Goal: Information Seeking & Learning: Learn about a topic

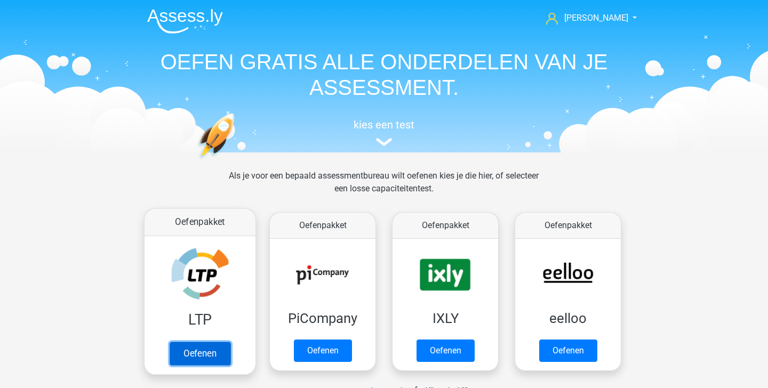
click at [204, 348] on link "Oefenen" at bounding box center [200, 353] width 61 height 23
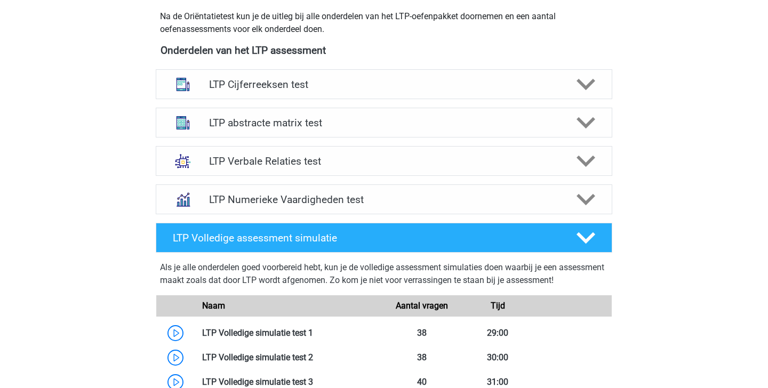
scroll to position [384, 0]
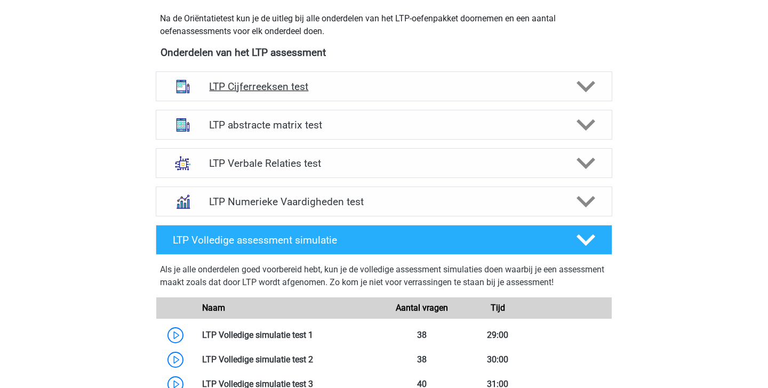
click at [516, 81] on h4 "LTP Cijferreeksen test" at bounding box center [384, 87] width 350 height 12
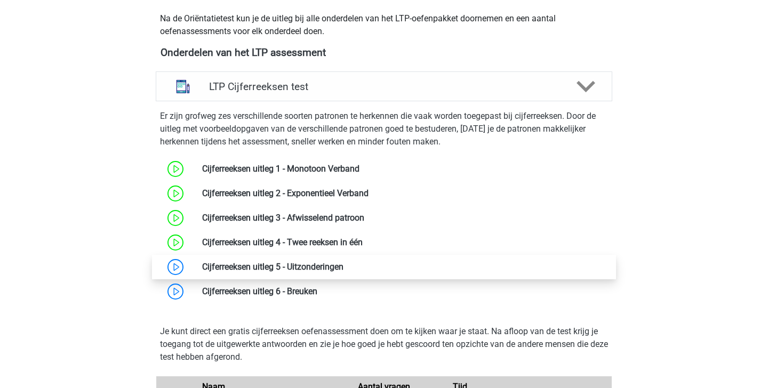
click at [344, 265] on link at bounding box center [344, 267] width 0 height 10
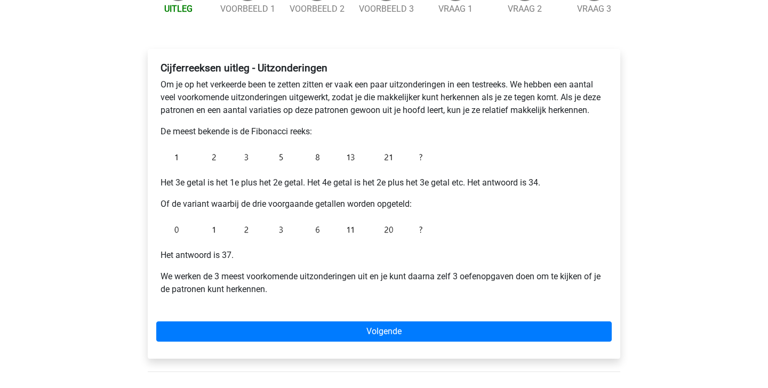
scroll to position [136, 0]
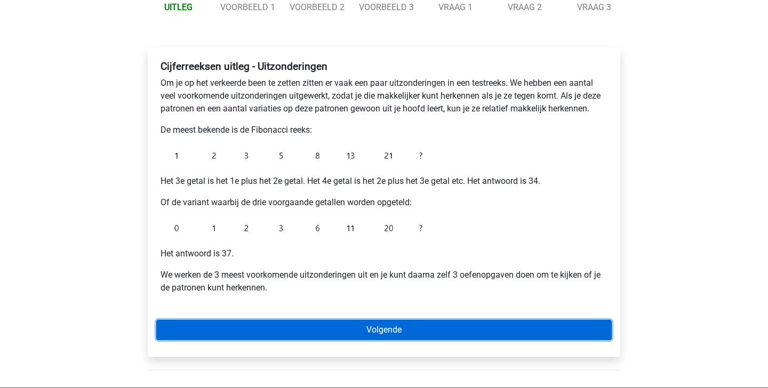
click at [412, 335] on link "Volgende" at bounding box center [384, 330] width 456 height 20
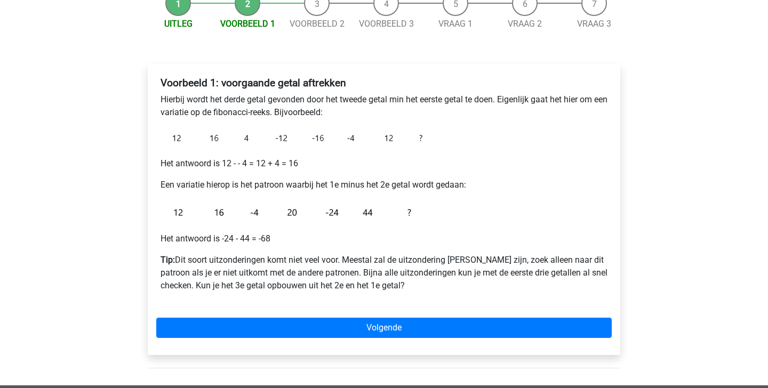
scroll to position [123, 0]
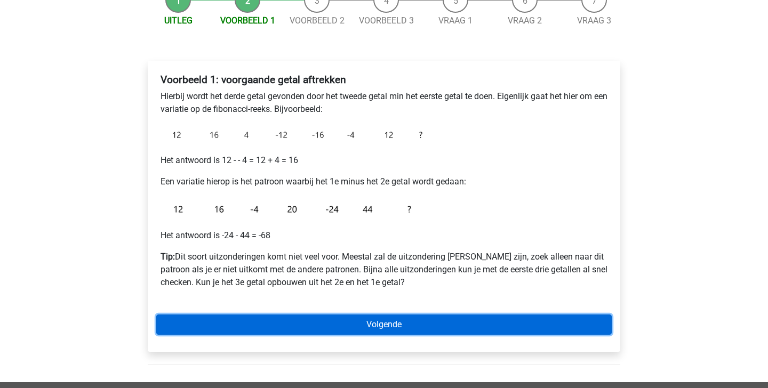
click at [439, 322] on link "Volgende" at bounding box center [384, 325] width 456 height 20
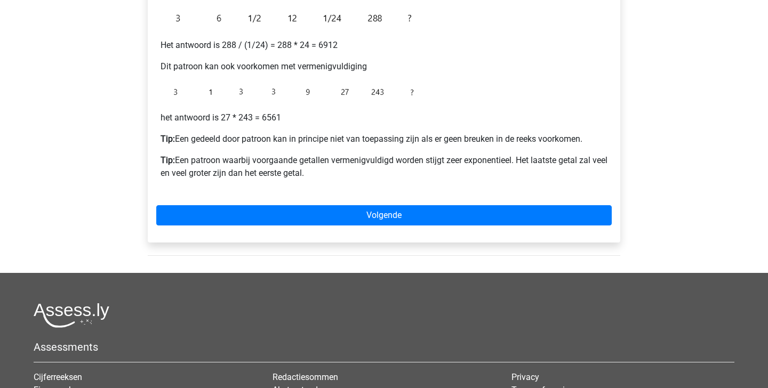
scroll to position [310, 0]
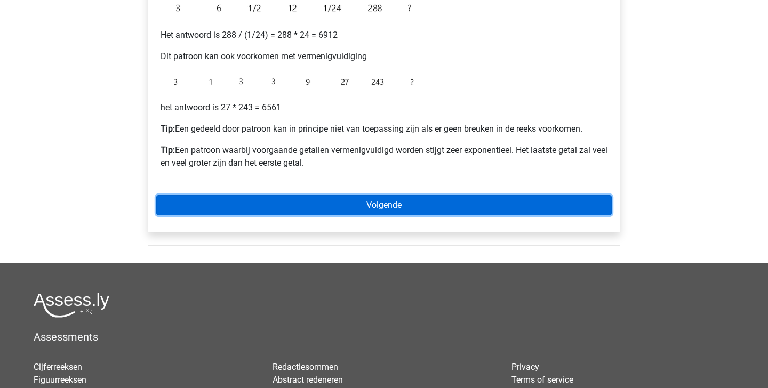
click at [360, 206] on link "Volgende" at bounding box center [384, 205] width 456 height 20
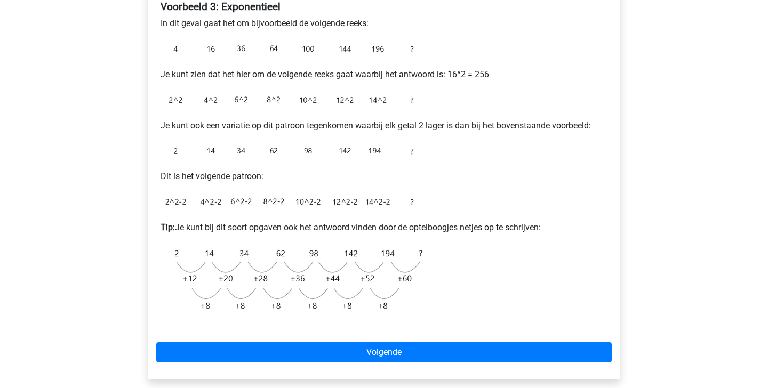
scroll to position [197, 0]
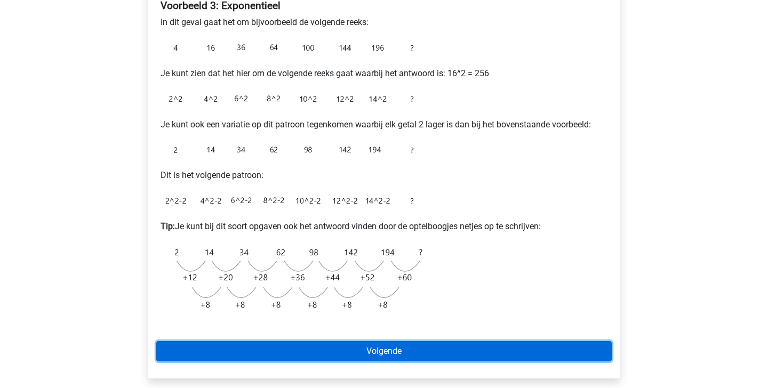
click at [269, 354] on link "Volgende" at bounding box center [384, 352] width 456 height 20
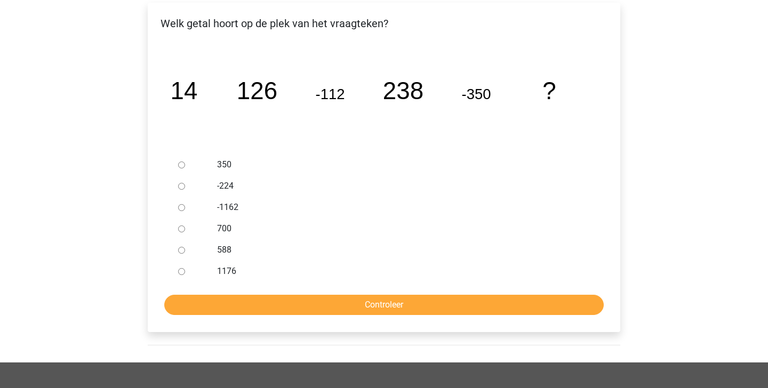
scroll to position [184, 0]
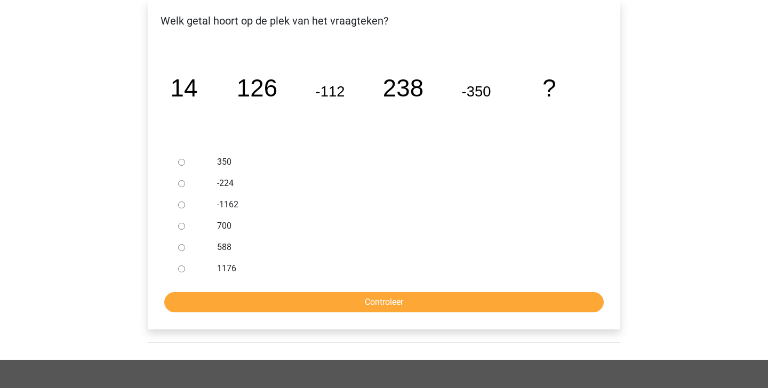
click at [180, 248] on input "588" at bounding box center [181, 247] width 7 height 7
radio input "true"
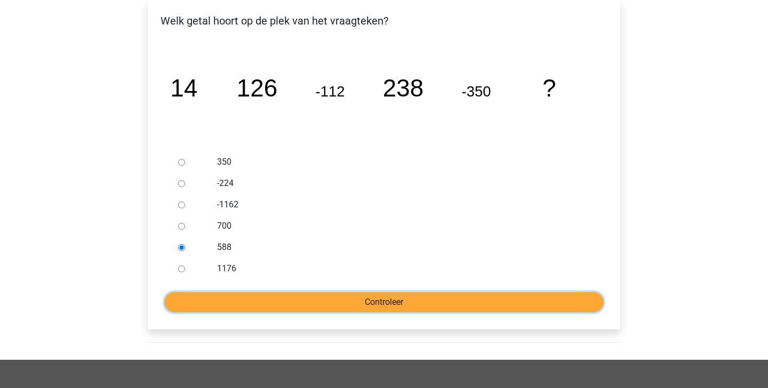
click at [264, 306] on input "Controleer" at bounding box center [384, 302] width 440 height 20
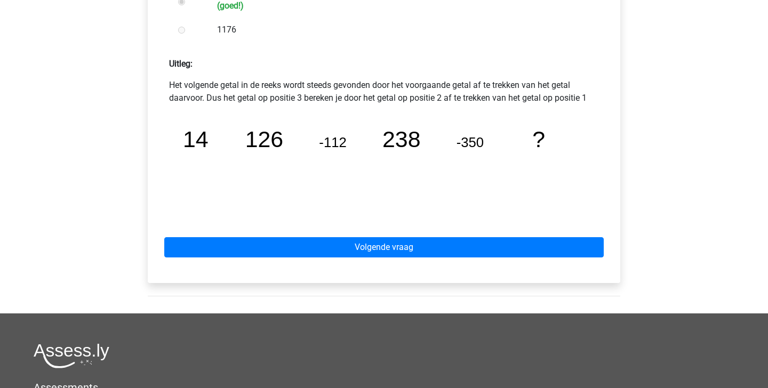
scroll to position [442, 0]
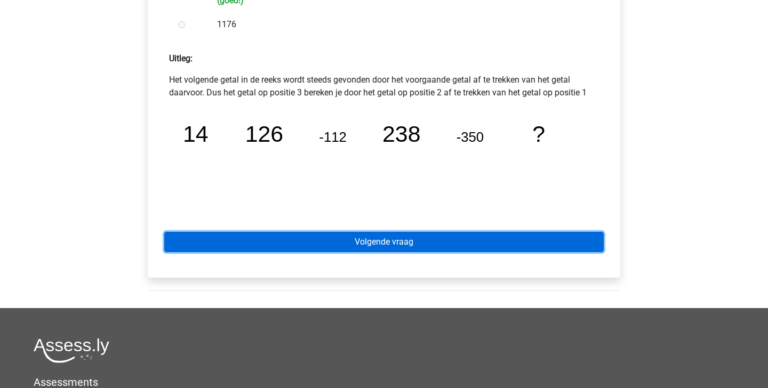
click at [378, 242] on link "Volgende vraag" at bounding box center [384, 242] width 440 height 20
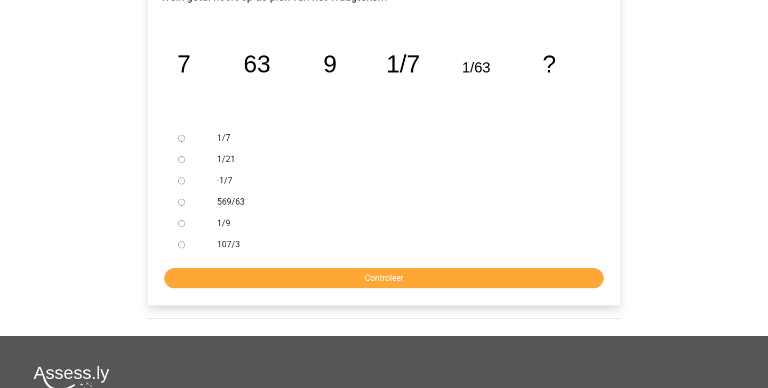
scroll to position [205, 0]
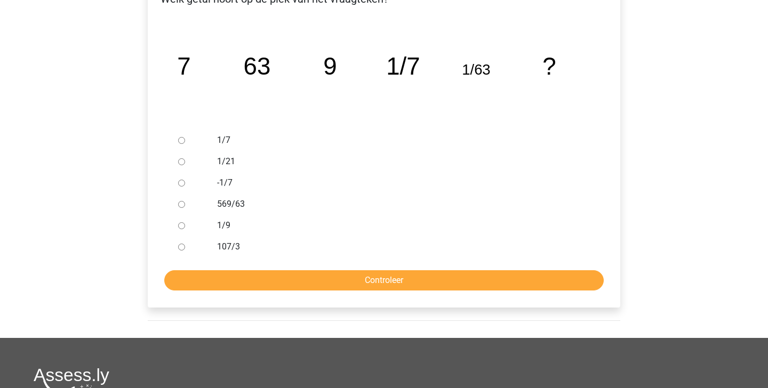
click at [182, 226] on input "1/9" at bounding box center [181, 226] width 7 height 7
radio input "true"
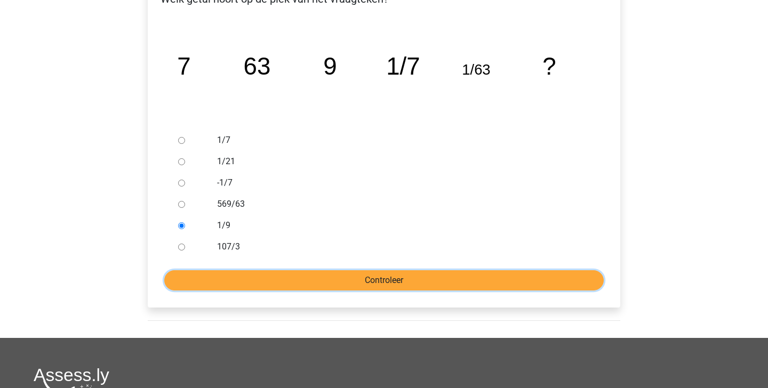
click at [227, 273] on input "Controleer" at bounding box center [384, 281] width 440 height 20
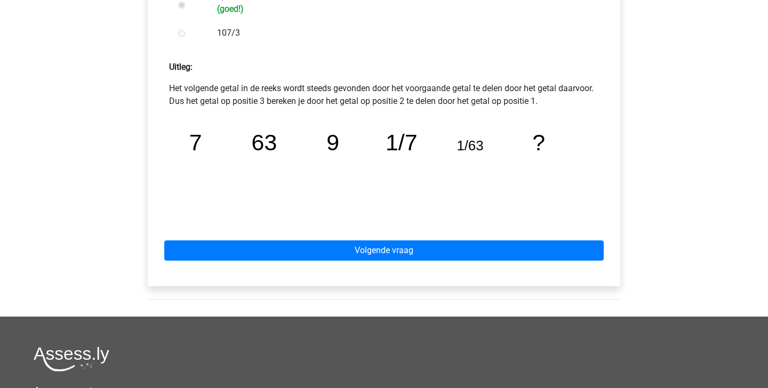
scroll to position [447, 0]
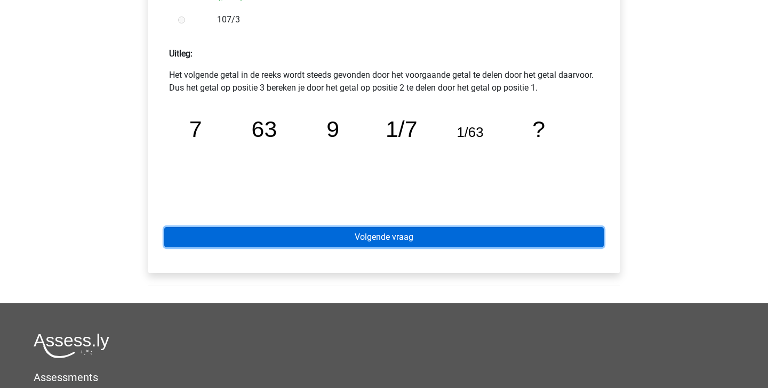
click at [402, 239] on link "Volgende vraag" at bounding box center [384, 237] width 440 height 20
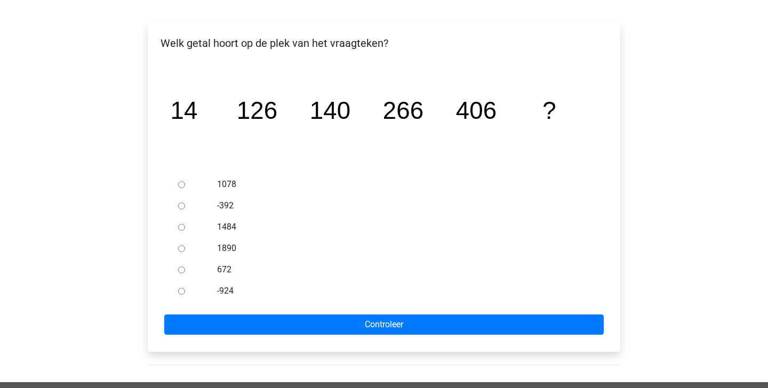
scroll to position [144, 0]
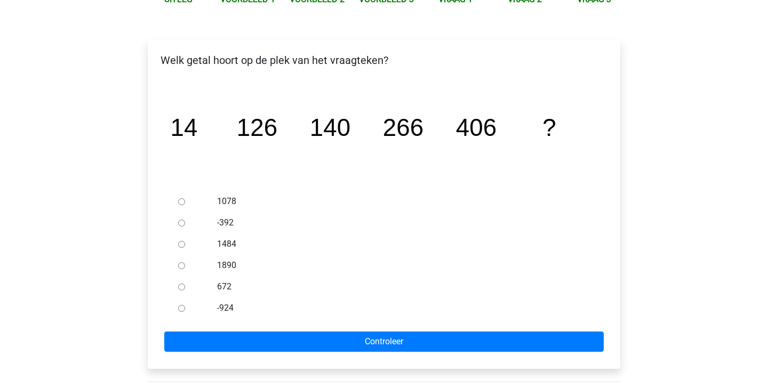
click at [184, 284] on input "672" at bounding box center [181, 287] width 7 height 7
radio input "true"
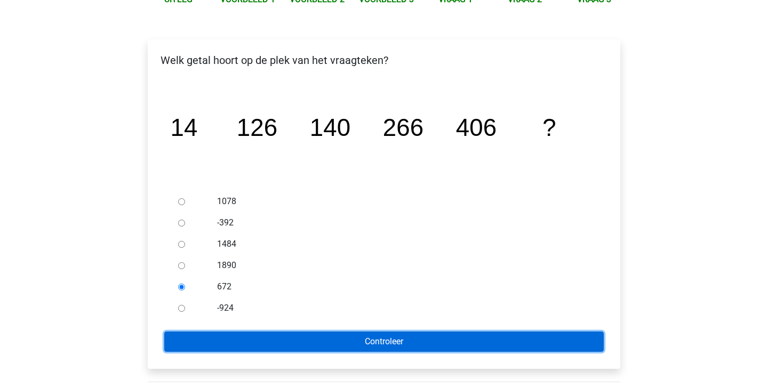
click at [257, 336] on input "Controleer" at bounding box center [384, 342] width 440 height 20
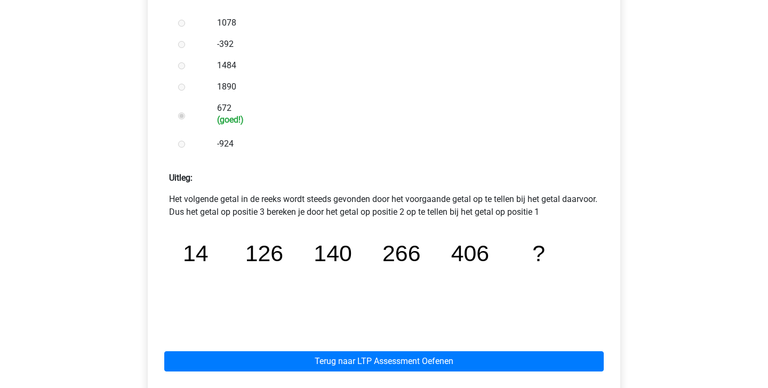
scroll to position [337, 0]
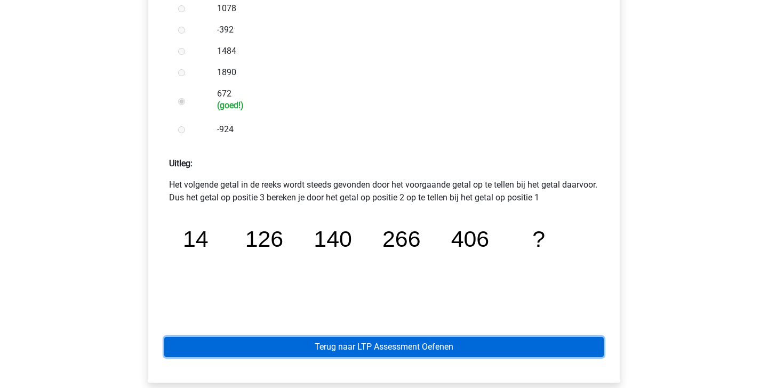
click at [360, 343] on link "Terug naar LTP Assessment Oefenen" at bounding box center [384, 347] width 440 height 20
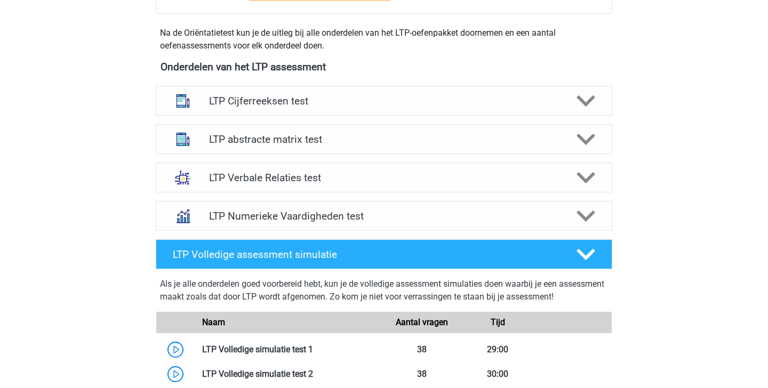
scroll to position [375, 0]
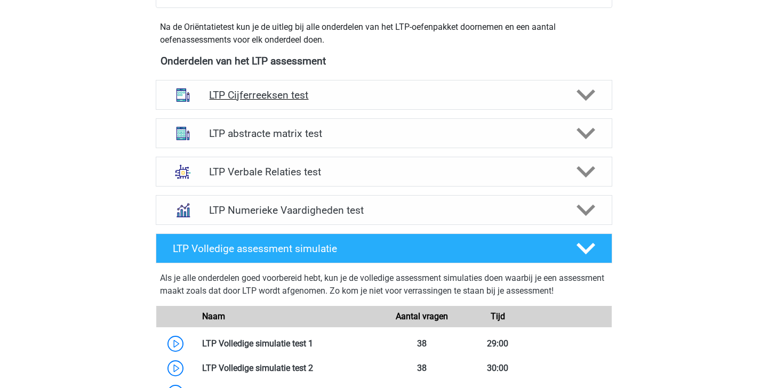
click at [589, 98] on icon at bounding box center [586, 95] width 19 height 19
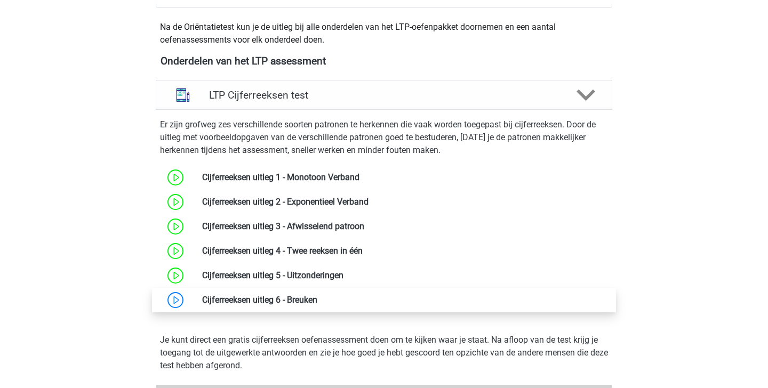
click at [318, 295] on link at bounding box center [318, 300] width 0 height 10
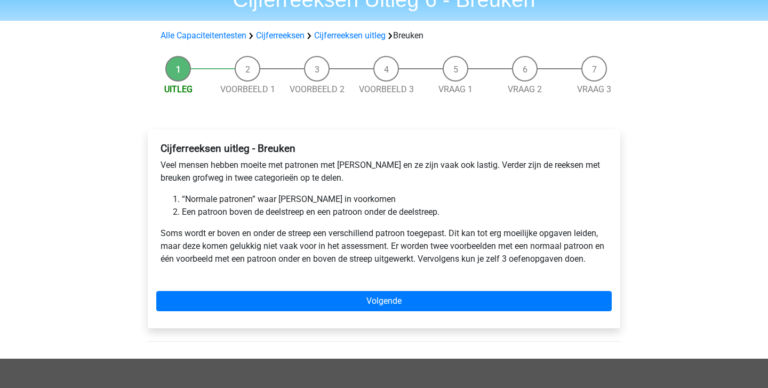
scroll to position [140, 0]
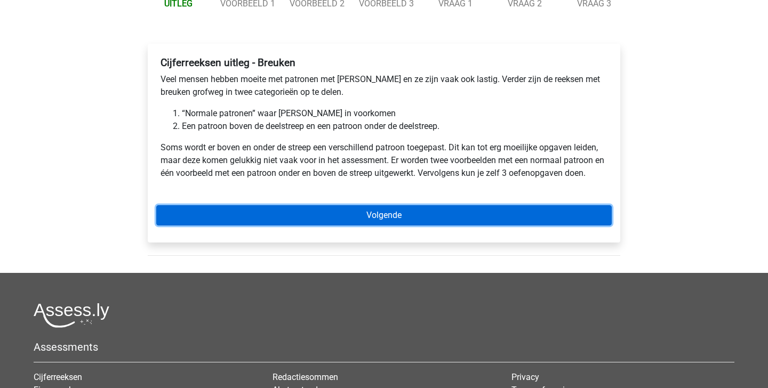
click at [369, 216] on link "Volgende" at bounding box center [384, 215] width 456 height 20
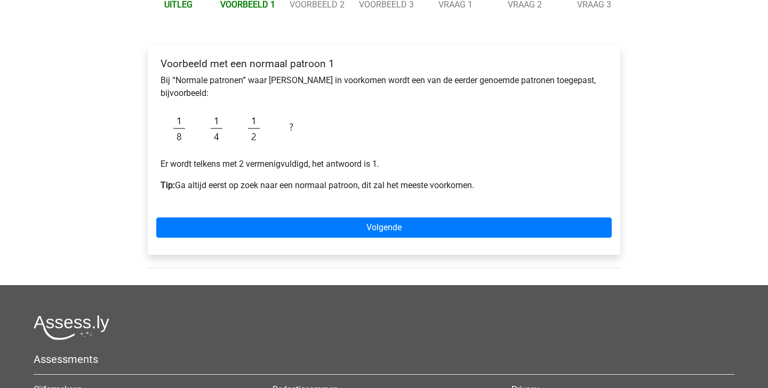
scroll to position [137, 0]
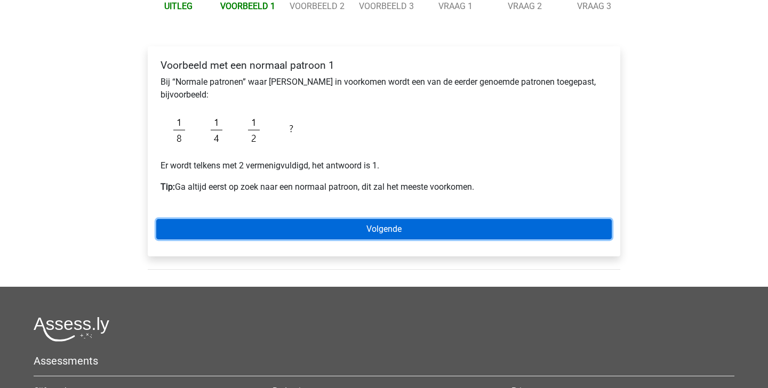
click at [384, 238] on link "Volgende" at bounding box center [384, 229] width 456 height 20
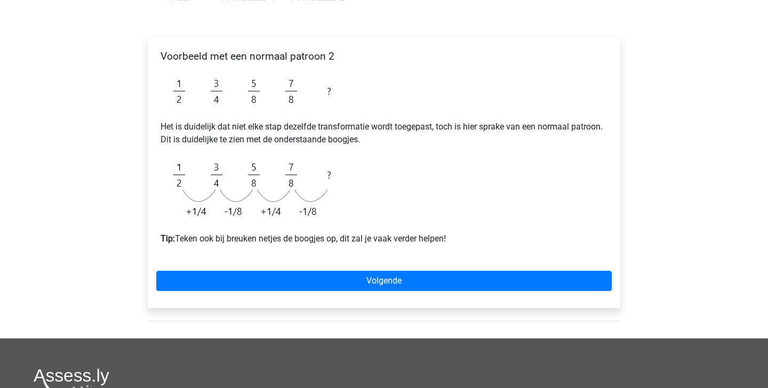
scroll to position [152, 0]
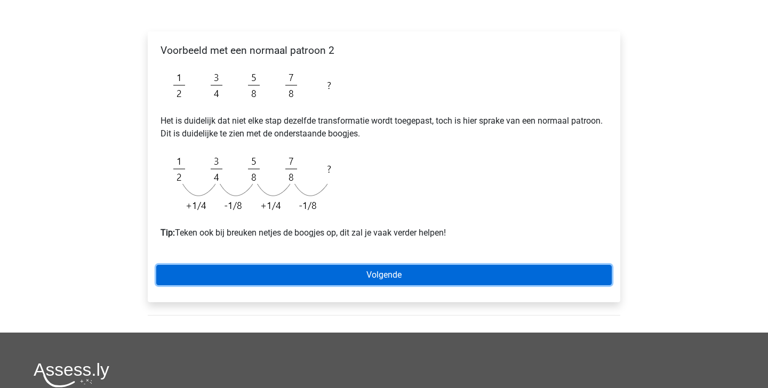
click at [343, 271] on link "Volgende" at bounding box center [384, 275] width 456 height 20
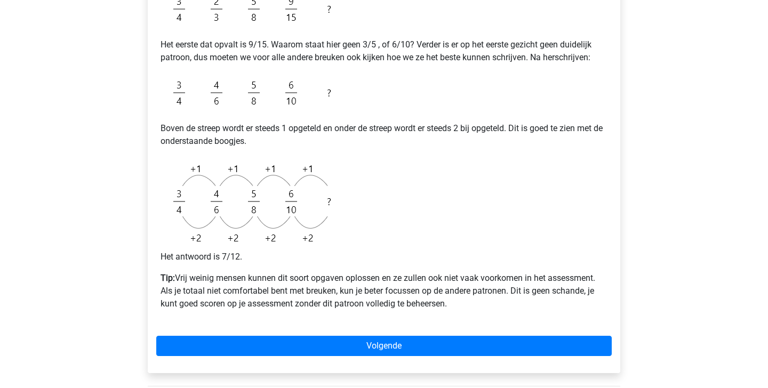
scroll to position [297, 0]
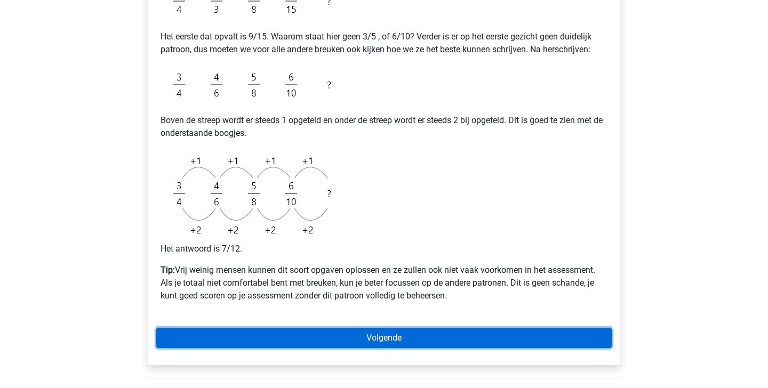
click at [234, 331] on link "Volgende" at bounding box center [384, 338] width 456 height 20
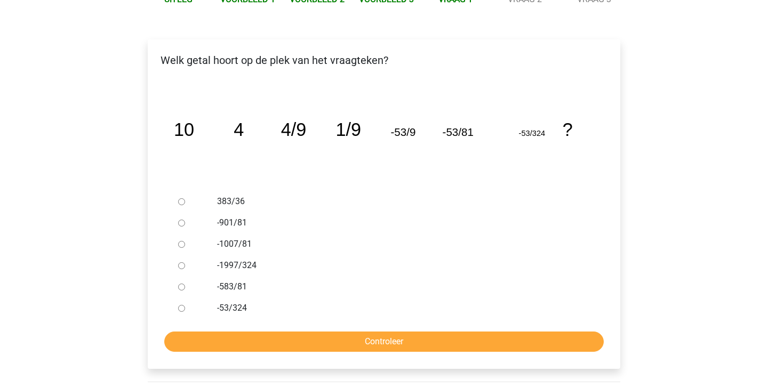
scroll to position [152, 0]
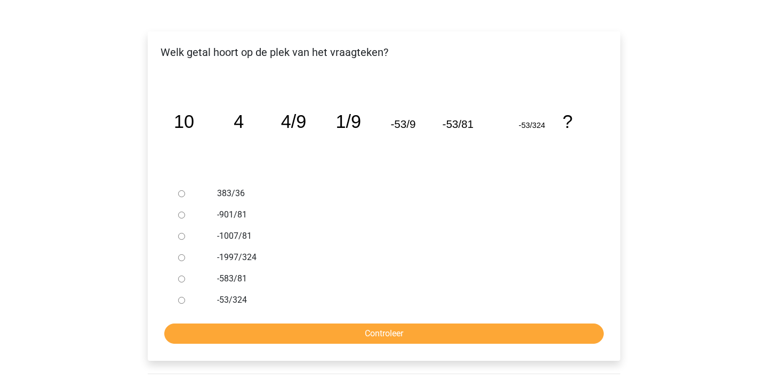
click at [185, 191] on div at bounding box center [191, 193] width 35 height 21
click at [179, 198] on div at bounding box center [191, 193] width 35 height 21
click at [180, 195] on input "383/36" at bounding box center [181, 194] width 7 height 7
radio input "true"
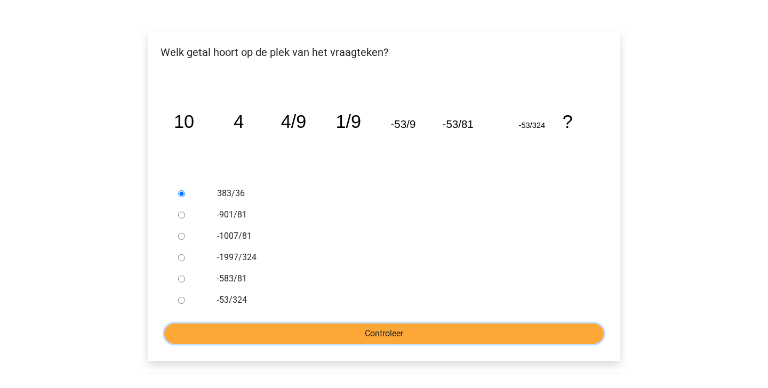
click at [282, 331] on input "Controleer" at bounding box center [384, 334] width 440 height 20
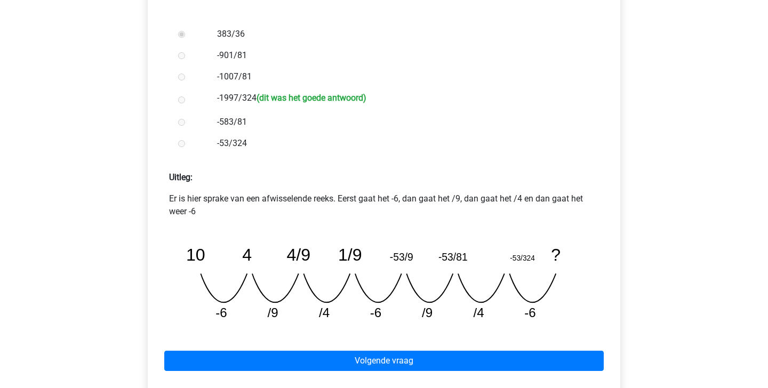
scroll to position [337, 0]
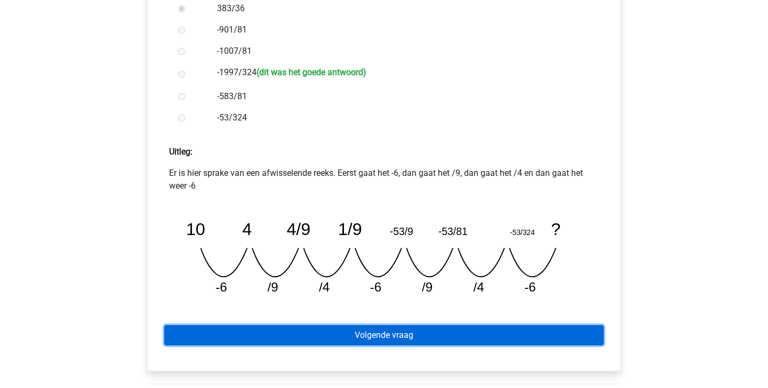
click at [467, 338] on link "Volgende vraag" at bounding box center [384, 336] width 440 height 20
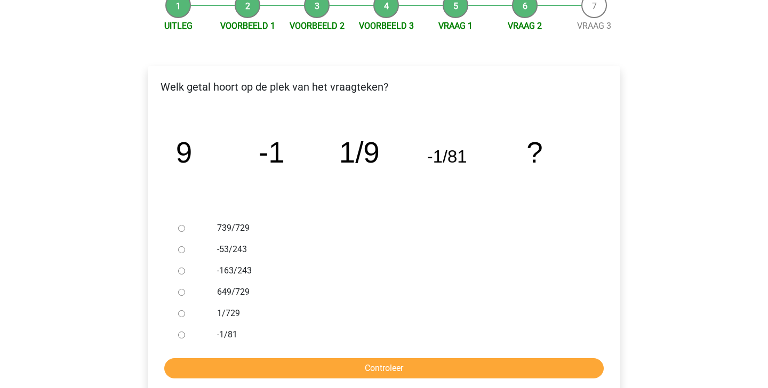
scroll to position [122, 0]
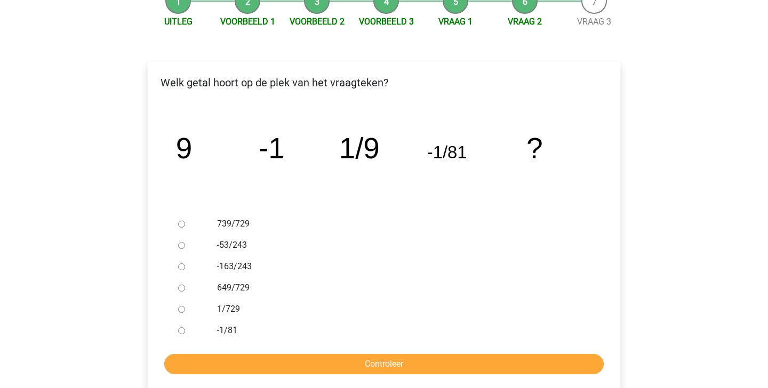
click at [165, 312] on ul "739/729 -53/243 -163/243 649/729 1/729 -1/81" at bounding box center [384, 277] width 456 height 128
click at [180, 312] on input "1/729" at bounding box center [181, 309] width 7 height 7
radio input "true"
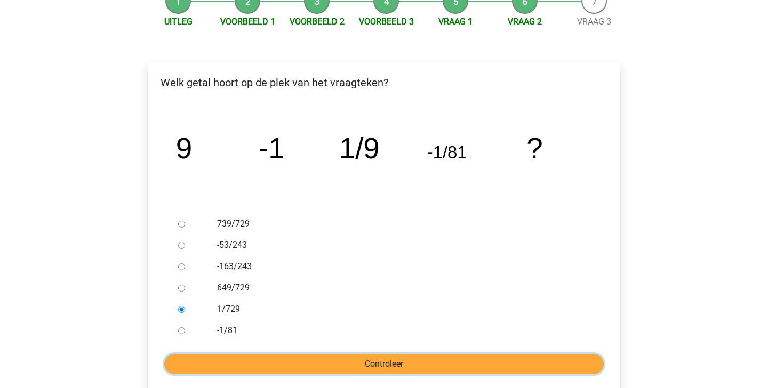
click at [228, 361] on input "Controleer" at bounding box center [384, 364] width 440 height 20
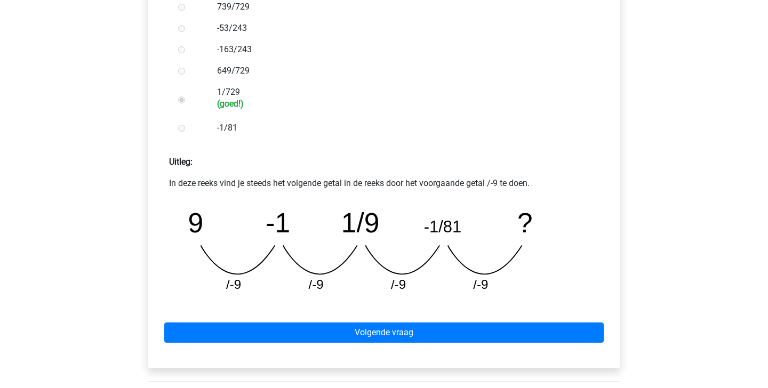
scroll to position [348, 0]
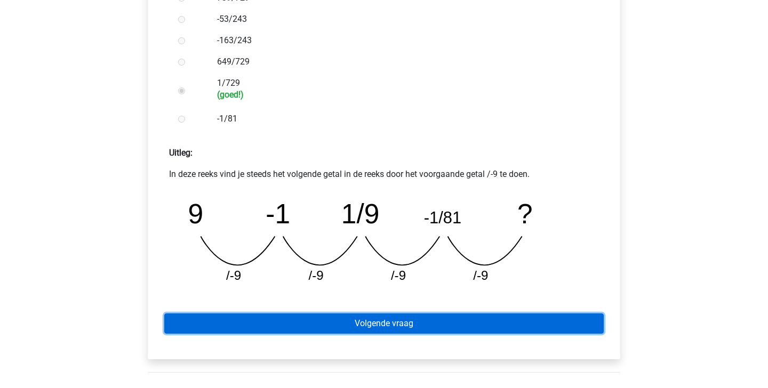
click at [431, 319] on link "Volgende vraag" at bounding box center [384, 324] width 440 height 20
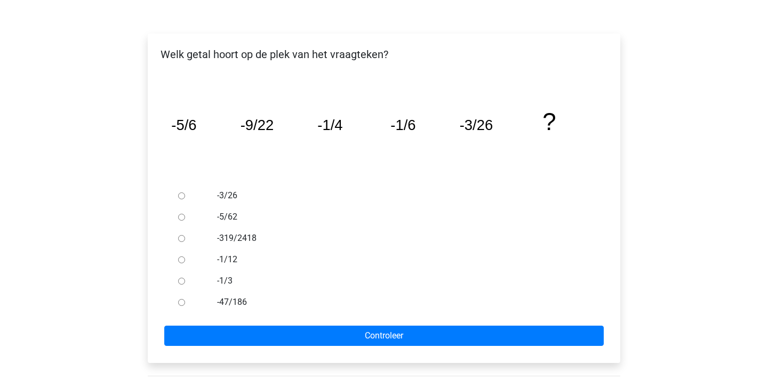
scroll to position [151, 0]
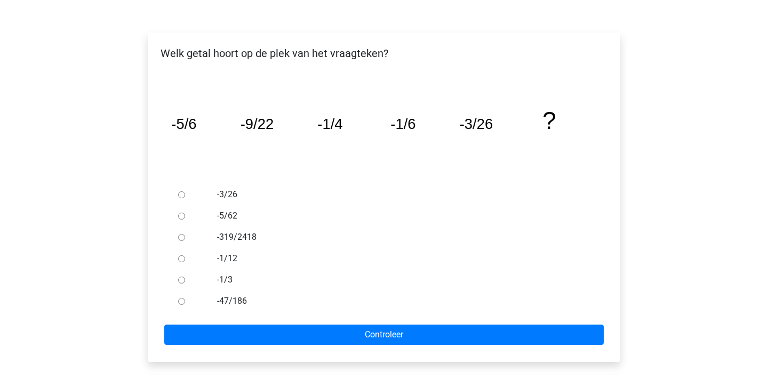
click at [180, 195] on input "-3/26" at bounding box center [181, 195] width 7 height 7
radio input "true"
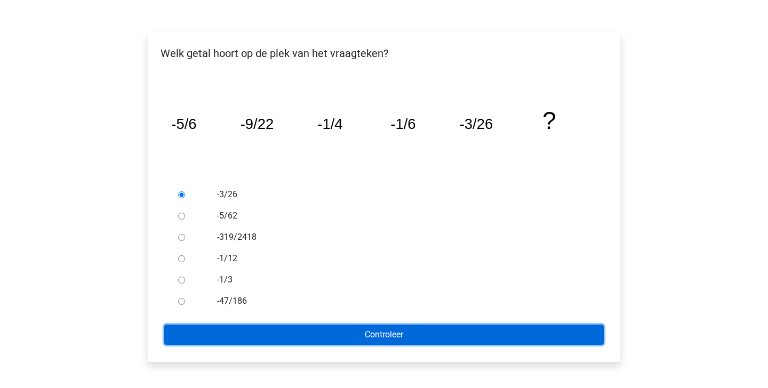
click at [260, 339] on input "Controleer" at bounding box center [384, 335] width 440 height 20
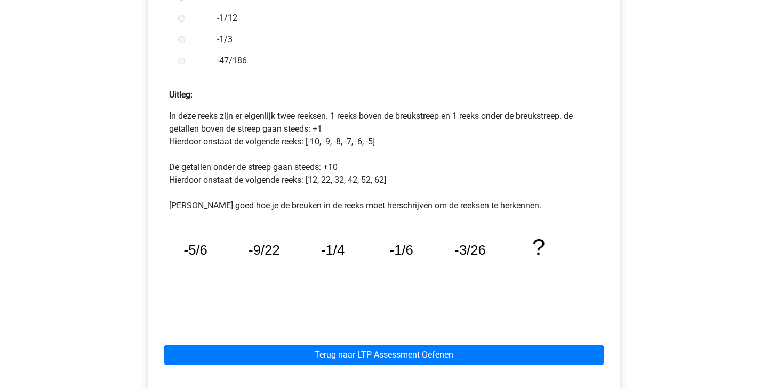
scroll to position [389, 0]
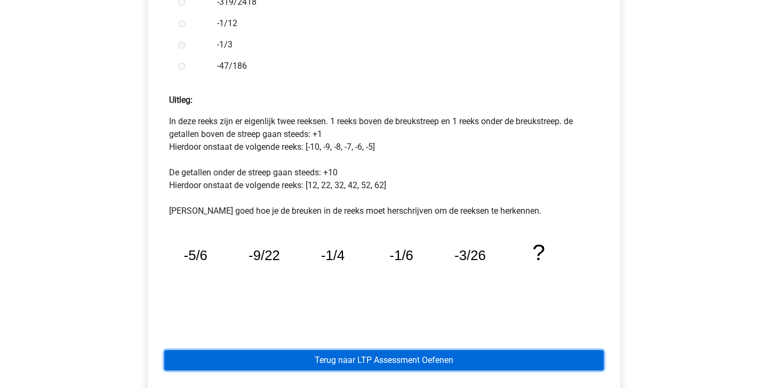
click at [361, 356] on link "Terug naar LTP Assessment Oefenen" at bounding box center [384, 361] width 440 height 20
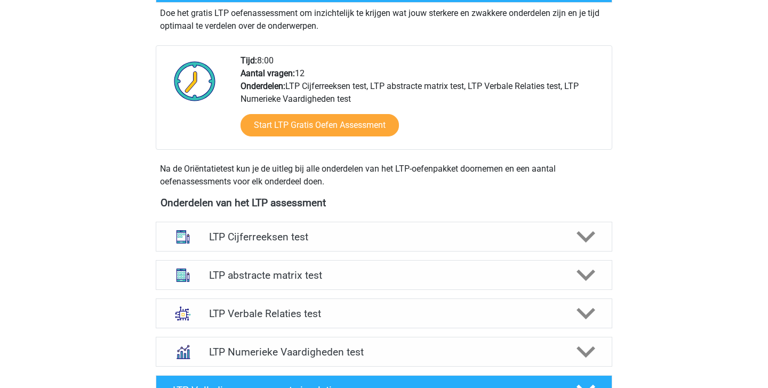
scroll to position [232, 0]
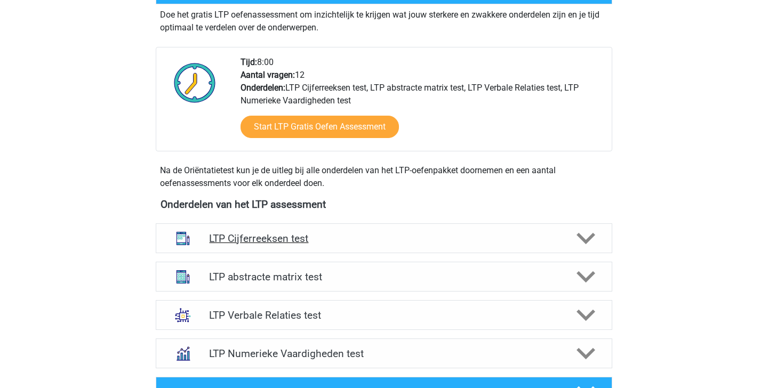
click at [581, 232] on icon at bounding box center [586, 238] width 19 height 19
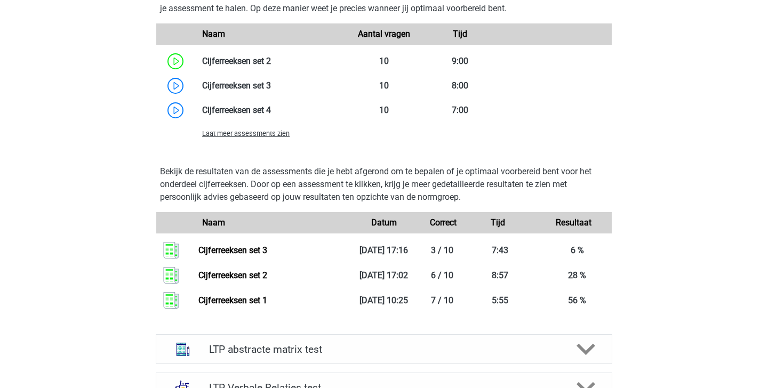
scroll to position [860, 0]
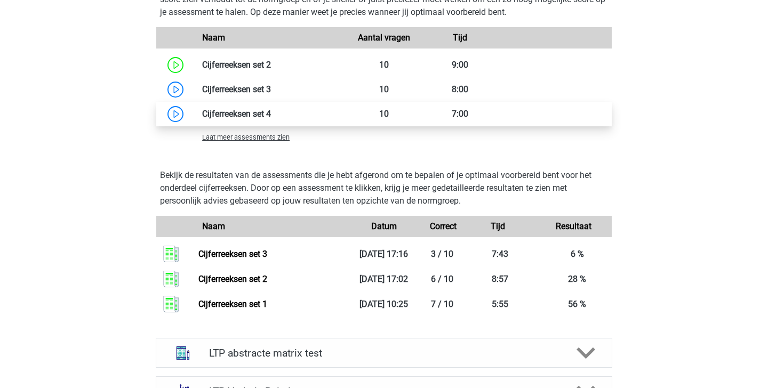
click at [271, 113] on link at bounding box center [271, 114] width 0 height 10
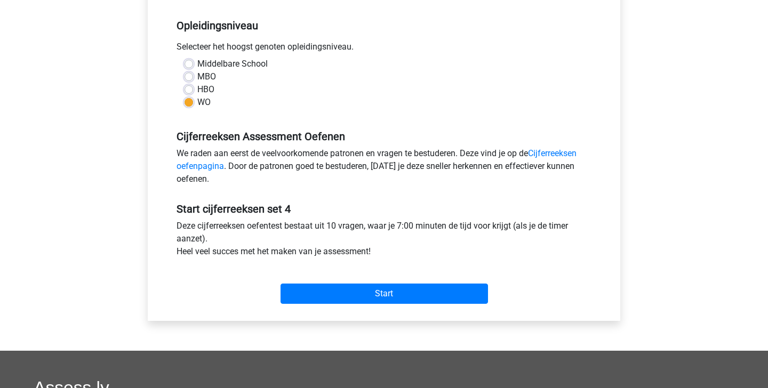
scroll to position [208, 0]
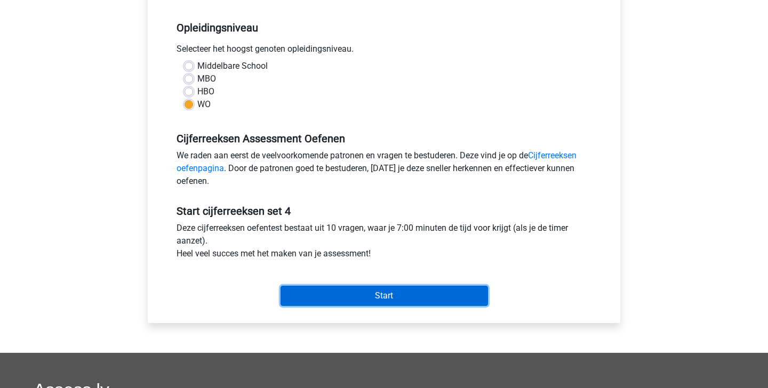
click at [396, 292] on input "Start" at bounding box center [385, 296] width 208 height 20
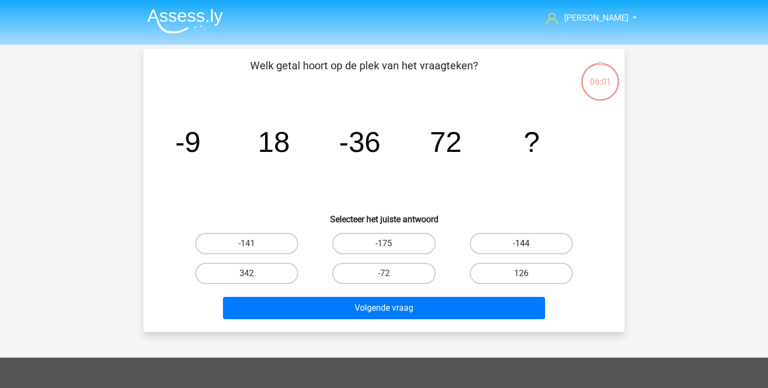
click at [534, 245] on label "-144" at bounding box center [521, 243] width 103 height 21
click at [528, 245] on input "-144" at bounding box center [524, 247] width 7 height 7
radio input "true"
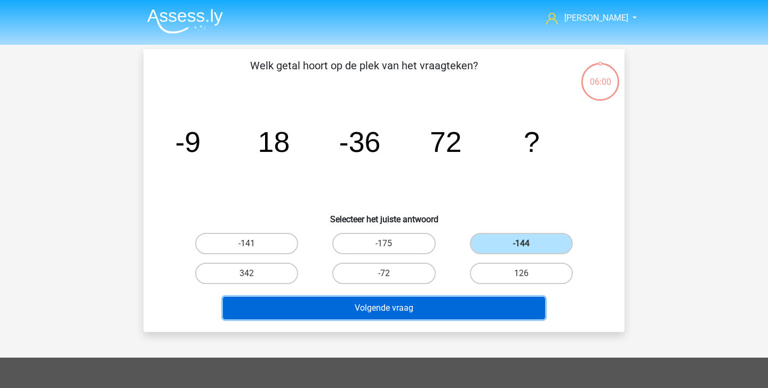
click at [501, 315] on button "Volgende vraag" at bounding box center [384, 308] width 323 height 22
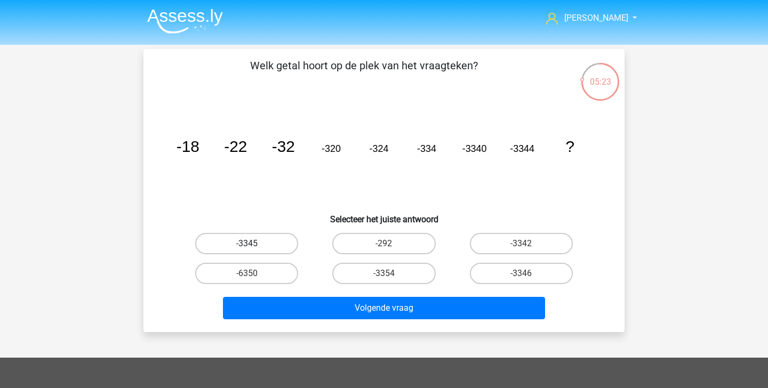
click at [264, 249] on label "-3345" at bounding box center [246, 243] width 103 height 21
click at [254, 249] on input "-3345" at bounding box center [250, 247] width 7 height 7
radio input "true"
click at [365, 273] on label "-3354" at bounding box center [383, 273] width 103 height 21
click at [384, 274] on input "-3354" at bounding box center [387, 277] width 7 height 7
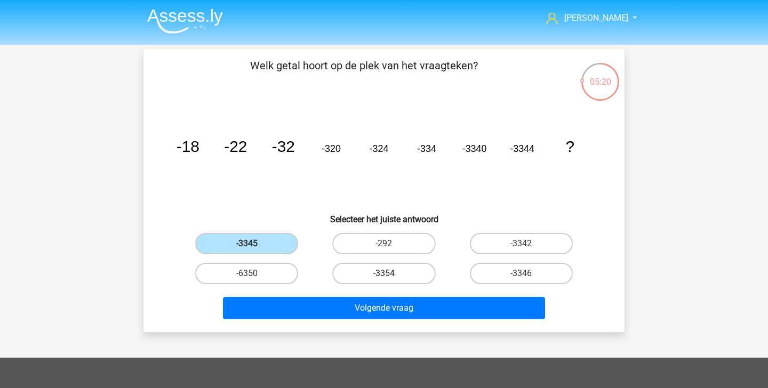
radio input "true"
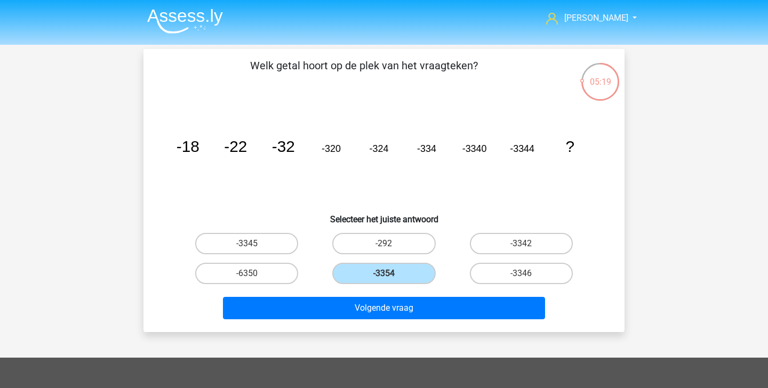
click at [396, 295] on div "Volgende vraag" at bounding box center [384, 306] width 447 height 35
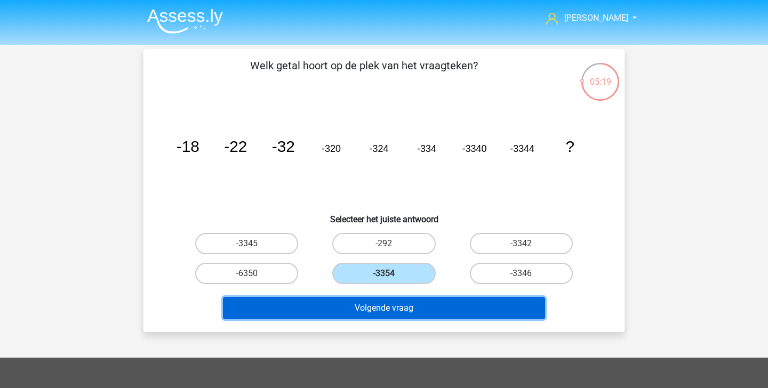
click at [391, 317] on button "Volgende vraag" at bounding box center [384, 308] width 323 height 22
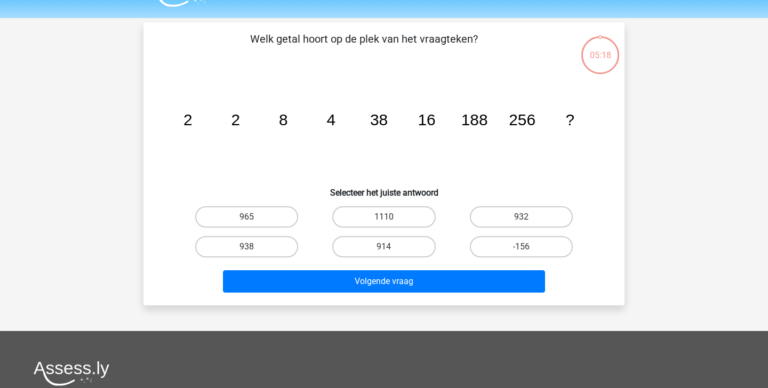
scroll to position [20, 0]
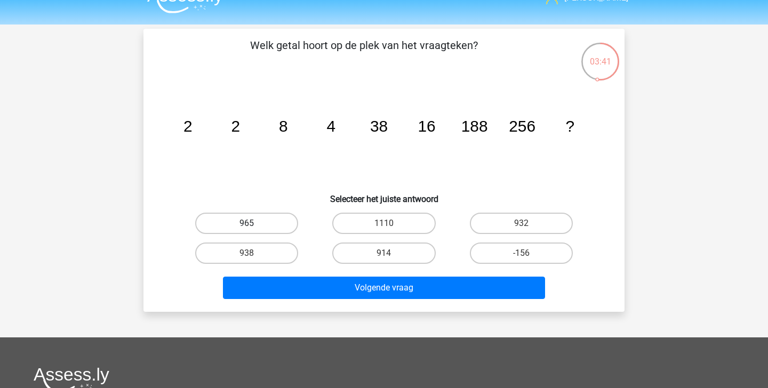
click at [264, 219] on label "965" at bounding box center [246, 223] width 103 height 21
click at [254, 224] on input "965" at bounding box center [250, 227] width 7 height 7
radio input "true"
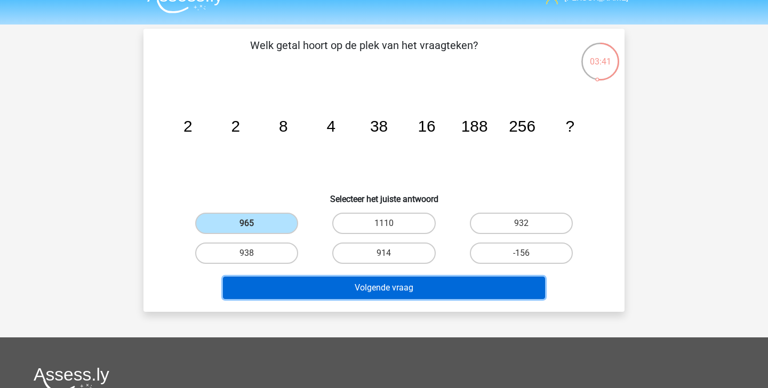
click at [341, 294] on button "Volgende vraag" at bounding box center [384, 288] width 323 height 22
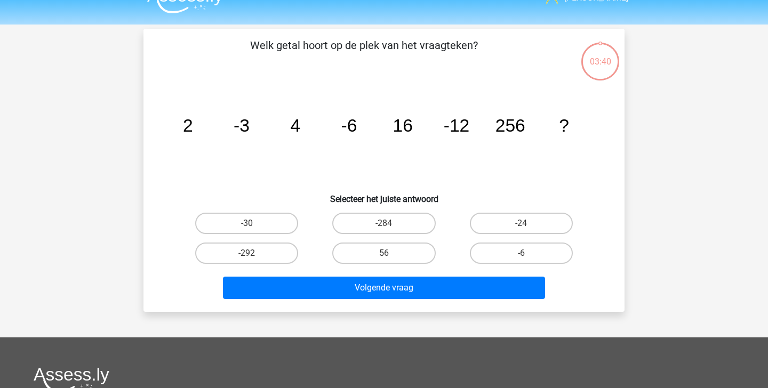
scroll to position [49, 0]
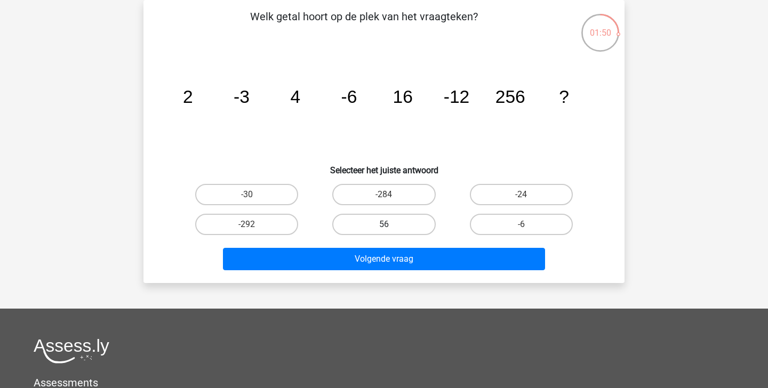
click at [402, 224] on label "56" at bounding box center [383, 224] width 103 height 21
click at [391, 225] on input "56" at bounding box center [387, 228] width 7 height 7
radio input "true"
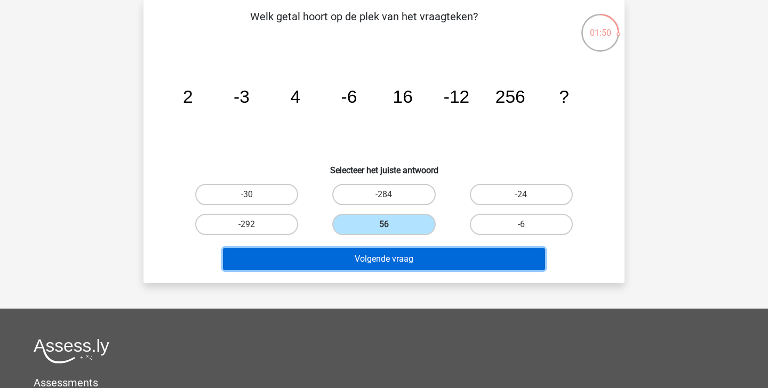
click at [447, 261] on button "Volgende vraag" at bounding box center [384, 259] width 323 height 22
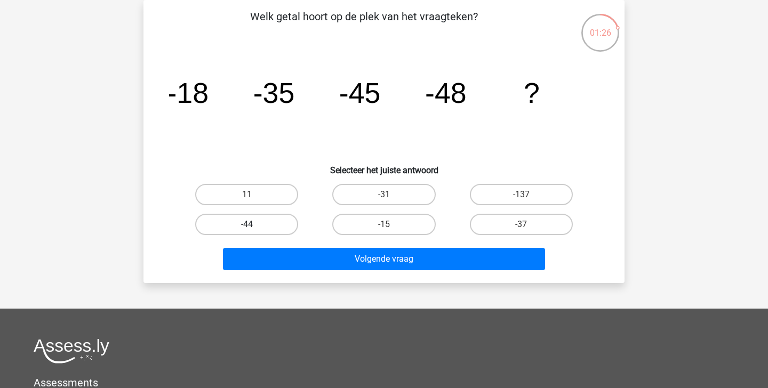
click at [281, 218] on label "-44" at bounding box center [246, 224] width 103 height 21
click at [254, 225] on input "-44" at bounding box center [250, 228] width 7 height 7
radio input "true"
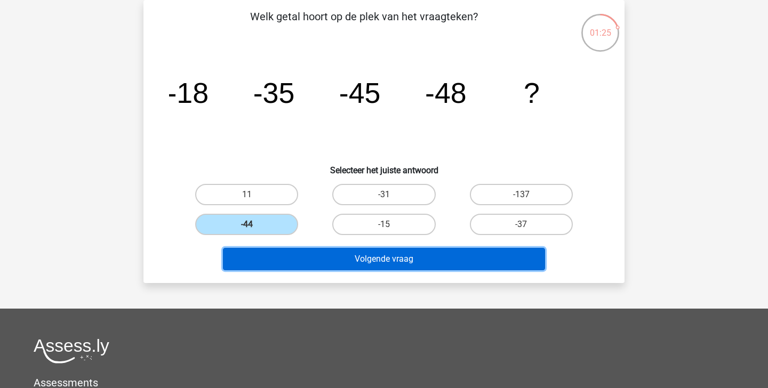
click at [315, 257] on button "Volgende vraag" at bounding box center [384, 259] width 323 height 22
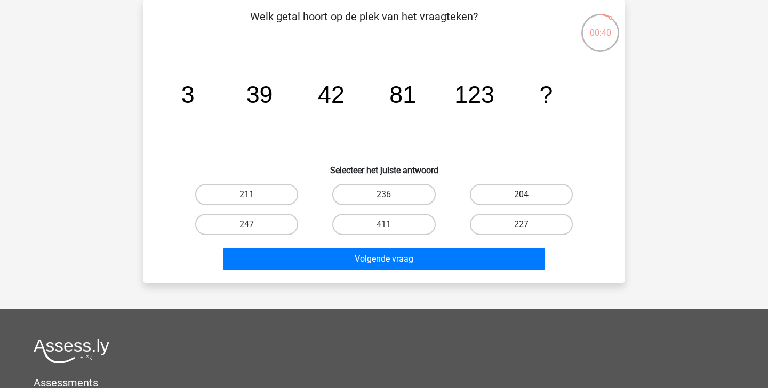
click at [552, 190] on label "204" at bounding box center [521, 194] width 103 height 21
click at [528, 195] on input "204" at bounding box center [524, 198] width 7 height 7
radio input "true"
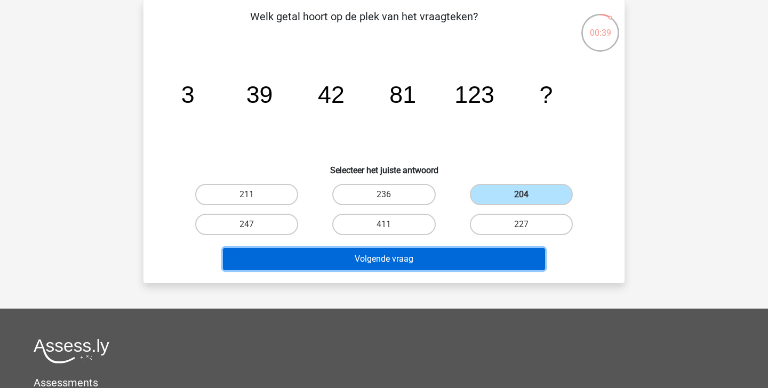
click at [497, 263] on button "Volgende vraag" at bounding box center [384, 259] width 323 height 22
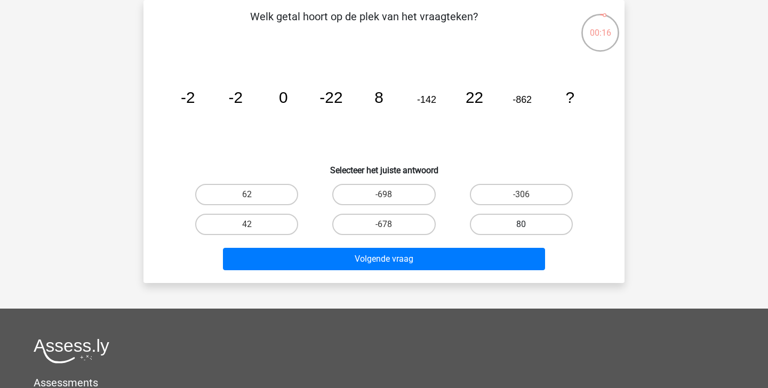
click at [535, 226] on label "80" at bounding box center [521, 224] width 103 height 21
click at [528, 226] on input "80" at bounding box center [524, 228] width 7 height 7
radio input "true"
click at [499, 271] on div "Volgende vraag" at bounding box center [384, 261] width 412 height 27
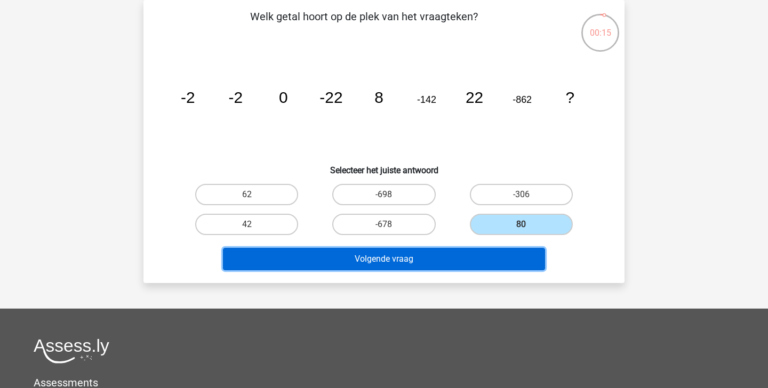
click at [480, 256] on button "Volgende vraag" at bounding box center [384, 259] width 323 height 22
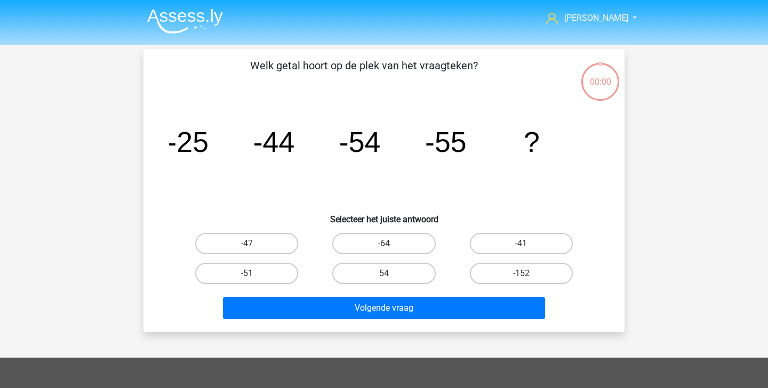
scroll to position [49, 0]
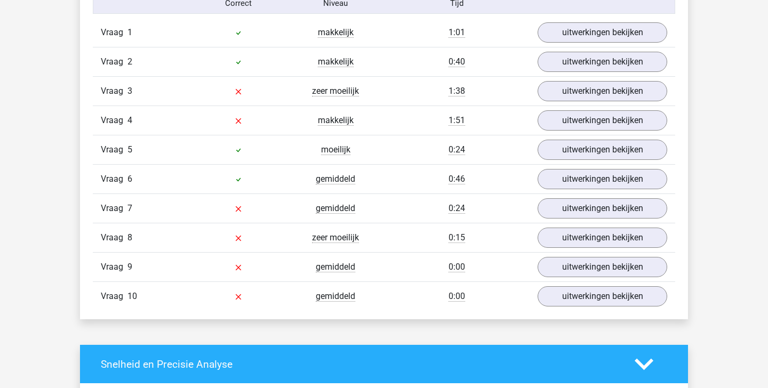
scroll to position [669, 0]
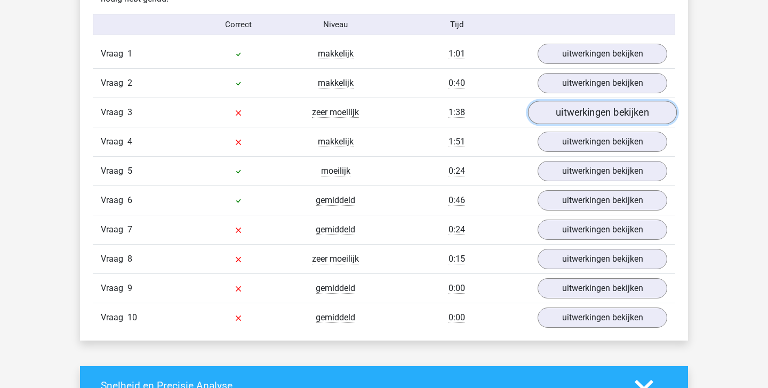
click at [586, 108] on link "uitwerkingen bekijken" at bounding box center [602, 112] width 149 height 23
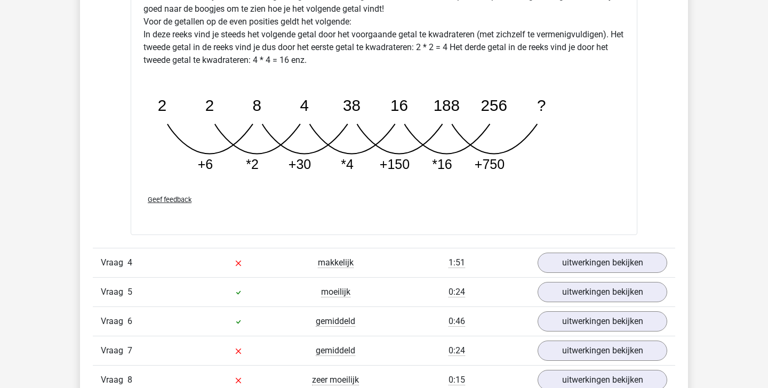
scroll to position [1121, 0]
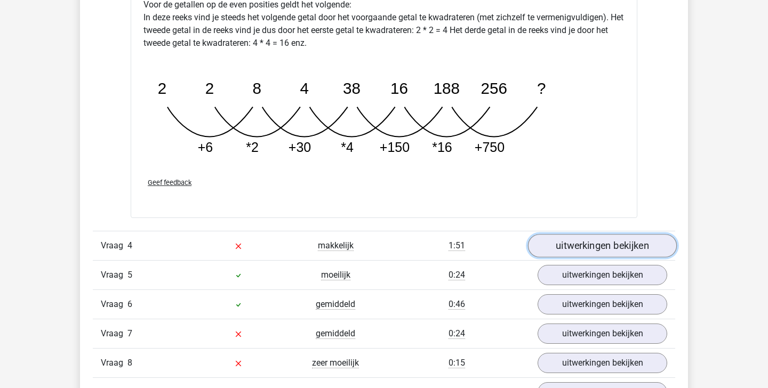
click at [562, 245] on link "uitwerkingen bekijken" at bounding box center [602, 245] width 149 height 23
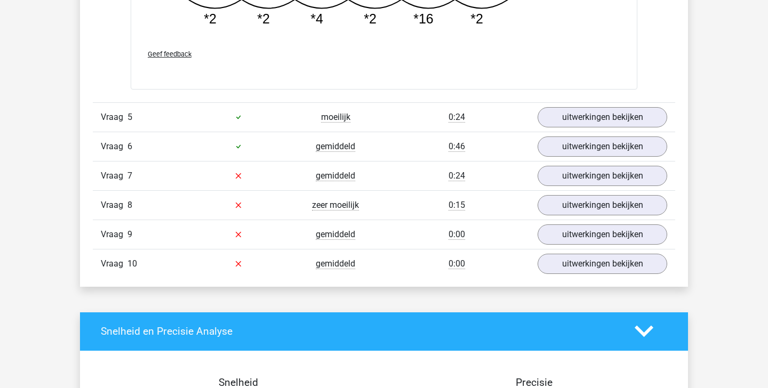
scroll to position [1836, 0]
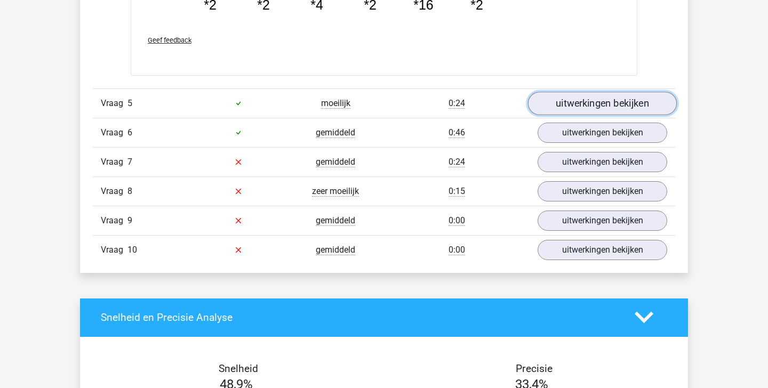
click at [579, 104] on link "uitwerkingen bekijken" at bounding box center [602, 103] width 149 height 23
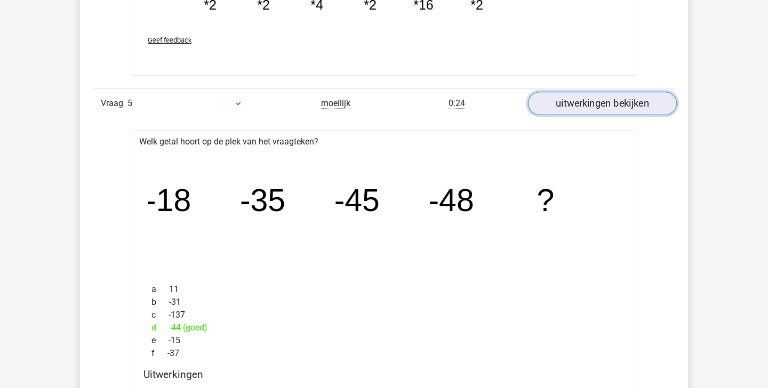
click at [579, 104] on link "uitwerkingen bekijken" at bounding box center [602, 103] width 149 height 23
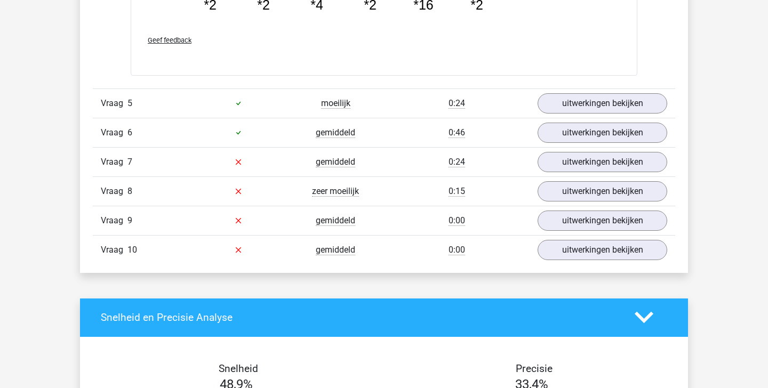
click at [580, 144] on div "Vraag 6 gemiddeld 0:46 uitwerkingen bekijken" at bounding box center [384, 132] width 583 height 29
click at [582, 138] on link "uitwerkingen bekijken" at bounding box center [602, 132] width 149 height 23
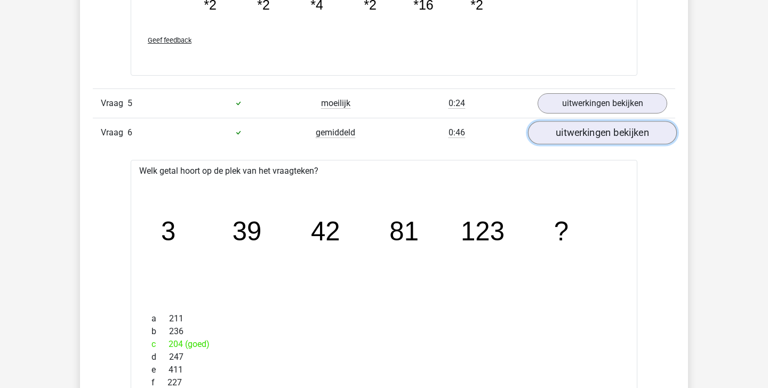
click at [582, 138] on link "uitwerkingen bekijken" at bounding box center [602, 132] width 149 height 23
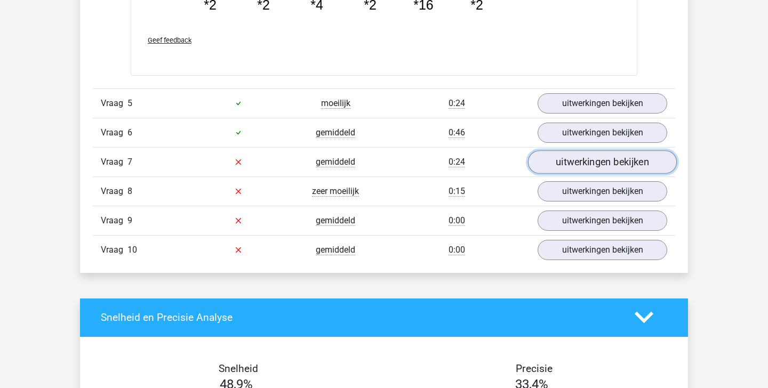
click at [574, 163] on link "uitwerkingen bekijken" at bounding box center [602, 161] width 149 height 23
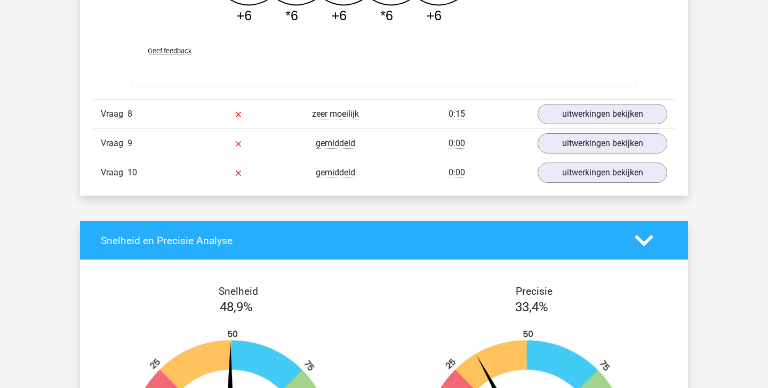
scroll to position [2522, 0]
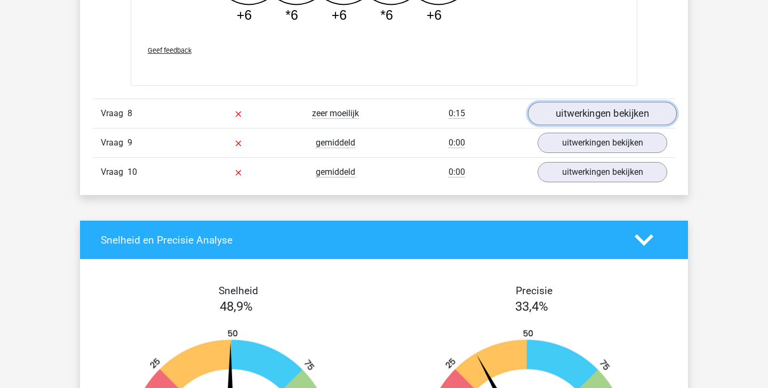
click at [629, 116] on link "uitwerkingen bekijken" at bounding box center [602, 113] width 149 height 23
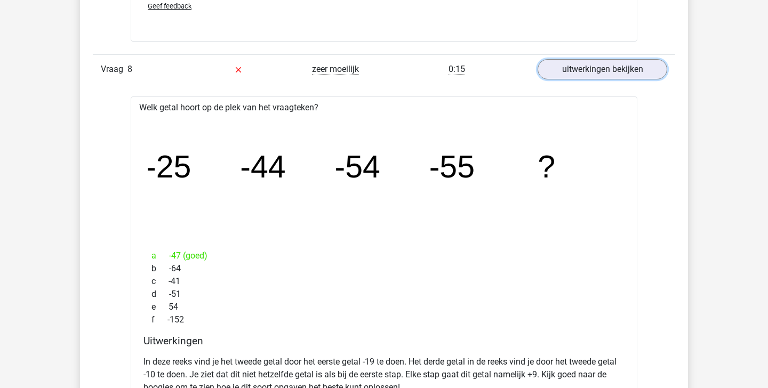
scroll to position [2538, 0]
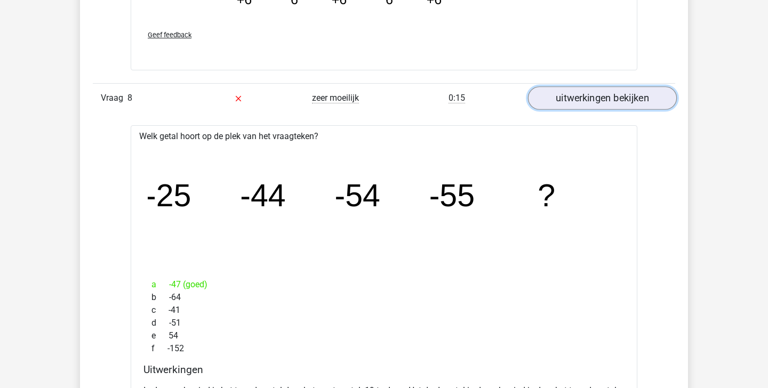
click at [599, 105] on link "uitwerkingen bekijken" at bounding box center [602, 98] width 149 height 23
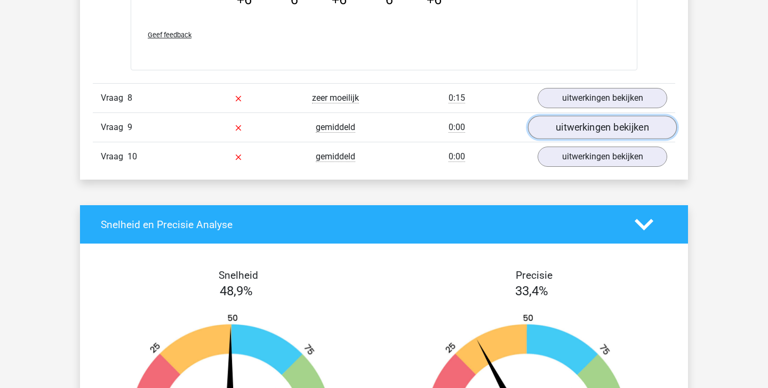
click at [597, 125] on link "uitwerkingen bekijken" at bounding box center [602, 127] width 149 height 23
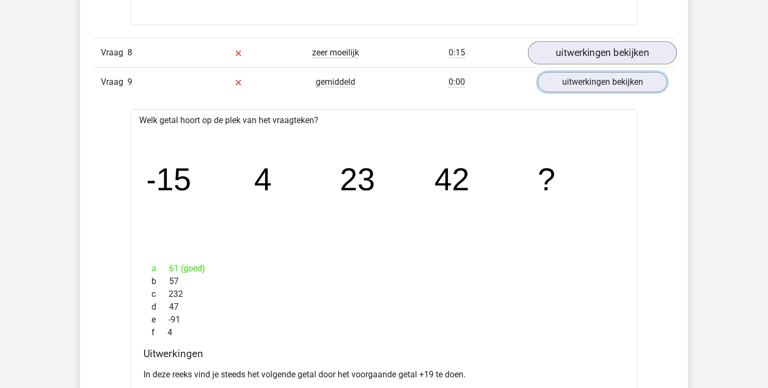
scroll to position [2580, 0]
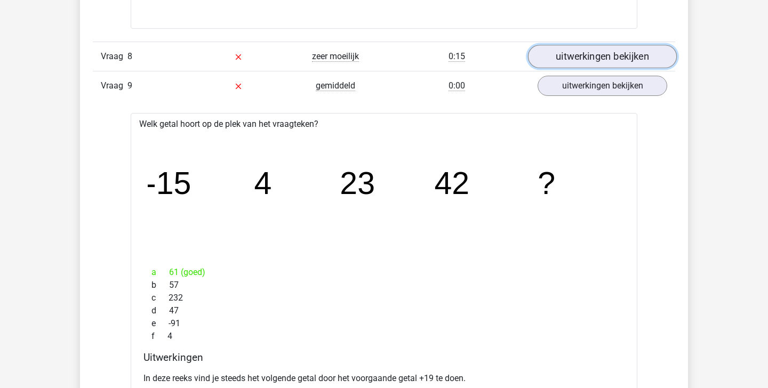
click at [617, 62] on link "uitwerkingen bekijken" at bounding box center [602, 56] width 149 height 23
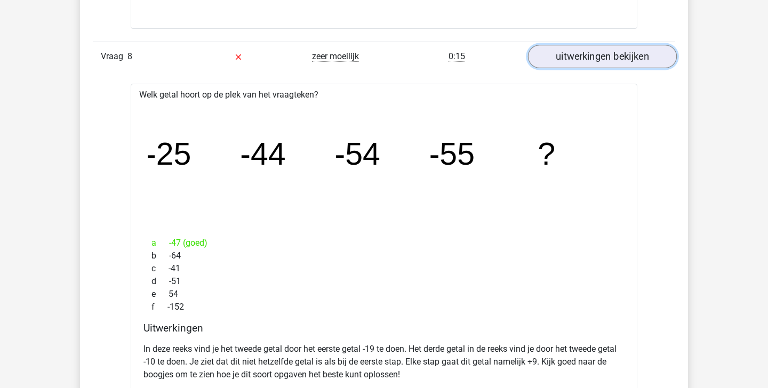
click at [613, 53] on link "uitwerkingen bekijken" at bounding box center [602, 56] width 149 height 23
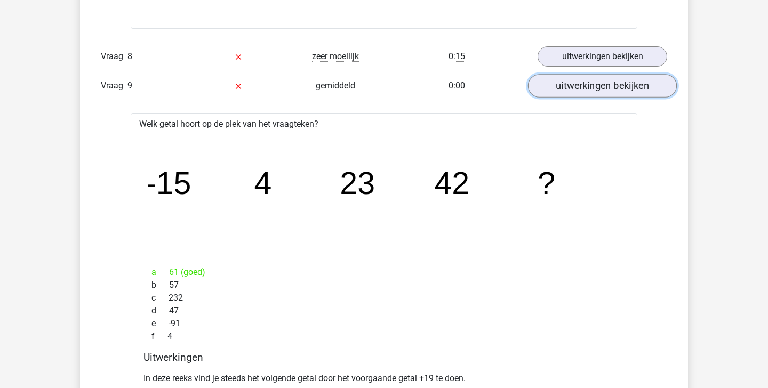
click at [589, 86] on link "uitwerkingen bekijken" at bounding box center [602, 86] width 149 height 23
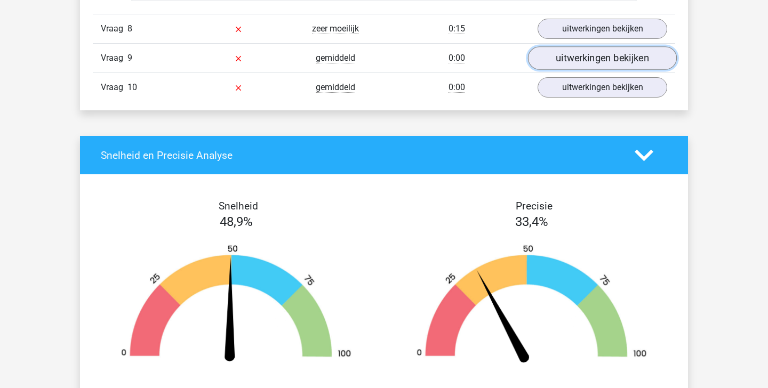
scroll to position [2615, 0]
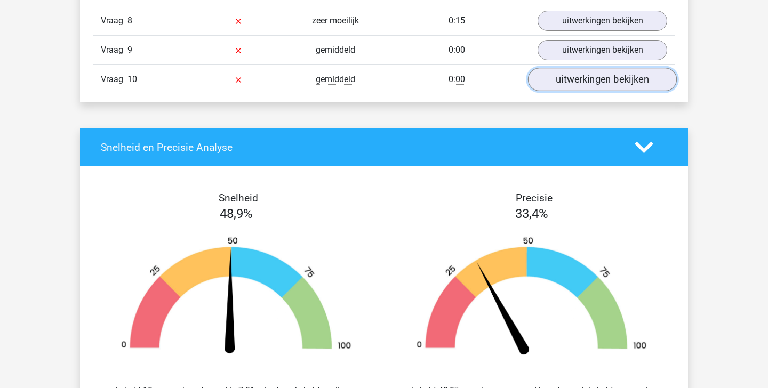
click at [573, 77] on link "uitwerkingen bekijken" at bounding box center [602, 79] width 149 height 23
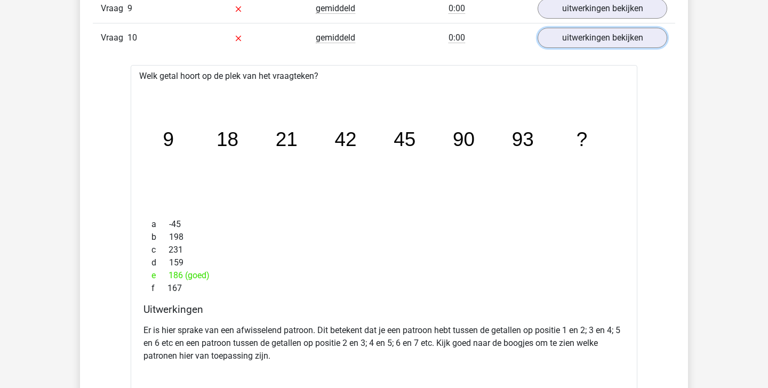
scroll to position [2575, 0]
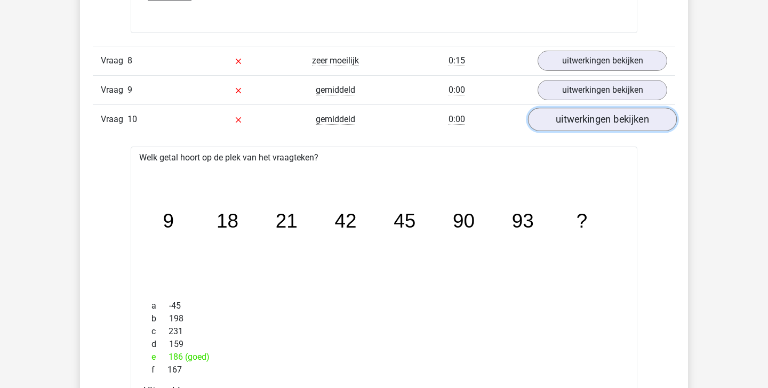
click at [588, 120] on link "uitwerkingen bekijken" at bounding box center [602, 119] width 149 height 23
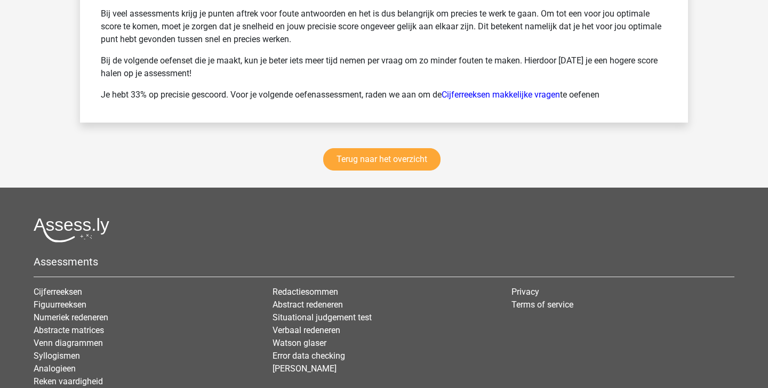
scroll to position [3276, 0]
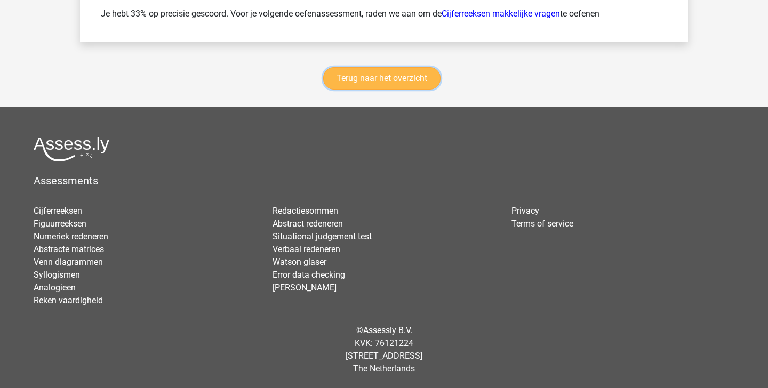
click at [396, 81] on link "Terug naar het overzicht" at bounding box center [381, 78] width 117 height 22
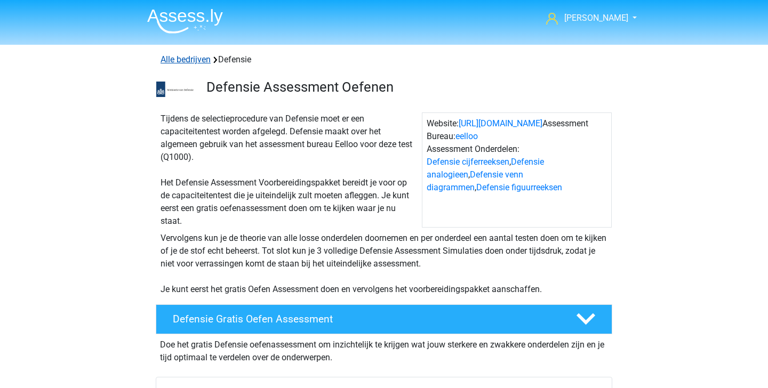
click at [188, 57] on link "Alle bedrijven" at bounding box center [186, 59] width 50 height 10
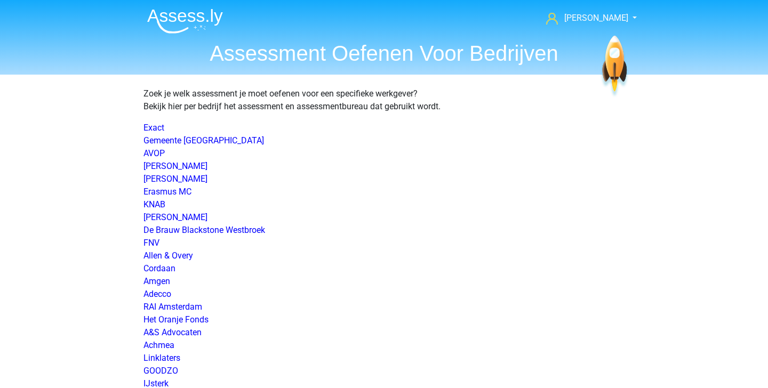
click at [159, 22] on img at bounding box center [185, 21] width 76 height 25
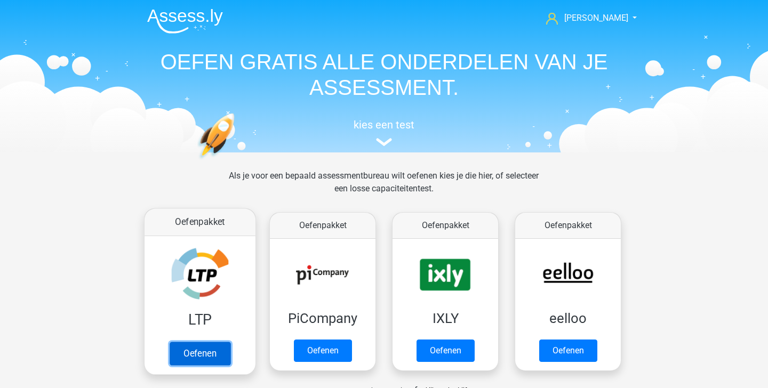
click at [211, 355] on link "Oefenen" at bounding box center [200, 353] width 61 height 23
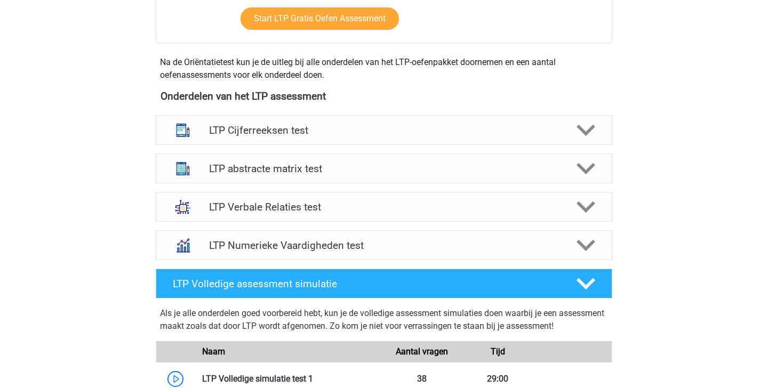
scroll to position [370, 0]
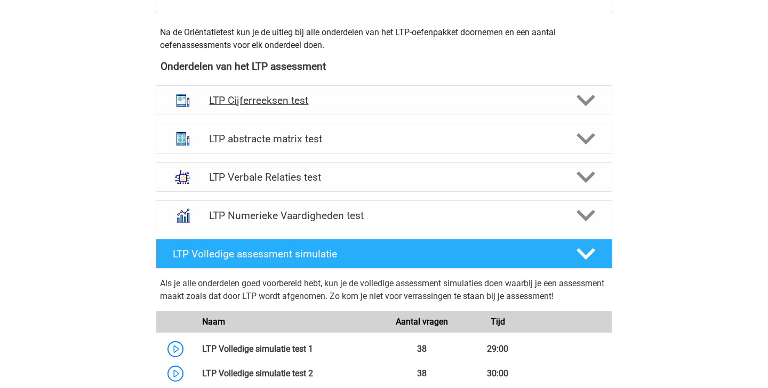
click at [581, 99] on polygon at bounding box center [586, 101] width 19 height 12
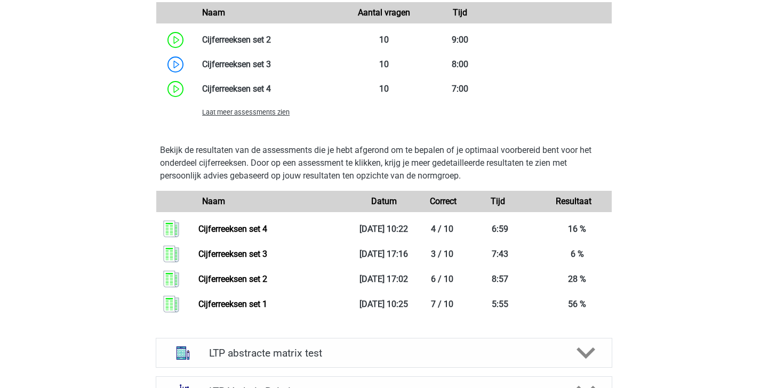
scroll to position [893, 0]
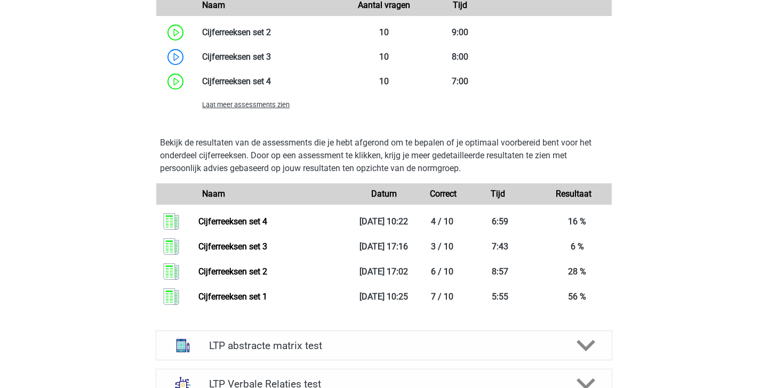
click at [258, 107] on span "Laat meer assessments zien" at bounding box center [246, 105] width 88 height 8
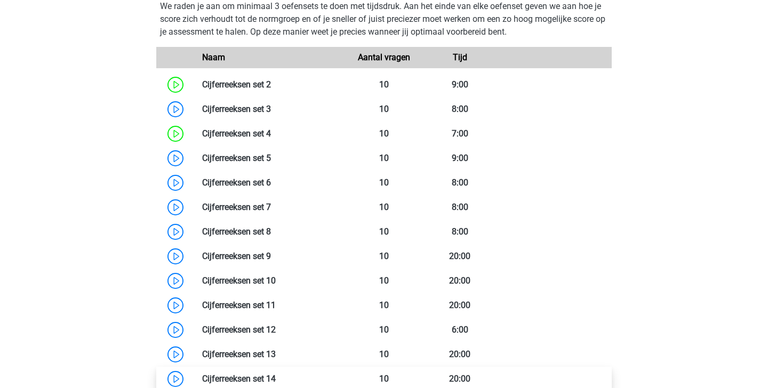
scroll to position [842, 0]
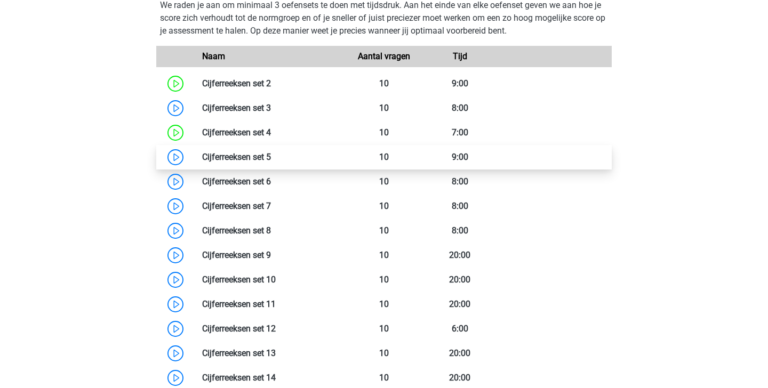
click at [271, 159] on link at bounding box center [271, 157] width 0 height 10
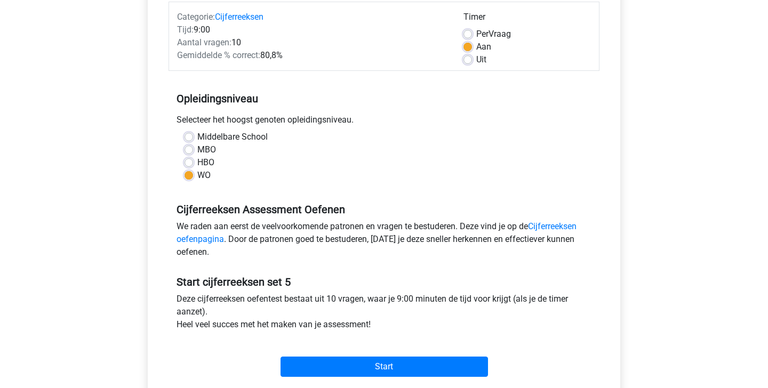
scroll to position [141, 0]
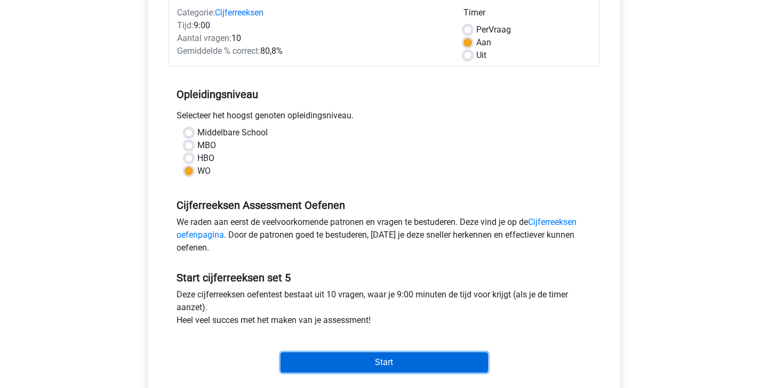
click at [406, 362] on input "Start" at bounding box center [385, 363] width 208 height 20
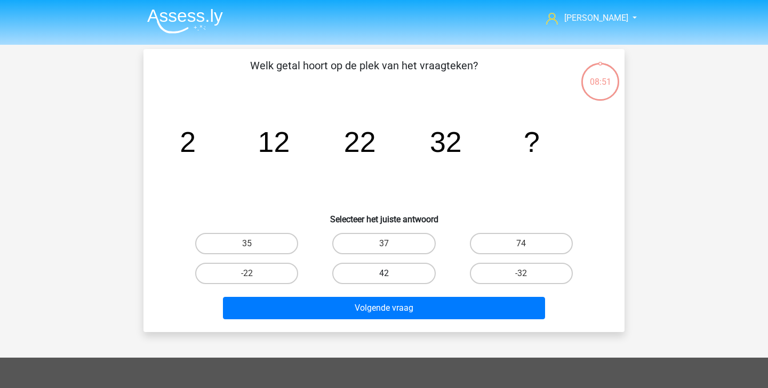
click at [398, 281] on label "42" at bounding box center [383, 273] width 103 height 21
click at [391, 281] on input "42" at bounding box center [387, 277] width 7 height 7
radio input "true"
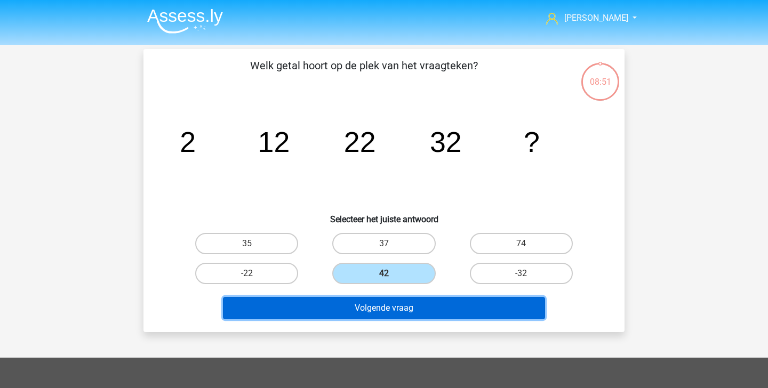
click at [396, 306] on button "Volgende vraag" at bounding box center [384, 308] width 323 height 22
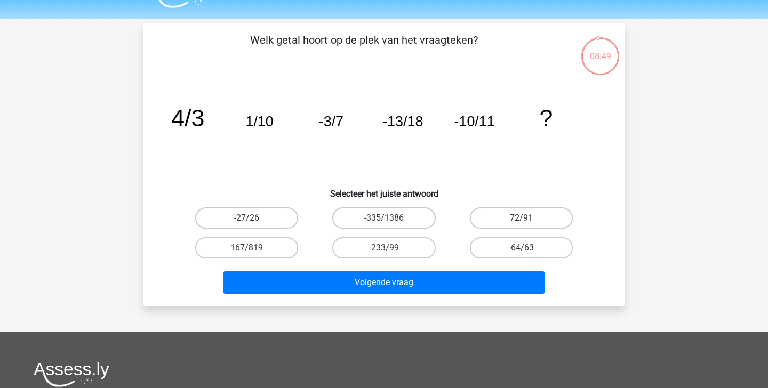
scroll to position [17, 0]
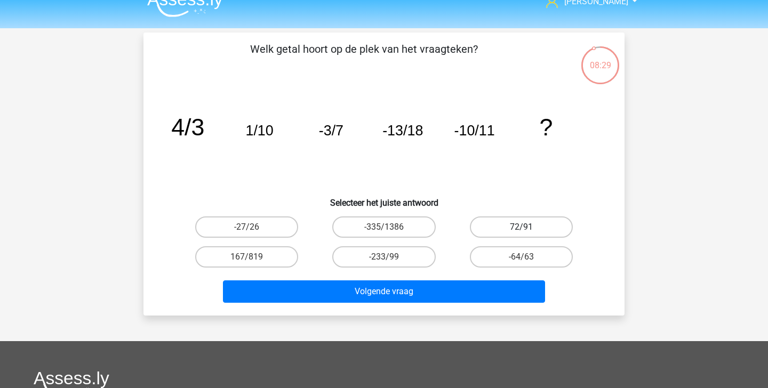
click at [530, 221] on label "72/91" at bounding box center [521, 227] width 103 height 21
click at [528, 227] on input "72/91" at bounding box center [524, 230] width 7 height 7
radio input "true"
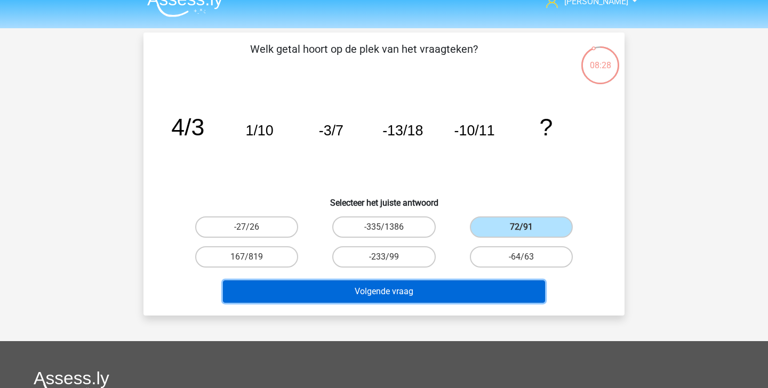
click at [478, 292] on button "Volgende vraag" at bounding box center [384, 292] width 323 height 22
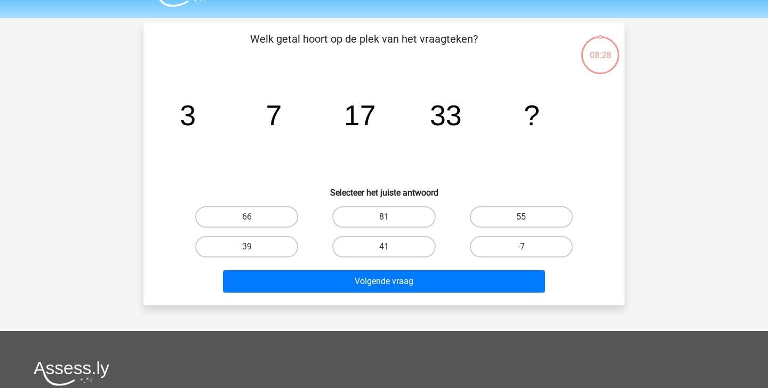
scroll to position [23, 0]
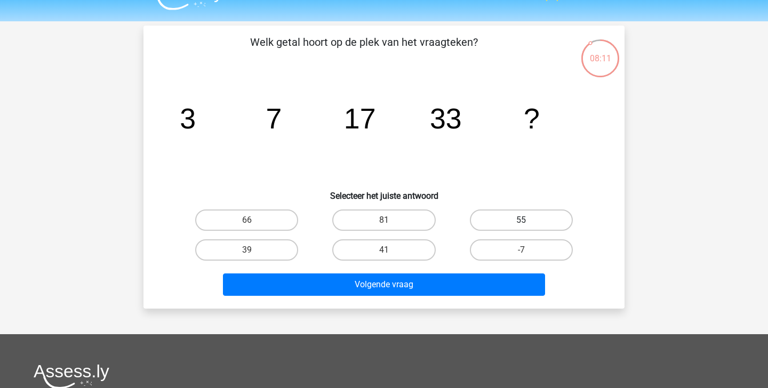
click at [525, 217] on label "55" at bounding box center [521, 220] width 103 height 21
click at [525, 220] on input "55" at bounding box center [524, 223] width 7 height 7
radio input "true"
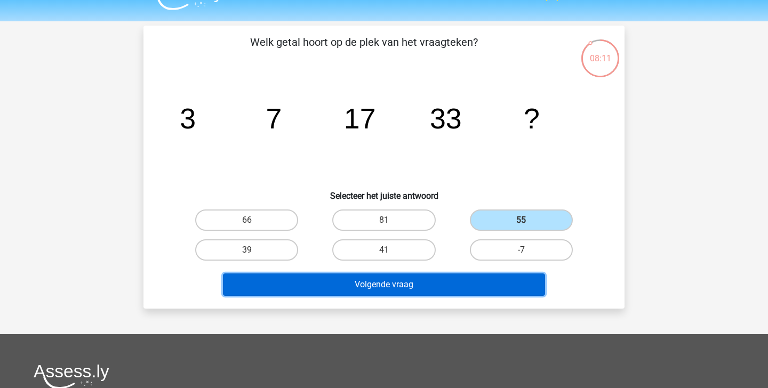
click at [435, 284] on button "Volgende vraag" at bounding box center [384, 285] width 323 height 22
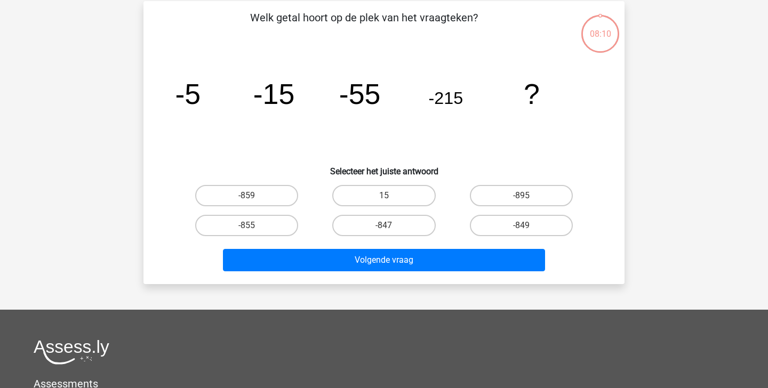
scroll to position [49, 0]
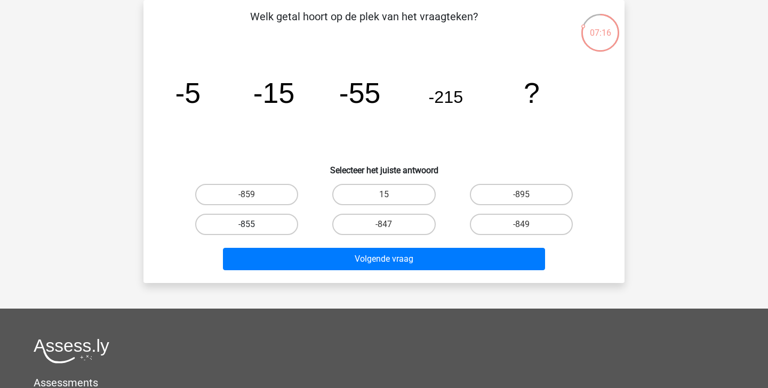
click at [255, 222] on label "-855" at bounding box center [246, 224] width 103 height 21
click at [254, 225] on input "-855" at bounding box center [250, 228] width 7 height 7
radio input "true"
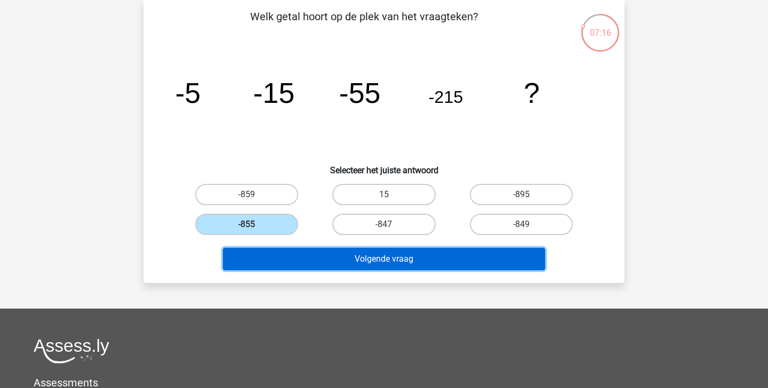
click at [318, 260] on button "Volgende vraag" at bounding box center [384, 259] width 323 height 22
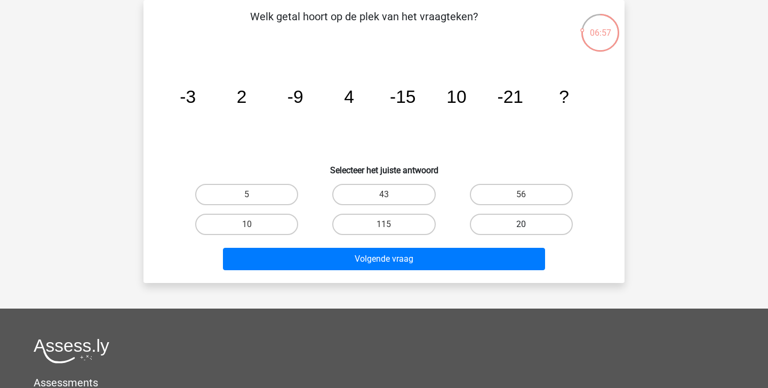
click at [550, 228] on label "20" at bounding box center [521, 224] width 103 height 21
click at [528, 228] on input "20" at bounding box center [524, 228] width 7 height 7
radio input "true"
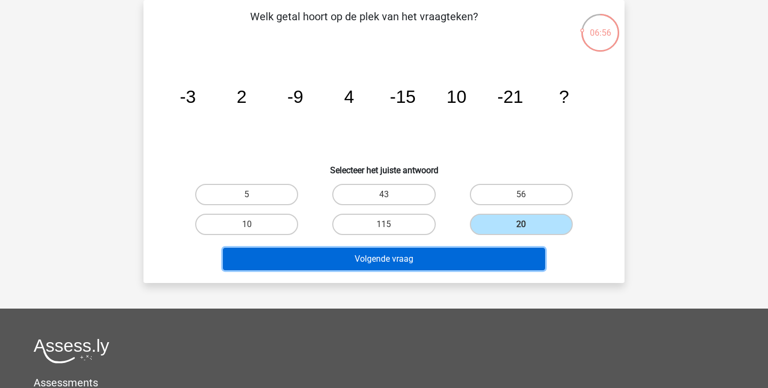
click at [501, 260] on button "Volgende vraag" at bounding box center [384, 259] width 323 height 22
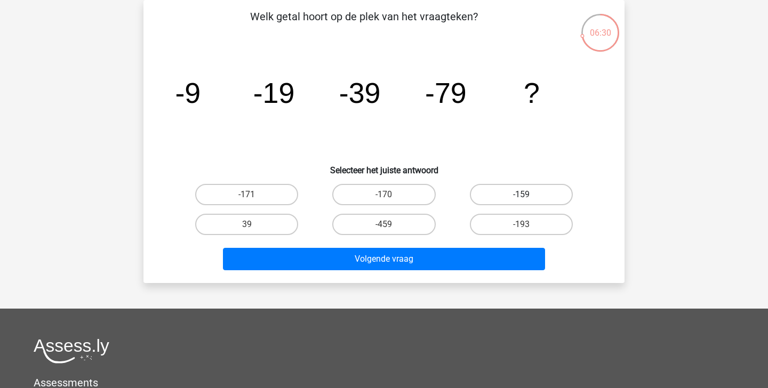
click at [538, 188] on label "-159" at bounding box center [521, 194] width 103 height 21
click at [528, 195] on input "-159" at bounding box center [524, 198] width 7 height 7
radio input "true"
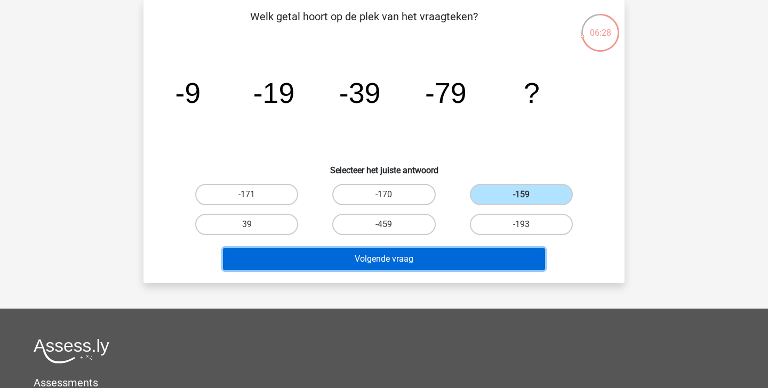
click at [485, 258] on button "Volgende vraag" at bounding box center [384, 259] width 323 height 22
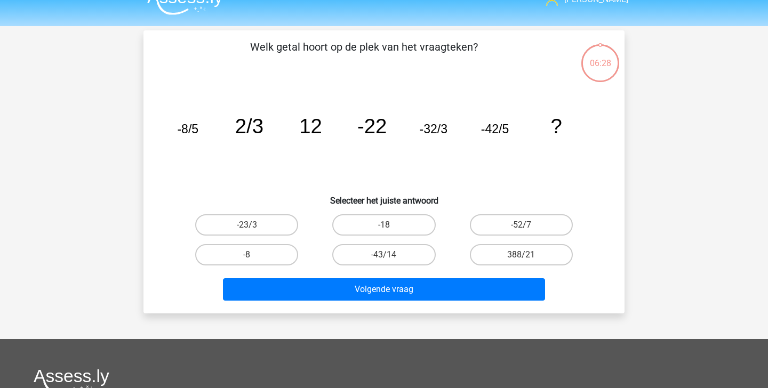
scroll to position [17, 0]
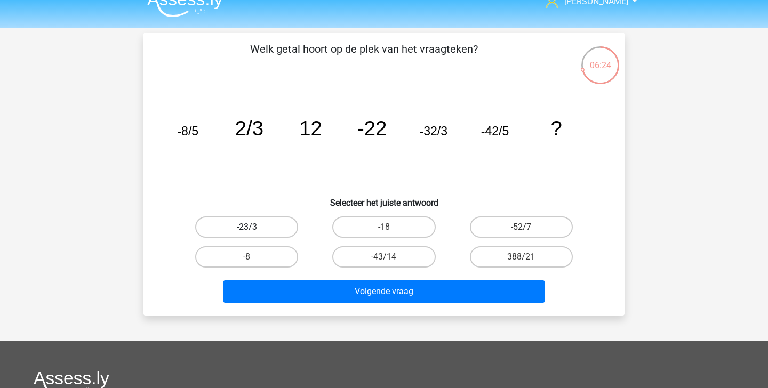
click at [276, 228] on label "-23/3" at bounding box center [246, 227] width 103 height 21
click at [254, 228] on input "-23/3" at bounding box center [250, 230] width 7 height 7
radio input "true"
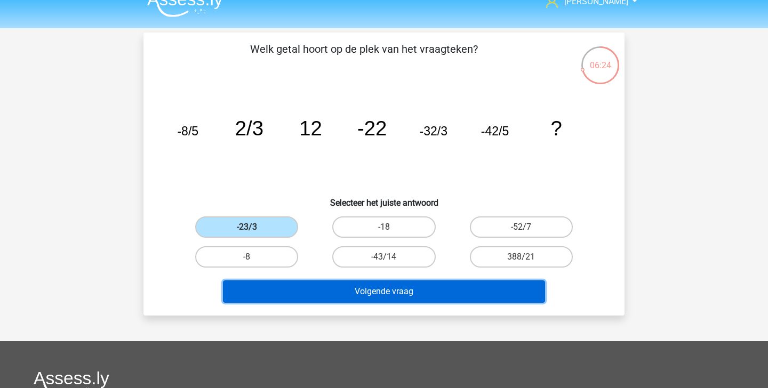
click at [312, 293] on button "Volgende vraag" at bounding box center [384, 292] width 323 height 22
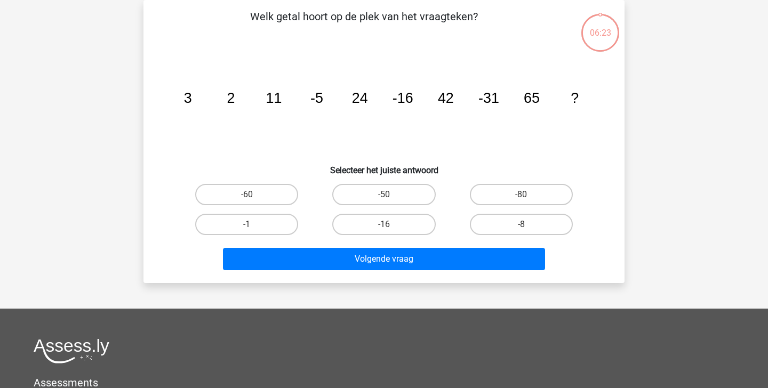
scroll to position [33, 0]
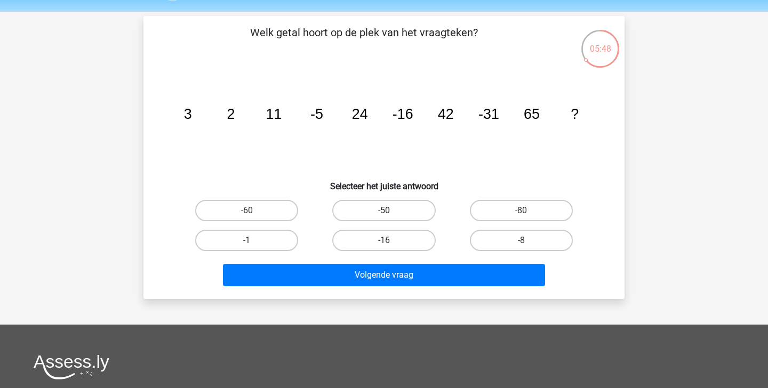
click at [419, 209] on label "-50" at bounding box center [383, 210] width 103 height 21
click at [391, 211] on input "-50" at bounding box center [387, 214] width 7 height 7
radio input "true"
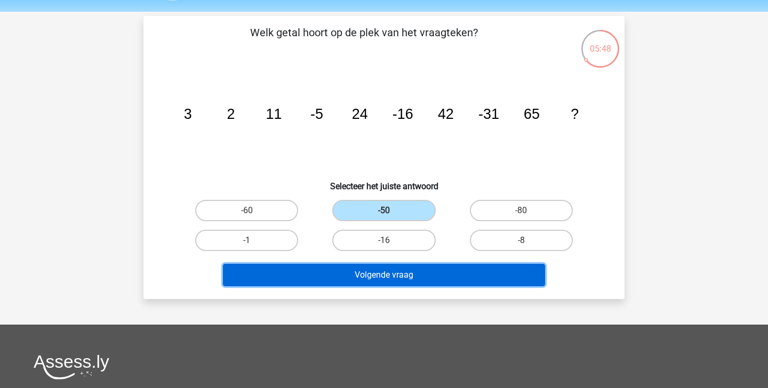
click at [418, 274] on button "Volgende vraag" at bounding box center [384, 275] width 323 height 22
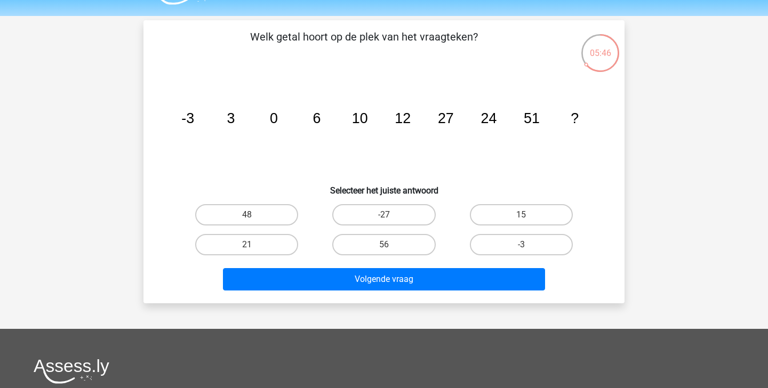
scroll to position [28, 0]
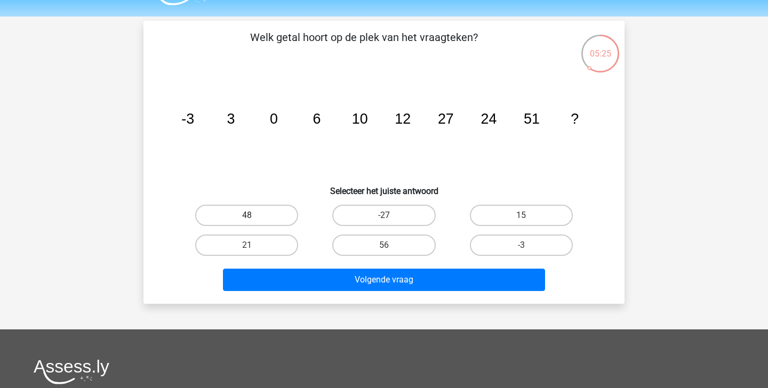
click at [257, 217] on label "48" at bounding box center [246, 215] width 103 height 21
click at [254, 217] on input "48" at bounding box center [250, 219] width 7 height 7
radio input "true"
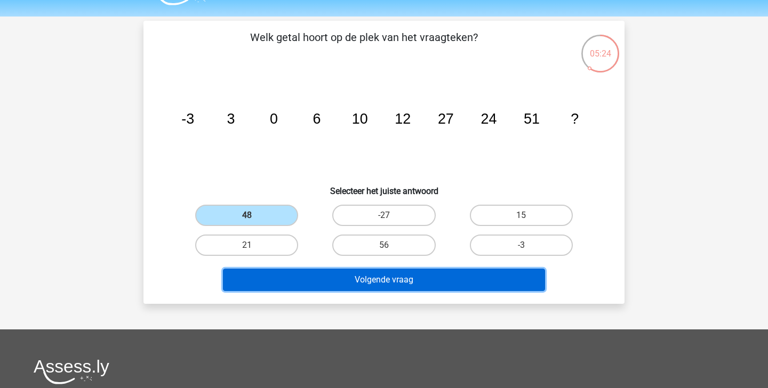
click at [276, 270] on button "Volgende vraag" at bounding box center [384, 280] width 323 height 22
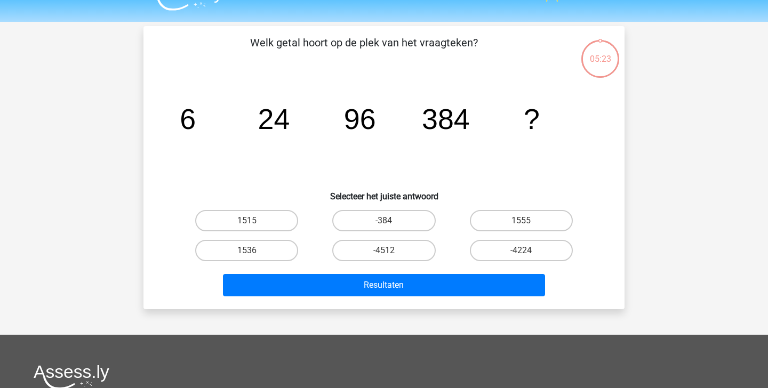
scroll to position [19, 0]
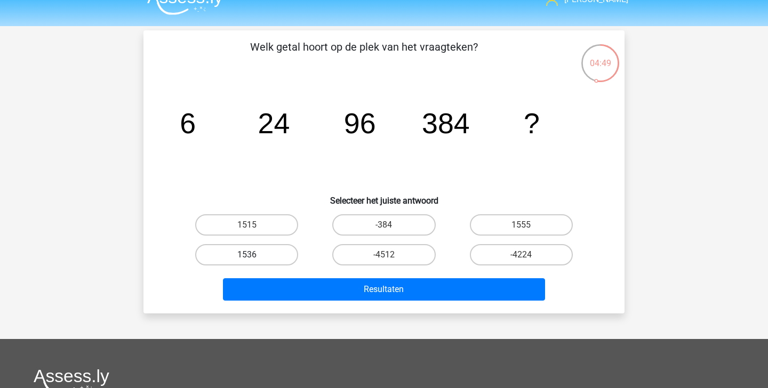
click at [269, 253] on label "1536" at bounding box center [246, 254] width 103 height 21
click at [254, 255] on input "1536" at bounding box center [250, 258] width 7 height 7
radio input "true"
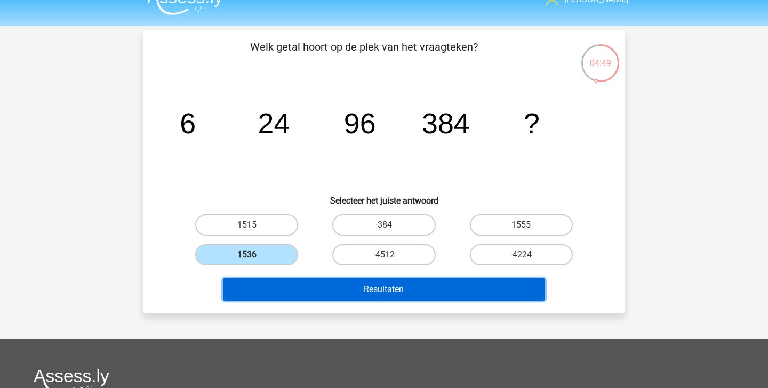
click at [303, 283] on button "Resultaten" at bounding box center [384, 290] width 323 height 22
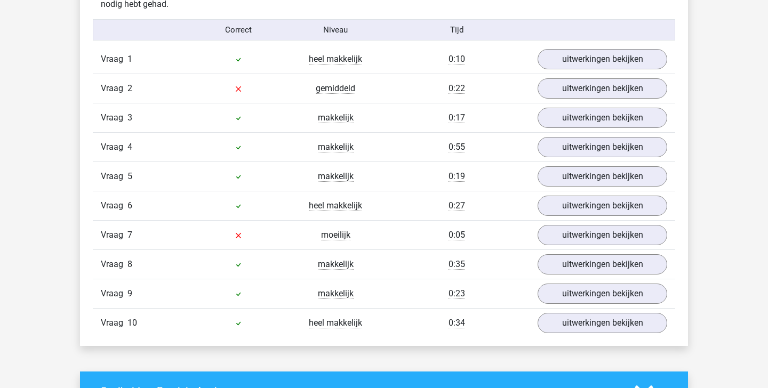
scroll to position [666, 0]
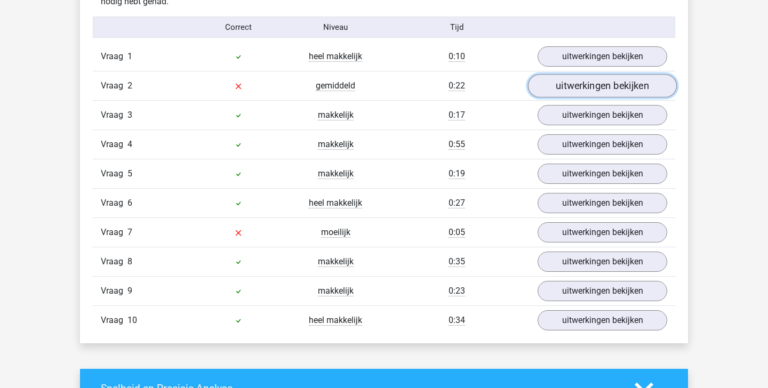
click at [564, 87] on link "uitwerkingen bekijken" at bounding box center [602, 85] width 149 height 23
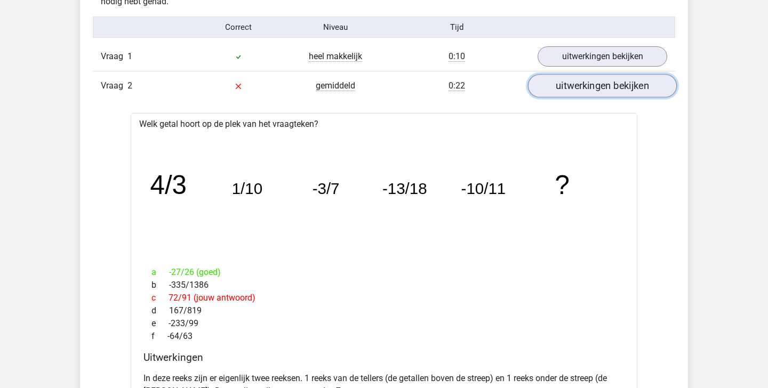
click at [564, 87] on link "uitwerkingen bekijken" at bounding box center [602, 85] width 149 height 23
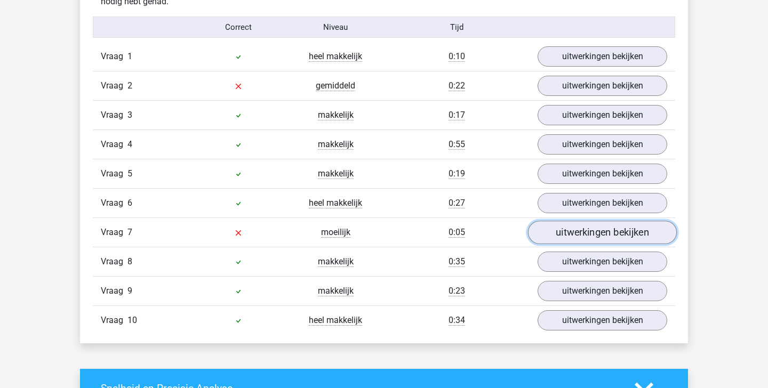
click at [591, 233] on link "uitwerkingen bekijken" at bounding box center [602, 232] width 149 height 23
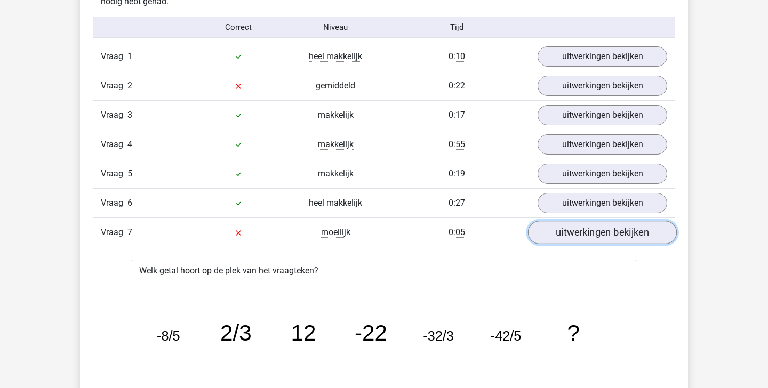
click at [591, 233] on link "uitwerkingen bekijken" at bounding box center [602, 232] width 149 height 23
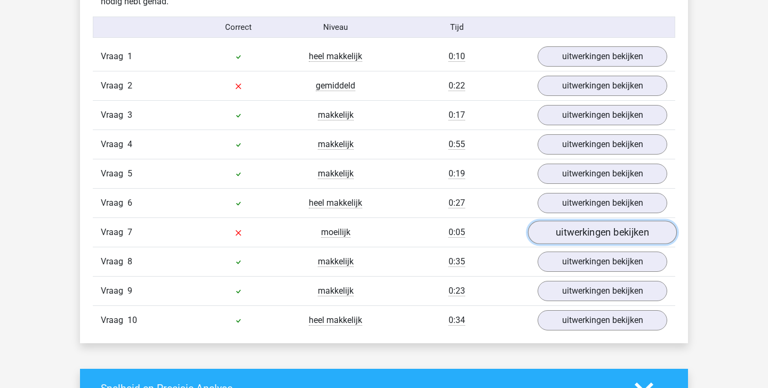
click at [591, 233] on link "uitwerkingen bekijken" at bounding box center [602, 232] width 149 height 23
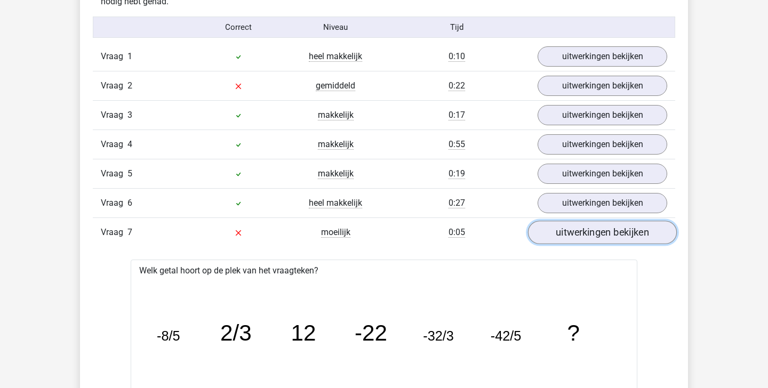
click at [591, 233] on link "uitwerkingen bekijken" at bounding box center [602, 232] width 149 height 23
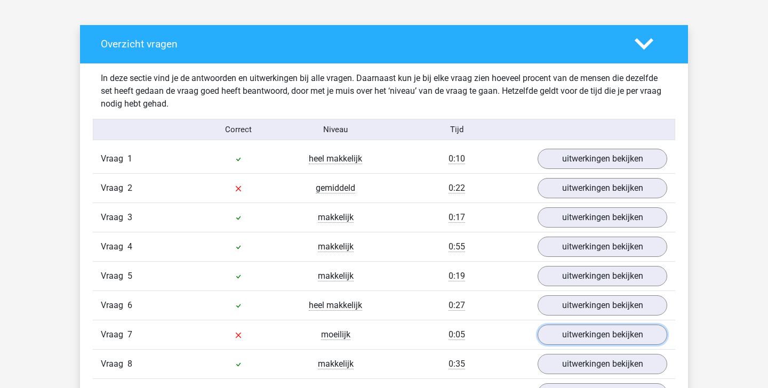
scroll to position [603, 0]
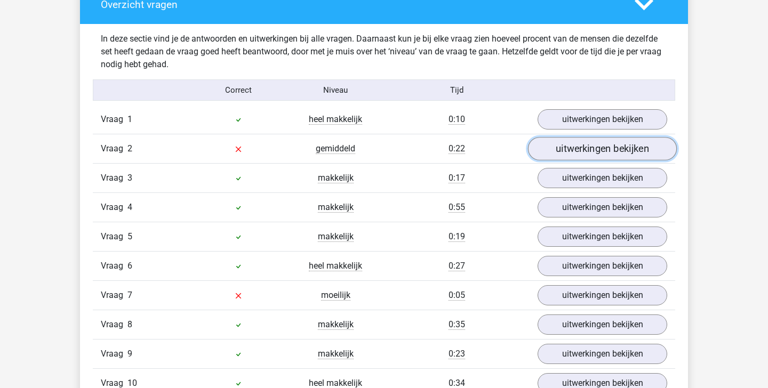
click at [556, 149] on link "uitwerkingen bekijken" at bounding box center [602, 148] width 149 height 23
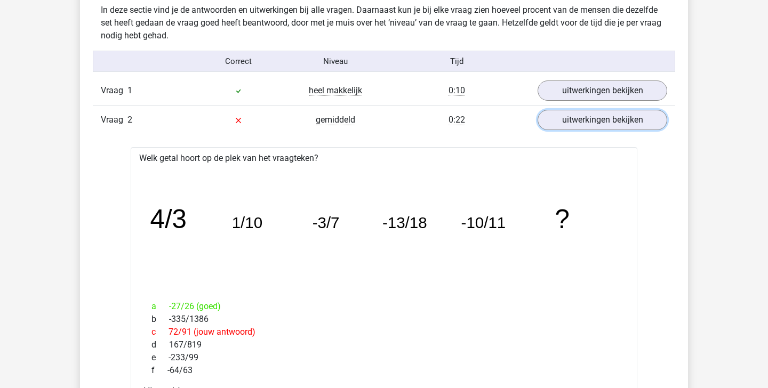
scroll to position [581, 0]
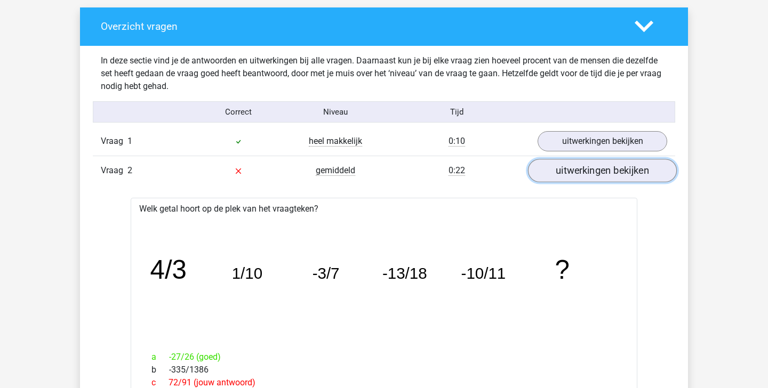
click at [573, 172] on link "uitwerkingen bekijken" at bounding box center [602, 170] width 149 height 23
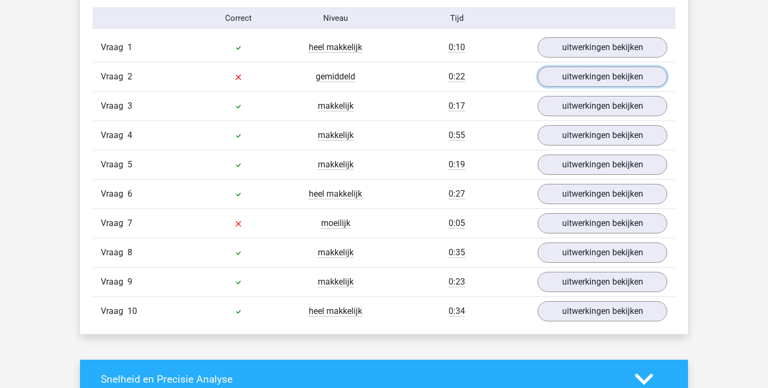
scroll to position [737, 0]
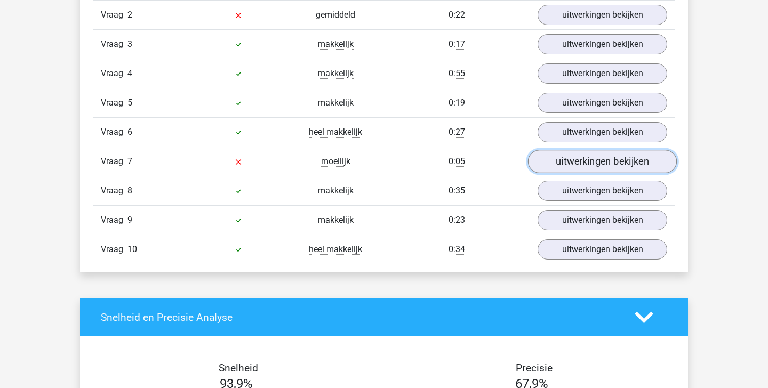
click at [577, 168] on link "uitwerkingen bekijken" at bounding box center [602, 161] width 149 height 23
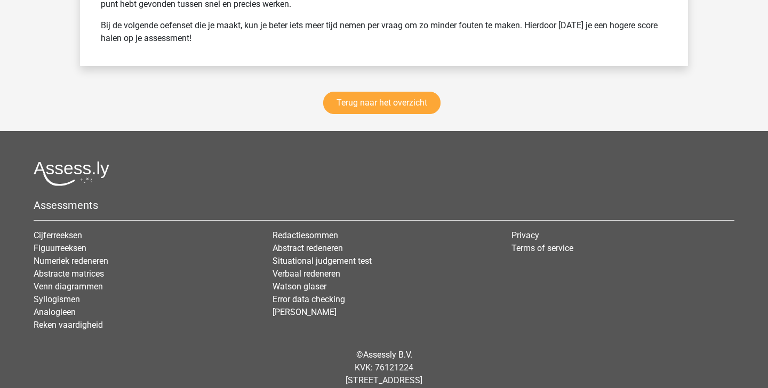
scroll to position [2186, 0]
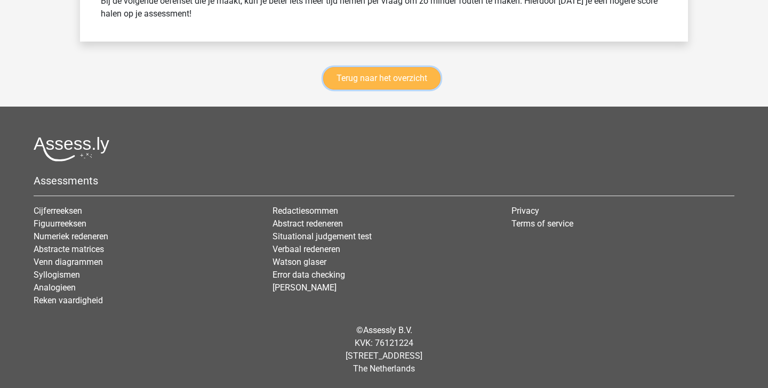
click at [402, 81] on link "Terug naar het overzicht" at bounding box center [381, 78] width 117 height 22
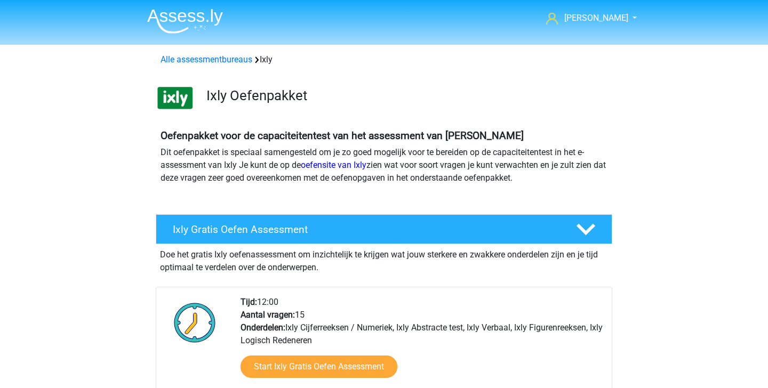
click at [203, 19] on img at bounding box center [185, 21] width 76 height 25
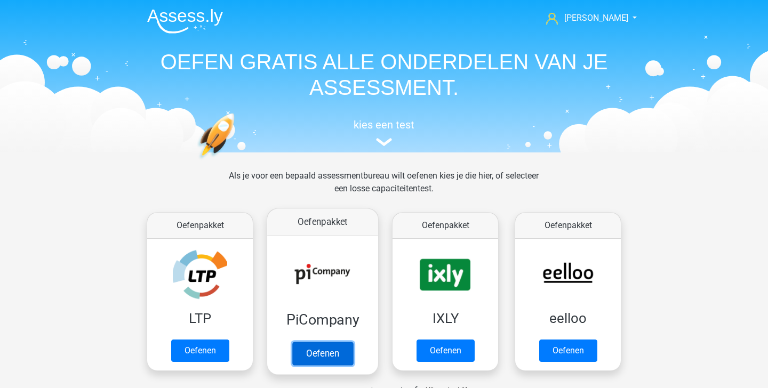
click at [353, 342] on link "Oefenen" at bounding box center [322, 353] width 61 height 23
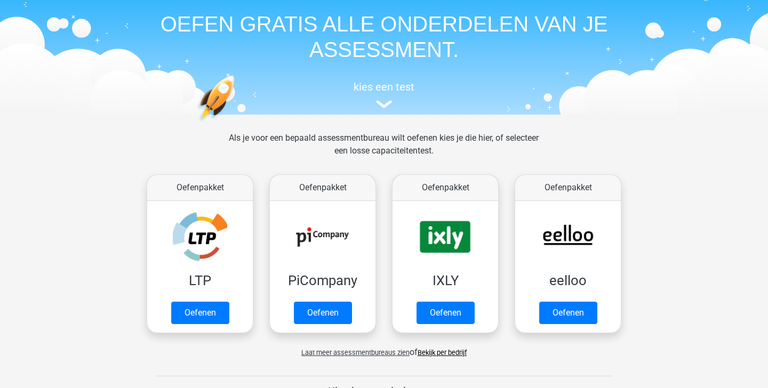
scroll to position [92, 0]
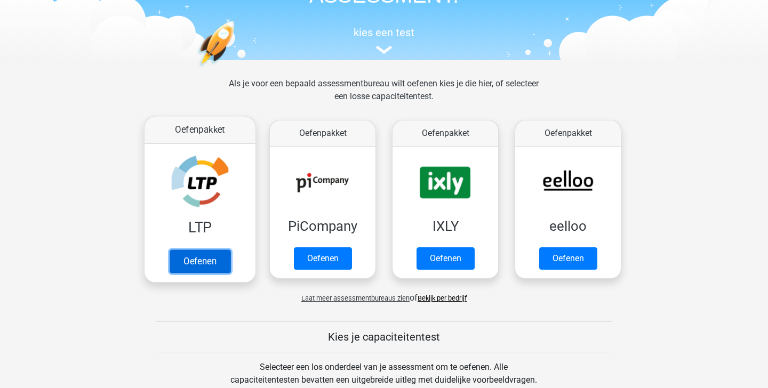
click at [213, 258] on link "Oefenen" at bounding box center [200, 261] width 61 height 23
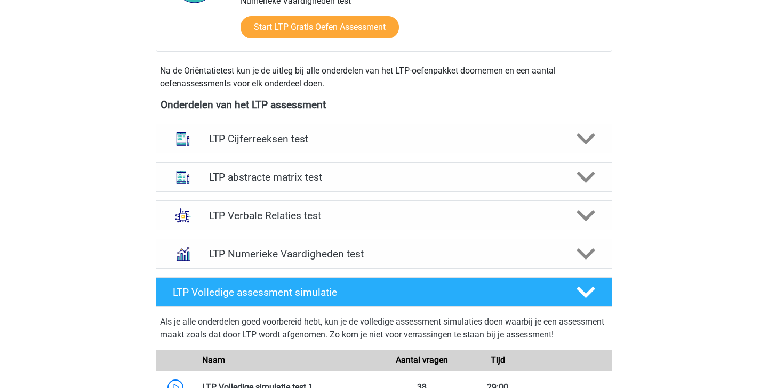
scroll to position [332, 0]
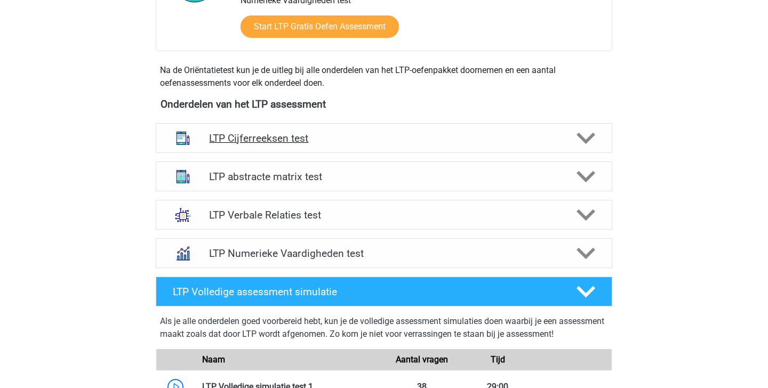
click at [578, 137] on icon at bounding box center [586, 138] width 19 height 19
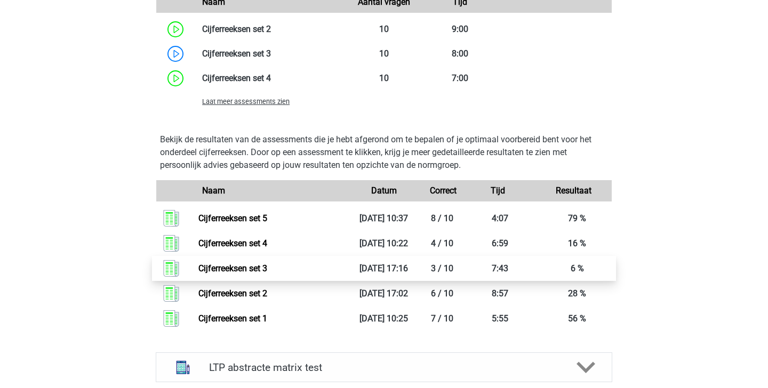
scroll to position [892, 0]
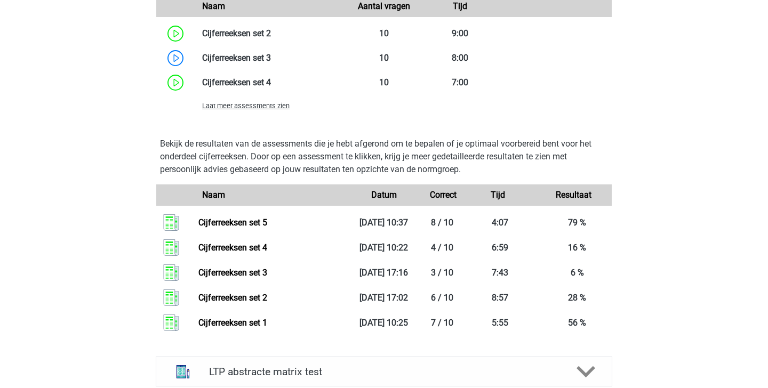
click at [279, 105] on span "Laat meer assessments zien" at bounding box center [246, 106] width 88 height 8
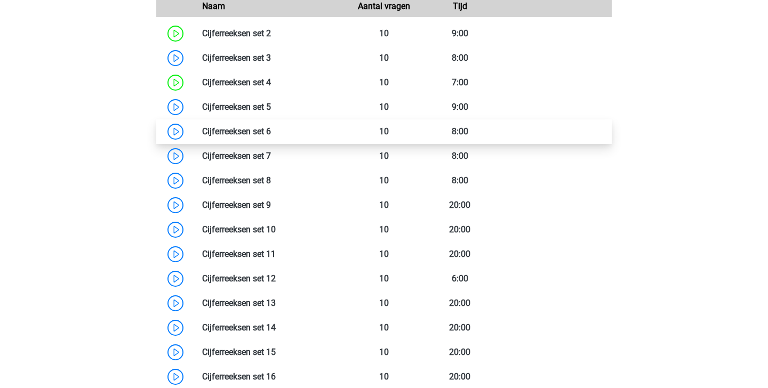
click at [271, 128] on link at bounding box center [271, 131] width 0 height 10
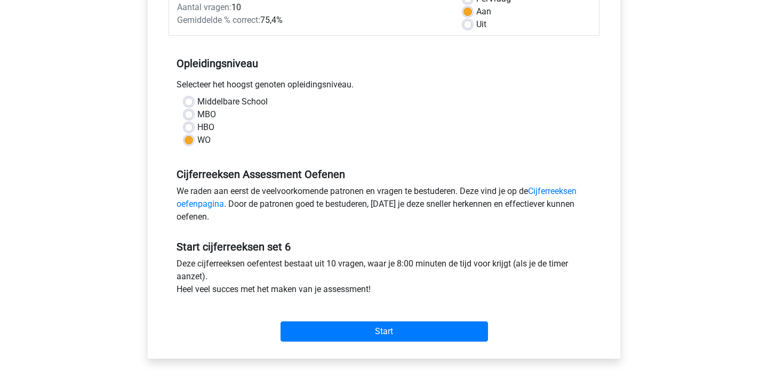
scroll to position [177, 0]
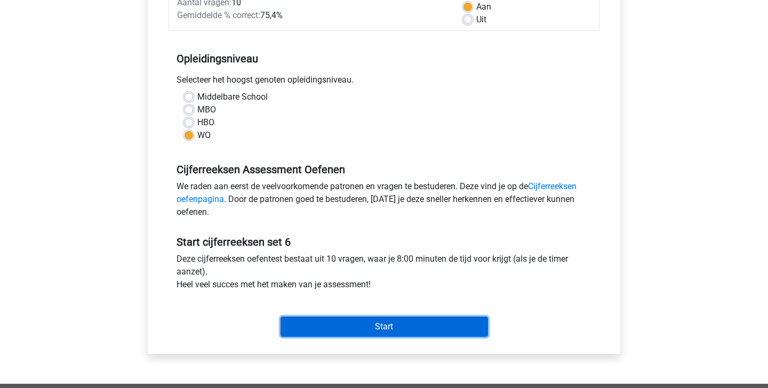
click at [391, 328] on input "Start" at bounding box center [385, 327] width 208 height 20
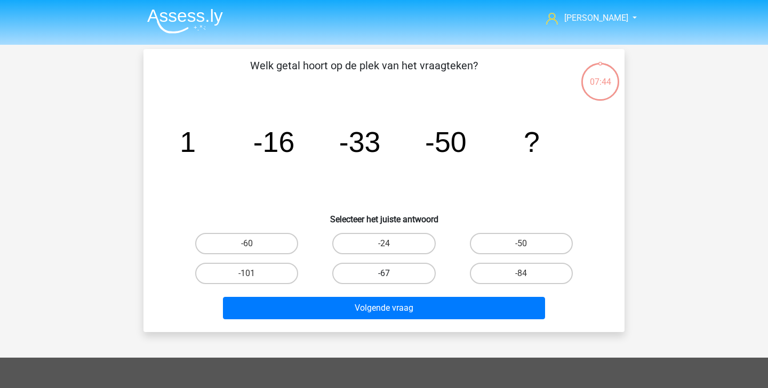
click at [405, 270] on label "-67" at bounding box center [383, 273] width 103 height 21
click at [391, 274] on input "-67" at bounding box center [387, 277] width 7 height 7
radio input "true"
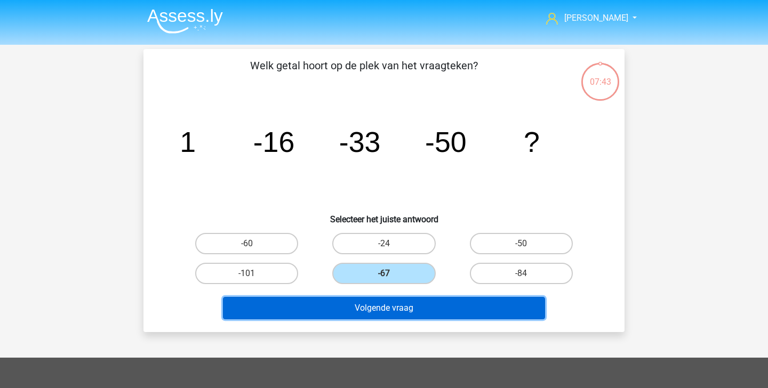
click at [406, 313] on button "Volgende vraag" at bounding box center [384, 308] width 323 height 22
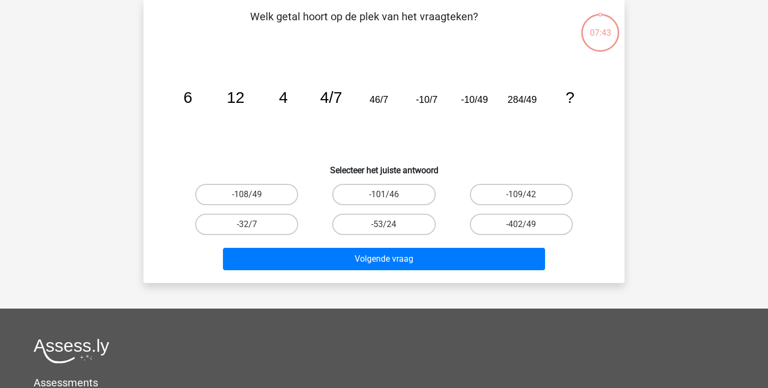
scroll to position [44, 0]
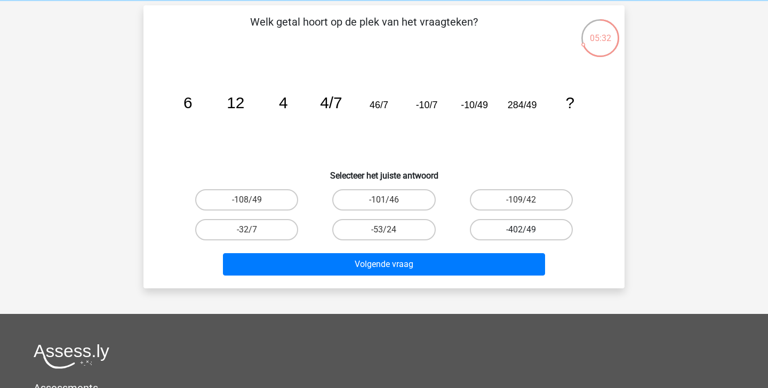
click at [543, 222] on label "-402/49" at bounding box center [521, 229] width 103 height 21
click at [528, 230] on input "-402/49" at bounding box center [524, 233] width 7 height 7
radio input "true"
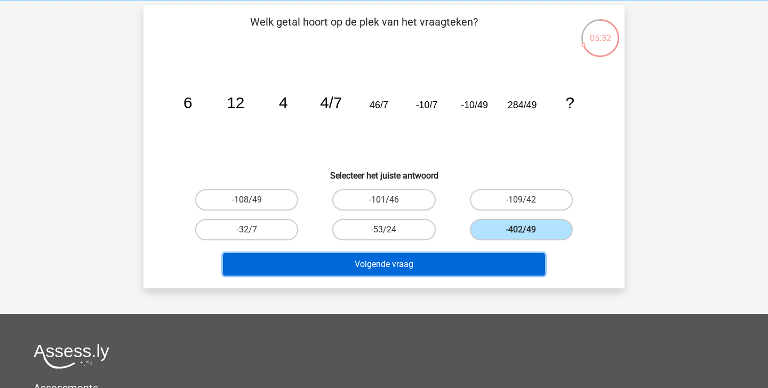
click at [486, 259] on button "Volgende vraag" at bounding box center [384, 264] width 323 height 22
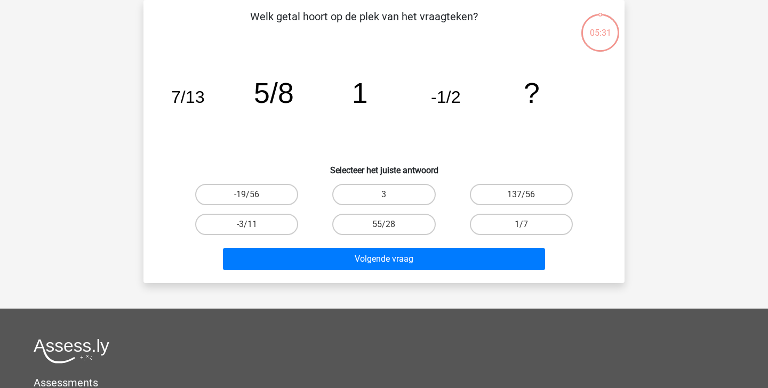
scroll to position [18, 0]
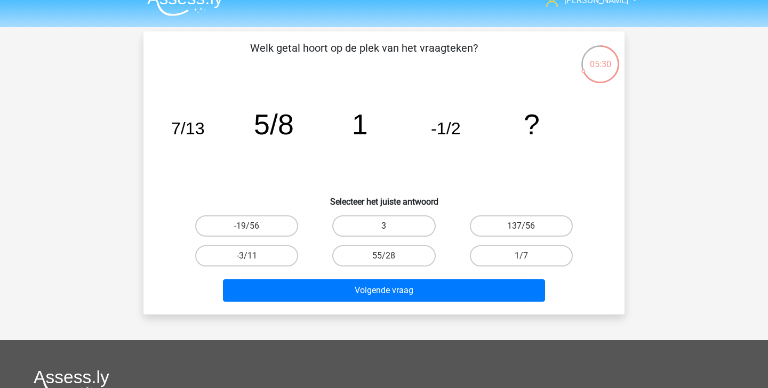
click at [402, 232] on label "3" at bounding box center [383, 226] width 103 height 21
click at [391, 232] on input "3" at bounding box center [387, 229] width 7 height 7
radio input "true"
click at [404, 275] on div "Volgende vraag" at bounding box center [384, 288] width 447 height 35
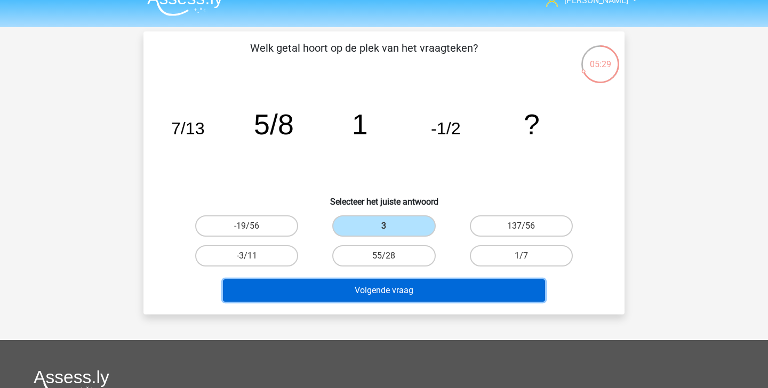
click at [401, 291] on button "Volgende vraag" at bounding box center [384, 291] width 323 height 22
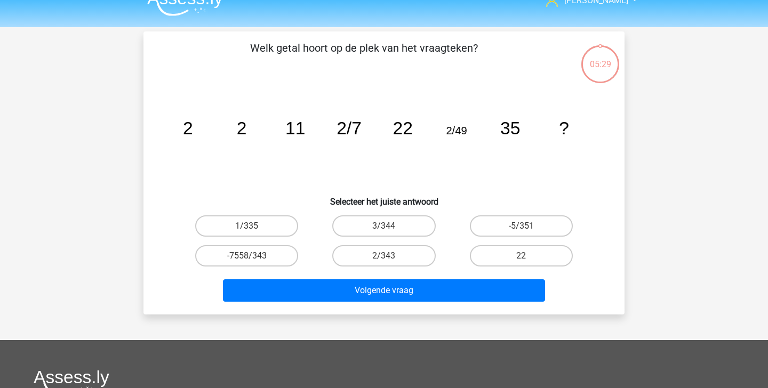
scroll to position [49, 0]
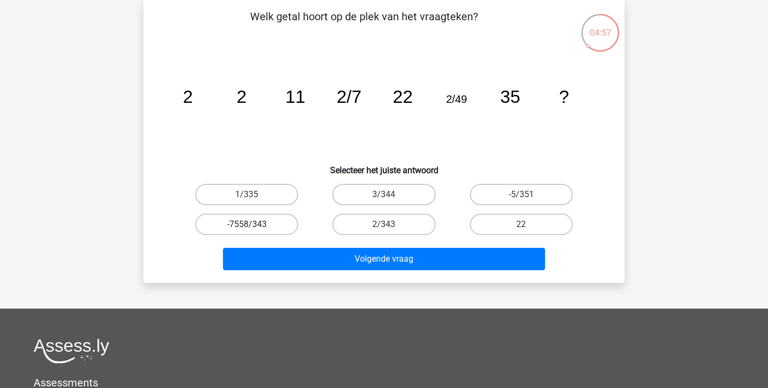
click at [280, 225] on label "-7558/343" at bounding box center [246, 224] width 103 height 21
click at [254, 225] on input "-7558/343" at bounding box center [250, 228] width 7 height 7
radio input "true"
click at [398, 224] on label "2/343" at bounding box center [383, 224] width 103 height 21
click at [391, 225] on input "2/343" at bounding box center [387, 228] width 7 height 7
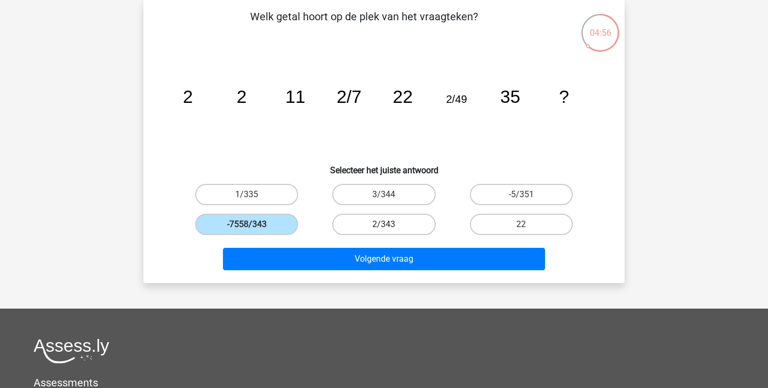
radio input "true"
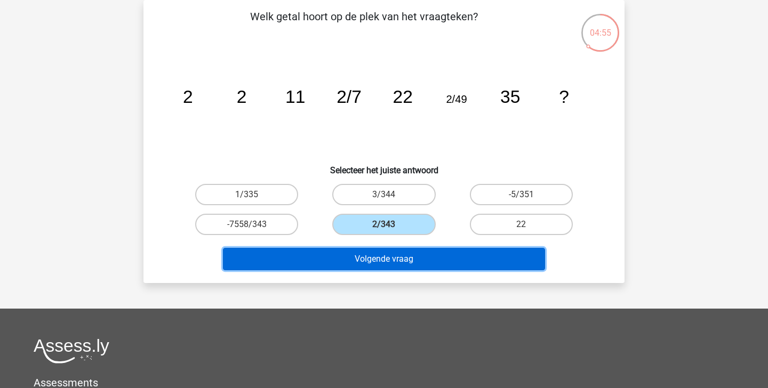
click at [404, 251] on button "Volgende vraag" at bounding box center [384, 259] width 323 height 22
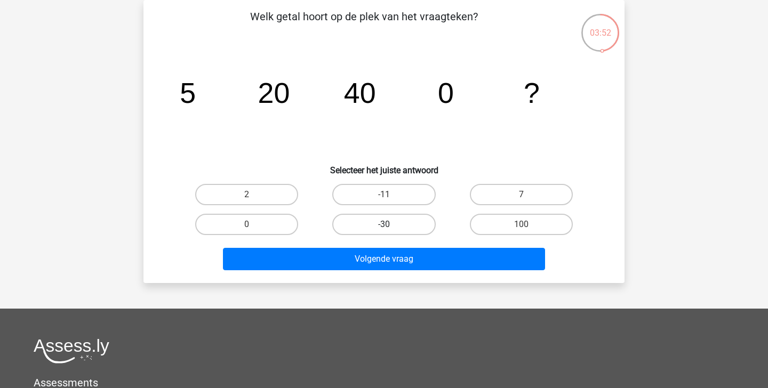
click at [393, 225] on label "-30" at bounding box center [383, 224] width 103 height 21
click at [391, 225] on input "-30" at bounding box center [387, 228] width 7 height 7
radio input "true"
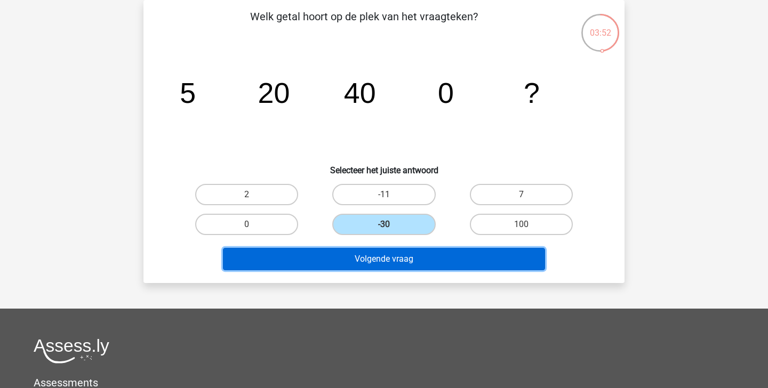
click at [393, 258] on button "Volgende vraag" at bounding box center [384, 259] width 323 height 22
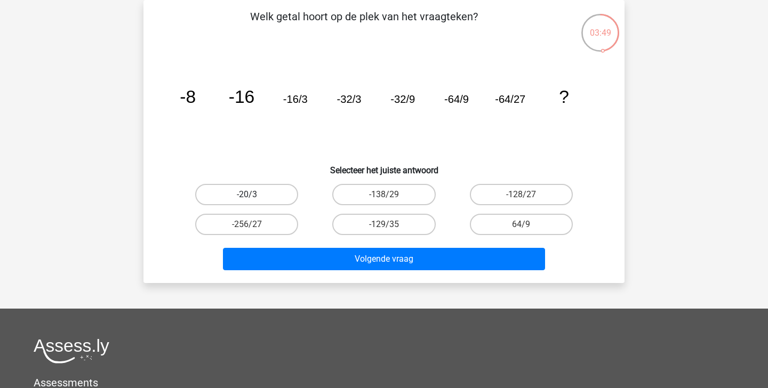
click at [249, 193] on label "-20/3" at bounding box center [246, 194] width 103 height 21
click at [249, 195] on input "-20/3" at bounding box center [250, 198] width 7 height 7
radio input "true"
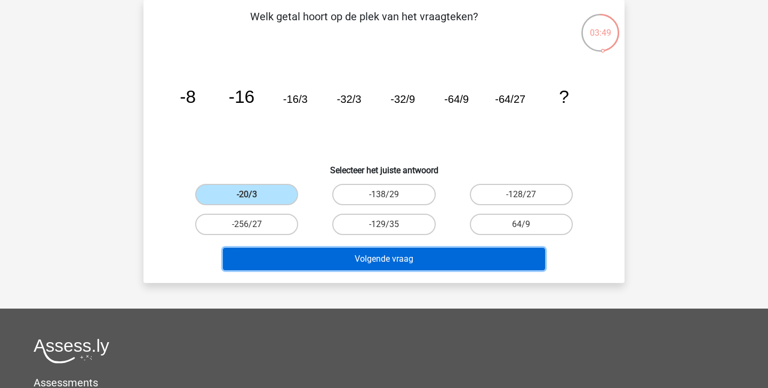
click at [276, 260] on button "Volgende vraag" at bounding box center [384, 259] width 323 height 22
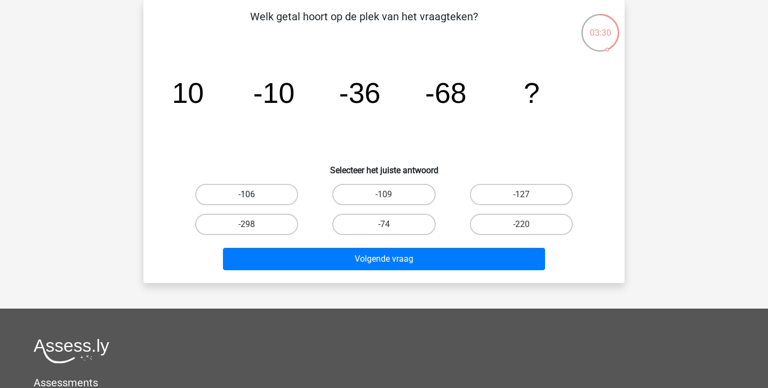
click at [267, 189] on label "-106" at bounding box center [246, 194] width 103 height 21
click at [254, 195] on input "-106" at bounding box center [250, 198] width 7 height 7
radio input "true"
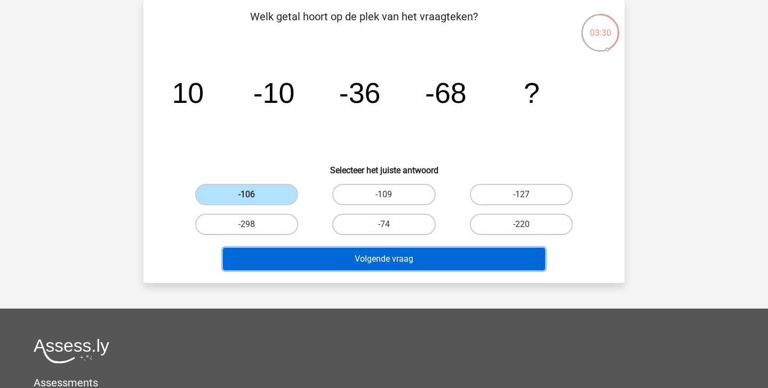
click at [337, 255] on button "Volgende vraag" at bounding box center [384, 259] width 323 height 22
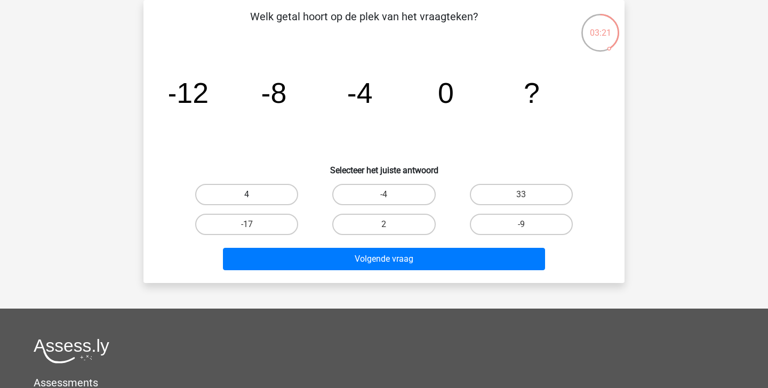
click at [240, 201] on label "4" at bounding box center [246, 194] width 103 height 21
click at [247, 201] on input "4" at bounding box center [250, 198] width 7 height 7
radio input "true"
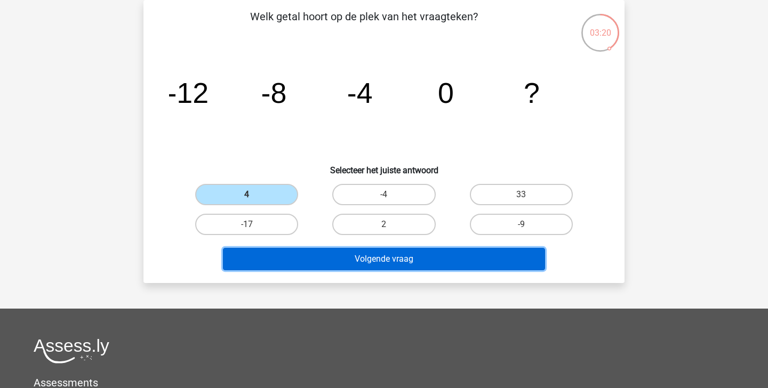
click at [296, 256] on button "Volgende vraag" at bounding box center [384, 259] width 323 height 22
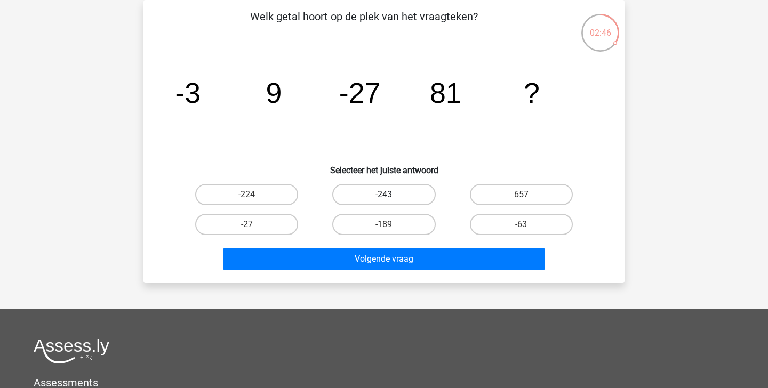
click at [405, 199] on label "-243" at bounding box center [383, 194] width 103 height 21
click at [391, 199] on input "-243" at bounding box center [387, 198] width 7 height 7
radio input "true"
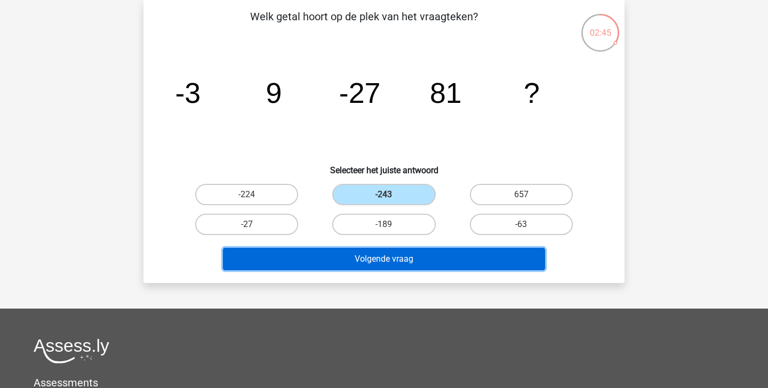
click at [418, 253] on button "Volgende vraag" at bounding box center [384, 259] width 323 height 22
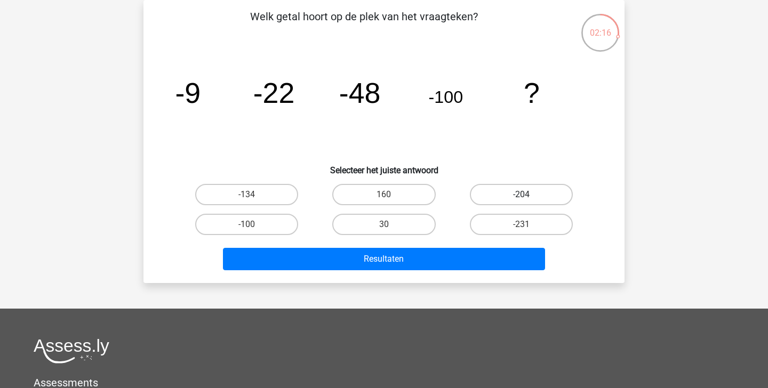
click at [535, 199] on label "-204" at bounding box center [521, 194] width 103 height 21
click at [528, 199] on input "-204" at bounding box center [524, 198] width 7 height 7
radio input "true"
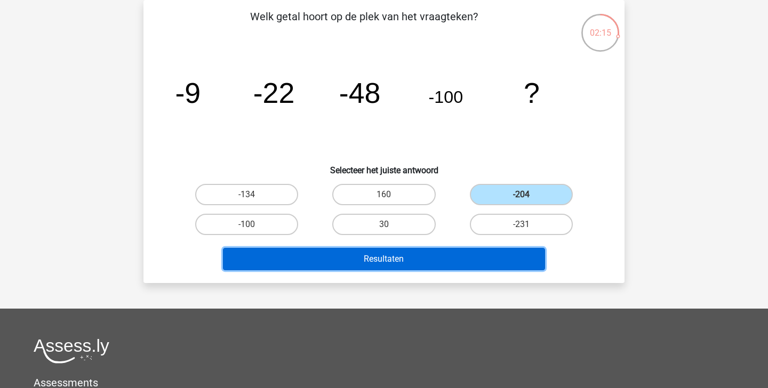
click at [479, 257] on button "Resultaten" at bounding box center [384, 259] width 323 height 22
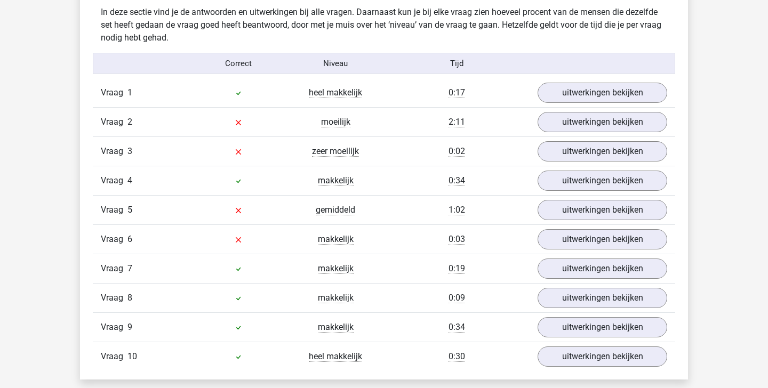
scroll to position [631, 0]
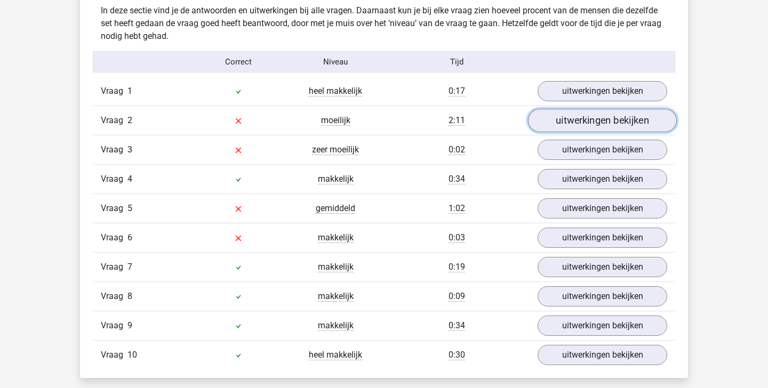
click at [623, 126] on link "uitwerkingen bekijken" at bounding box center [602, 120] width 149 height 23
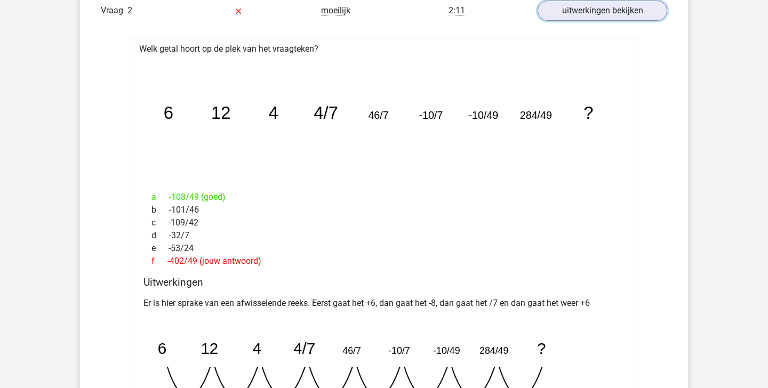
scroll to position [702, 0]
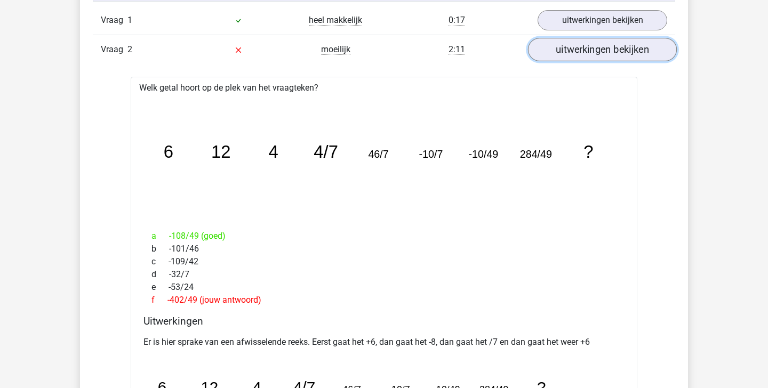
click at [617, 53] on link "uitwerkingen bekijken" at bounding box center [602, 49] width 149 height 23
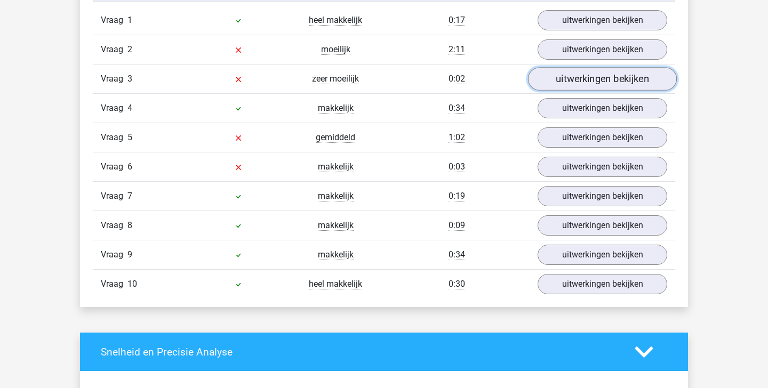
click at [570, 77] on link "uitwerkingen bekijken" at bounding box center [602, 78] width 149 height 23
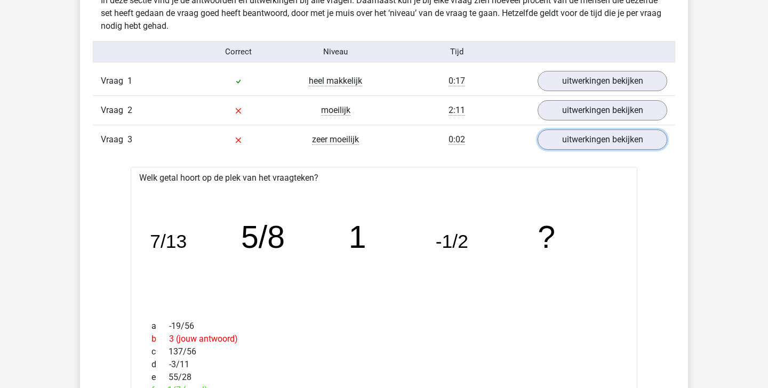
scroll to position [635, 0]
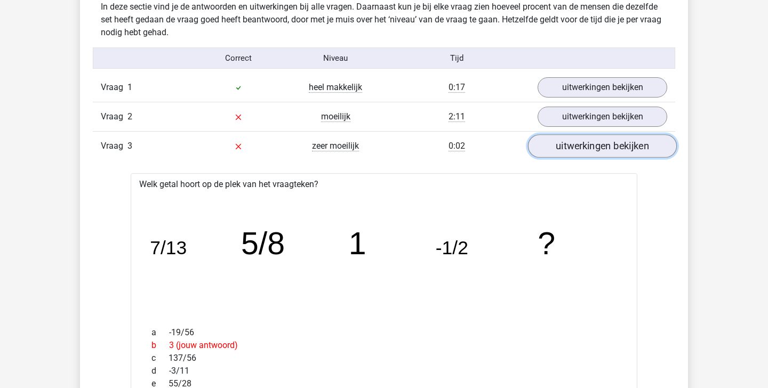
click at [562, 138] on link "uitwerkingen bekijken" at bounding box center [602, 145] width 149 height 23
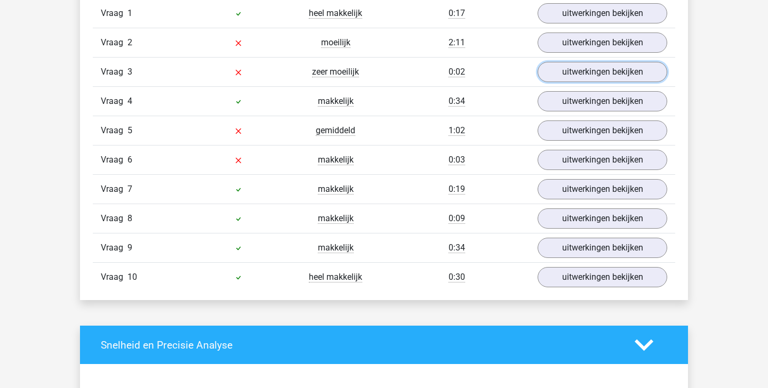
scroll to position [710, 0]
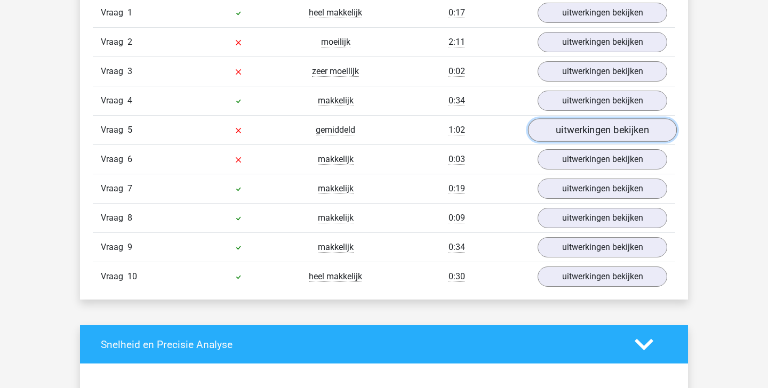
click at [564, 123] on link "uitwerkingen bekijken" at bounding box center [602, 129] width 149 height 23
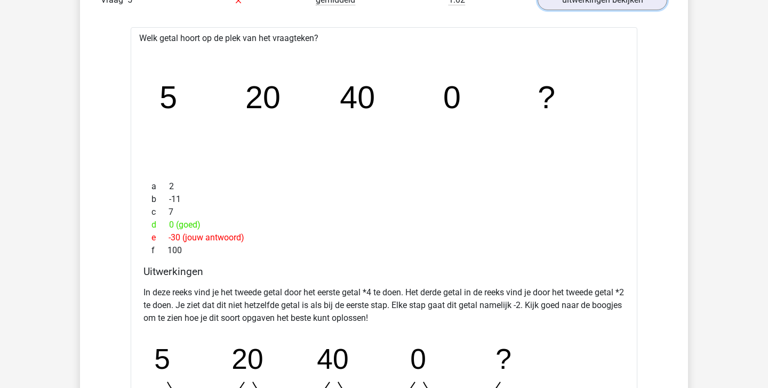
scroll to position [837, 0]
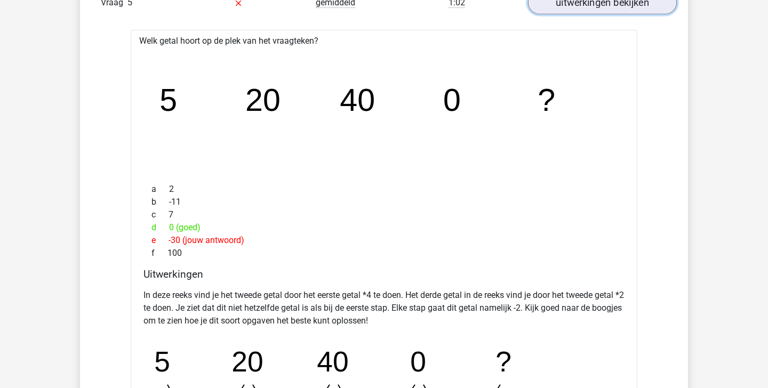
click at [600, 9] on link "uitwerkingen bekijken" at bounding box center [602, 2] width 149 height 23
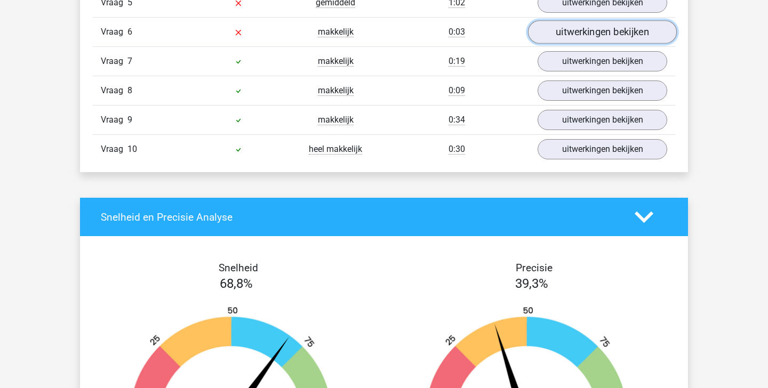
click at [585, 34] on link "uitwerkingen bekijken" at bounding box center [602, 31] width 149 height 23
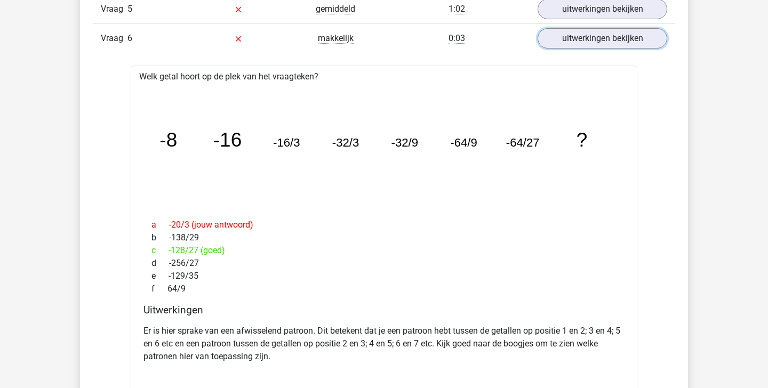
scroll to position [806, 0]
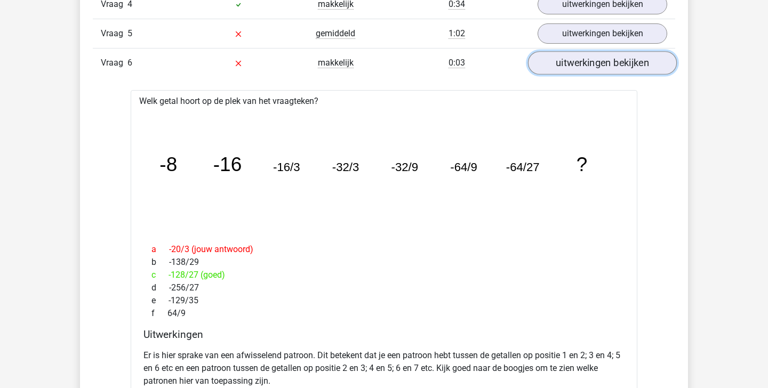
click at [597, 58] on link "uitwerkingen bekijken" at bounding box center [602, 62] width 149 height 23
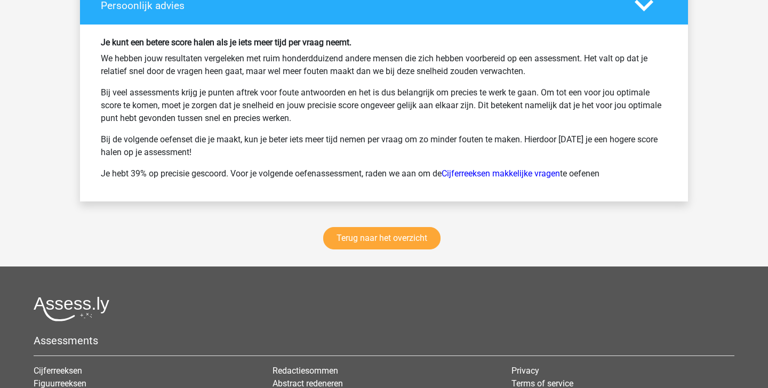
scroll to position [1409, 0]
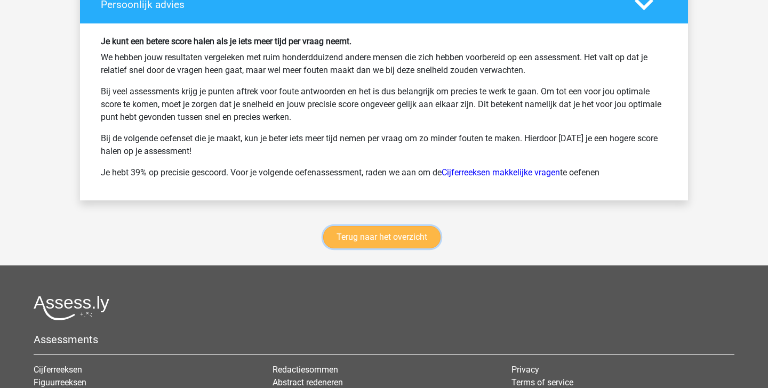
click at [376, 232] on link "Terug naar het overzicht" at bounding box center [381, 237] width 117 height 22
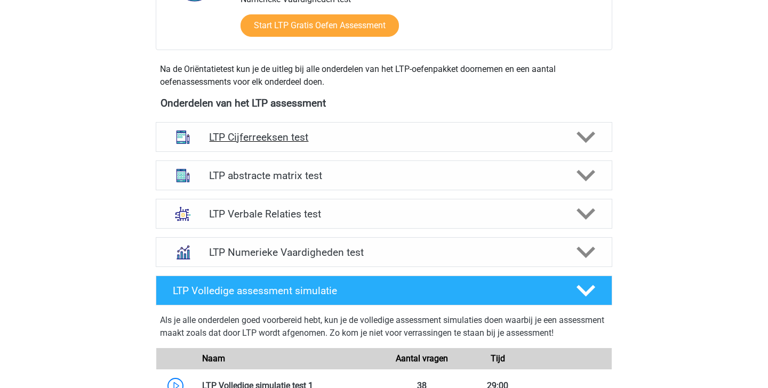
click at [411, 143] on h4 "LTP Cijferreeksen test" at bounding box center [384, 137] width 350 height 12
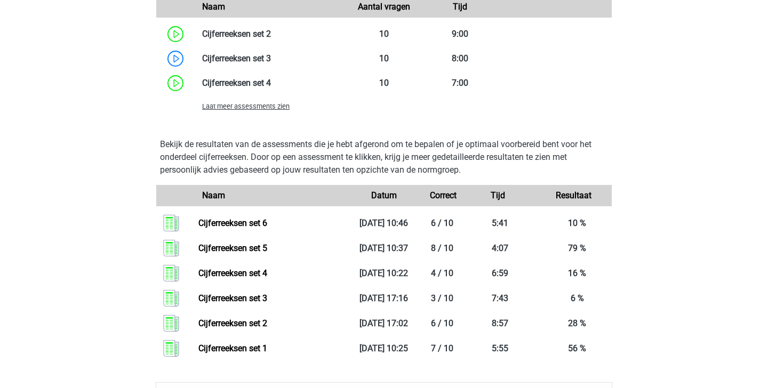
scroll to position [889, 0]
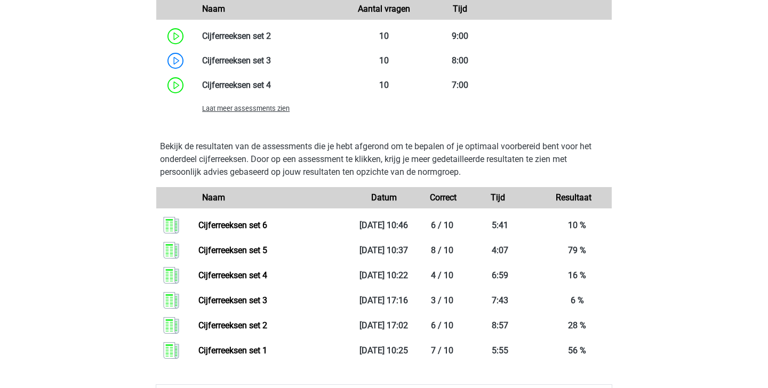
click at [270, 109] on span "Laat meer assessments zien" at bounding box center [246, 109] width 88 height 8
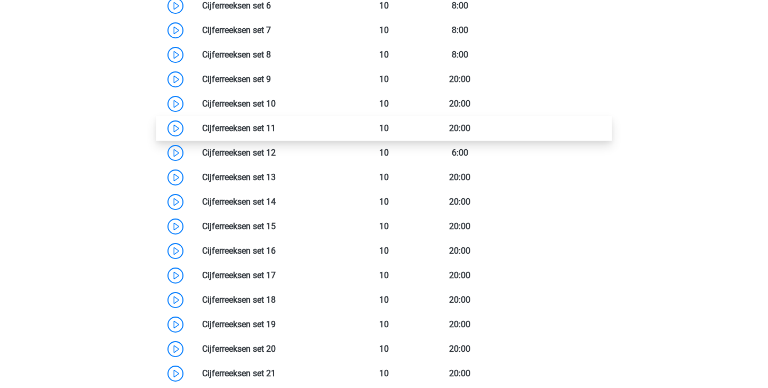
scroll to position [1008, 0]
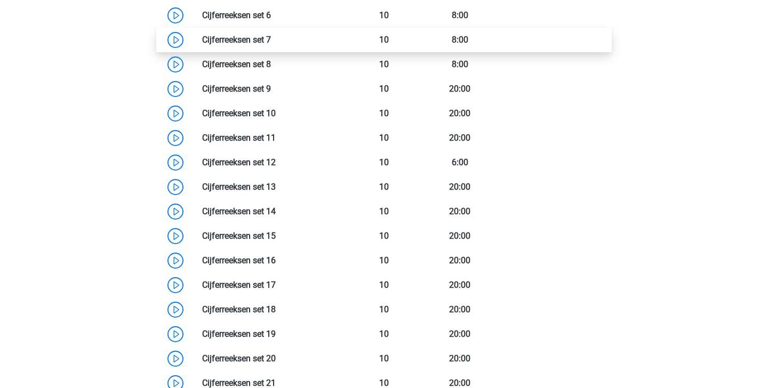
click at [271, 45] on link at bounding box center [271, 40] width 0 height 10
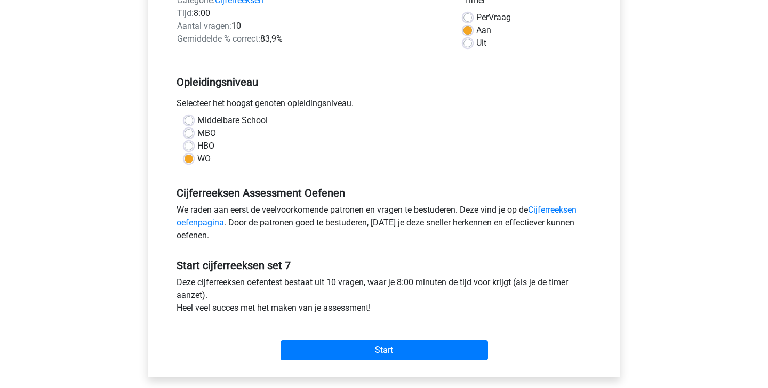
scroll to position [146, 0]
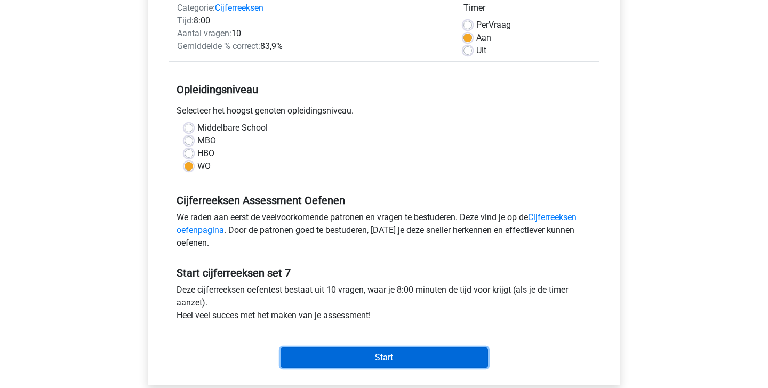
click at [391, 355] on input "Start" at bounding box center [385, 358] width 208 height 20
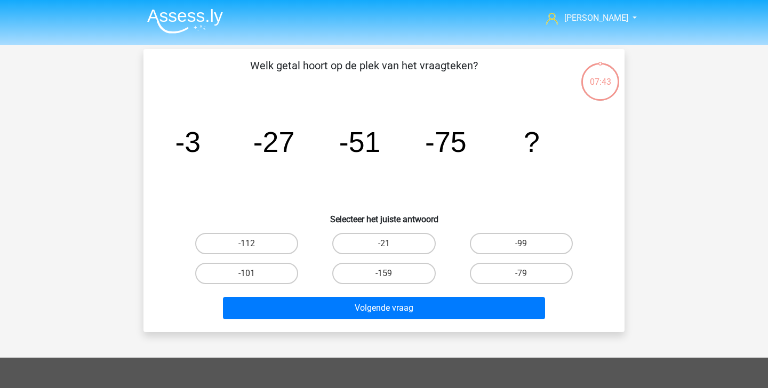
click at [543, 232] on div "-99" at bounding box center [521, 244] width 137 height 30
click at [531, 240] on label "-99" at bounding box center [521, 243] width 103 height 21
click at [528, 244] on input "-99" at bounding box center [524, 247] width 7 height 7
radio input "true"
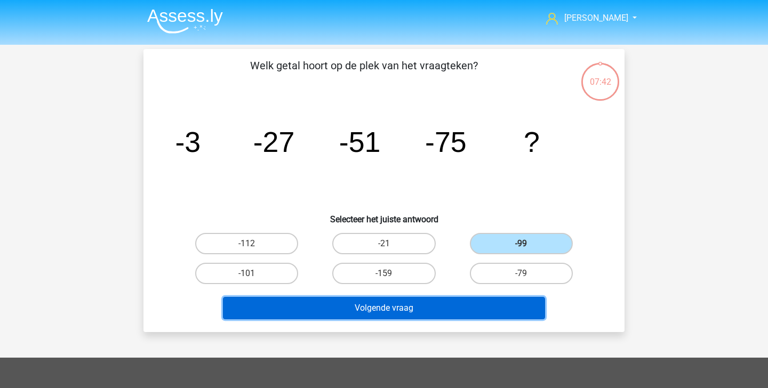
click at [482, 314] on button "Volgende vraag" at bounding box center [384, 308] width 323 height 22
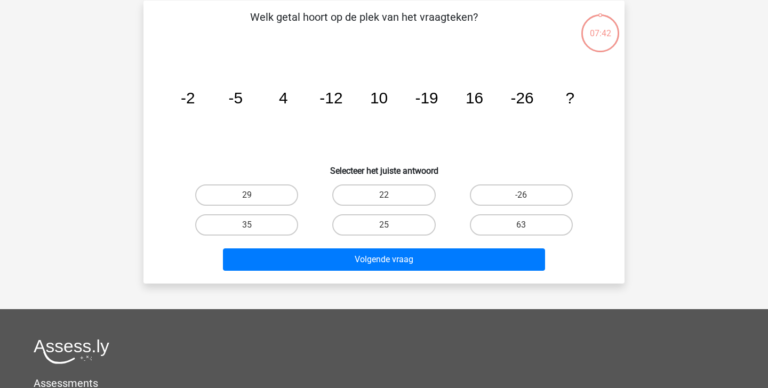
scroll to position [49, 0]
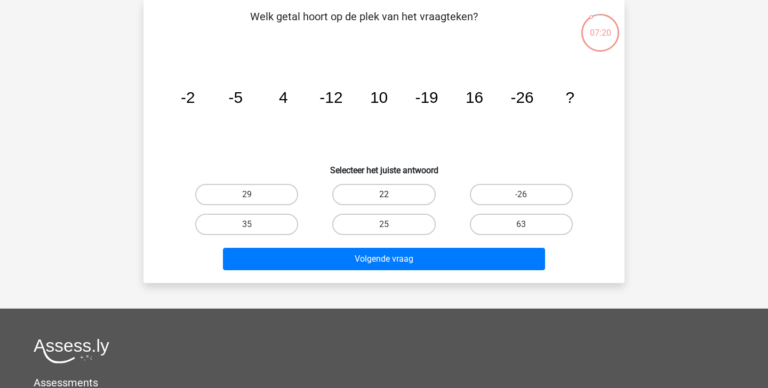
click at [404, 196] on label "22" at bounding box center [383, 194] width 103 height 21
click at [391, 196] on input "22" at bounding box center [387, 198] width 7 height 7
radio input "true"
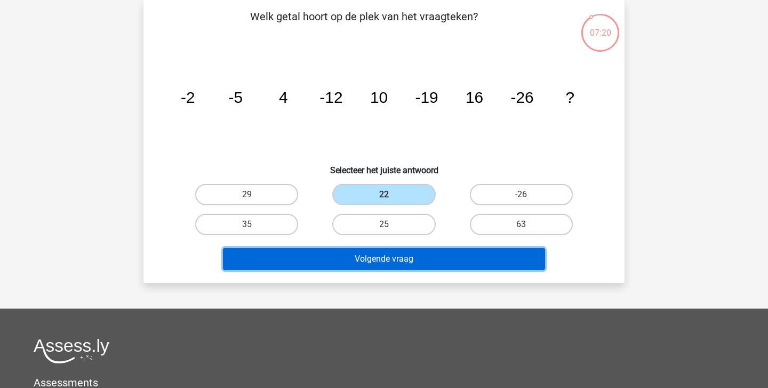
click at [409, 255] on button "Volgende vraag" at bounding box center [384, 259] width 323 height 22
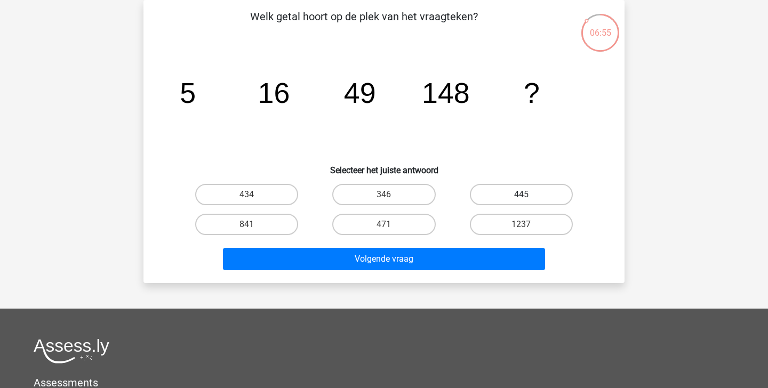
click at [534, 197] on label "445" at bounding box center [521, 194] width 103 height 21
click at [528, 197] on input "445" at bounding box center [524, 198] width 7 height 7
radio input "true"
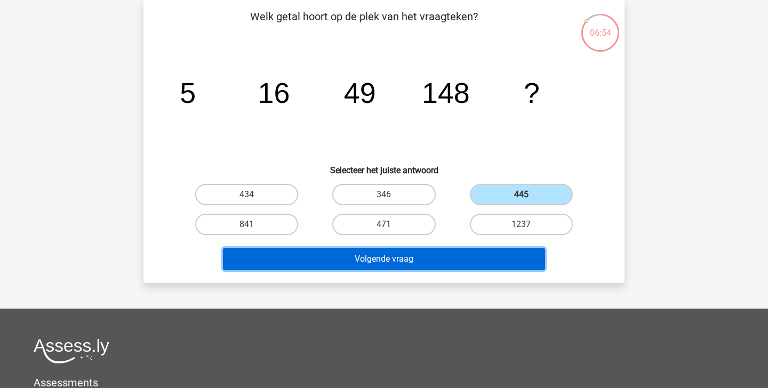
click at [499, 257] on button "Volgende vraag" at bounding box center [384, 259] width 323 height 22
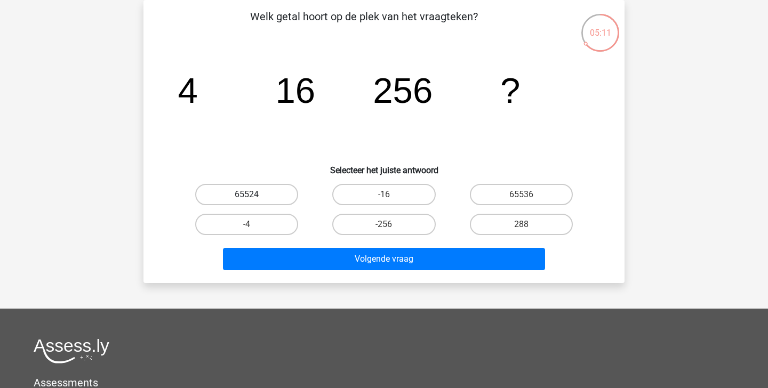
click at [268, 202] on label "65524" at bounding box center [246, 194] width 103 height 21
click at [254, 202] on input "65524" at bounding box center [250, 198] width 7 height 7
radio input "true"
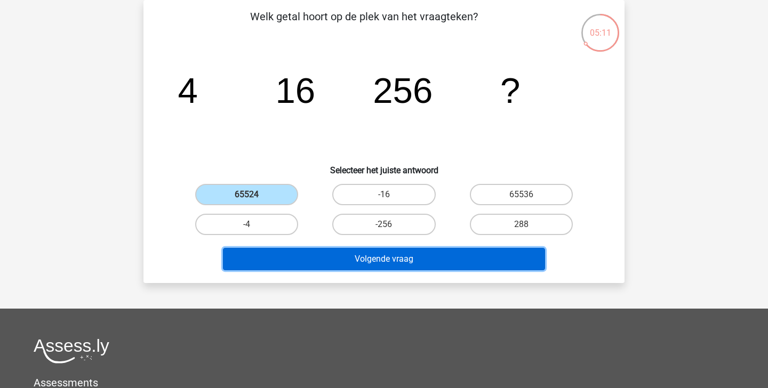
click at [402, 249] on button "Volgende vraag" at bounding box center [384, 259] width 323 height 22
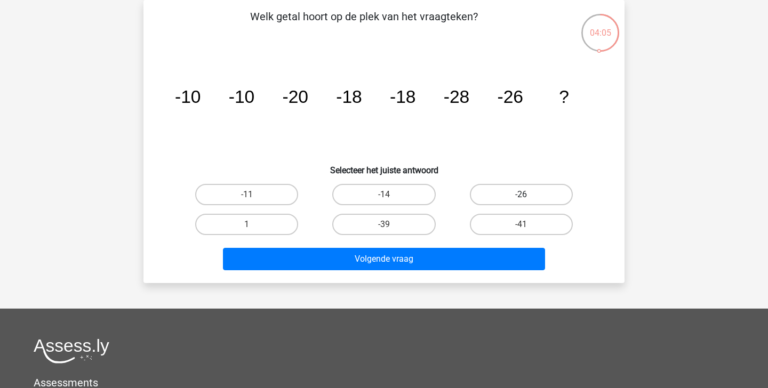
click at [533, 197] on label "-26" at bounding box center [521, 194] width 103 height 21
click at [528, 197] on input "-26" at bounding box center [524, 198] width 7 height 7
radio input "true"
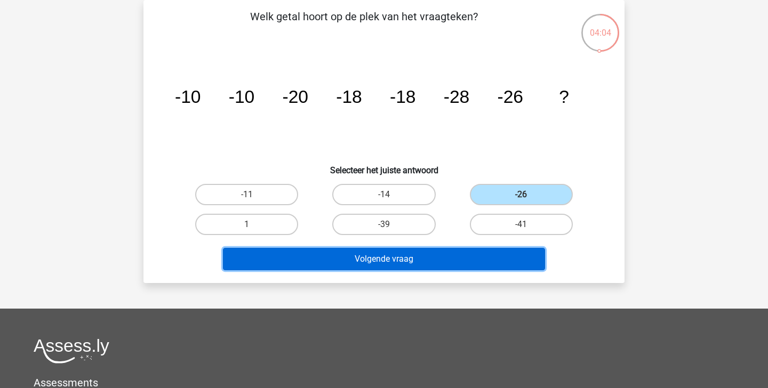
click at [478, 266] on button "Volgende vraag" at bounding box center [384, 259] width 323 height 22
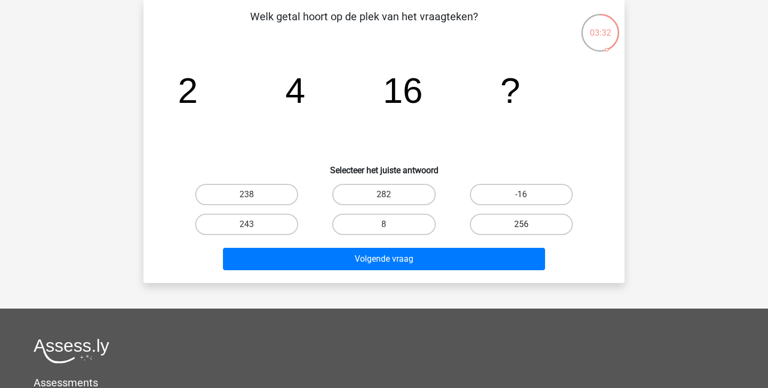
click at [545, 219] on label "256" at bounding box center [521, 224] width 103 height 21
click at [528, 225] on input "256" at bounding box center [524, 228] width 7 height 7
radio input "true"
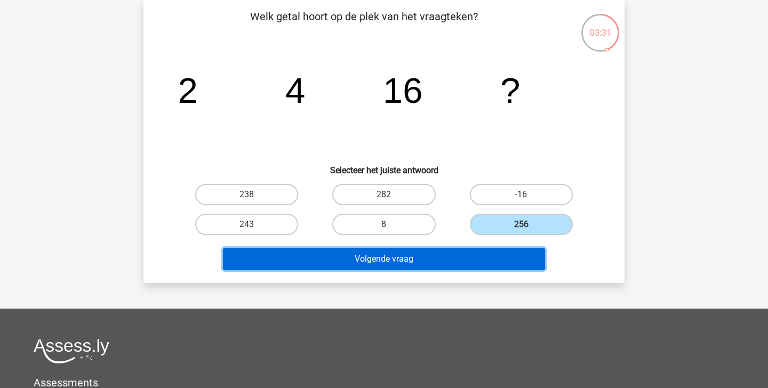
click at [508, 248] on button "Volgende vraag" at bounding box center [384, 259] width 323 height 22
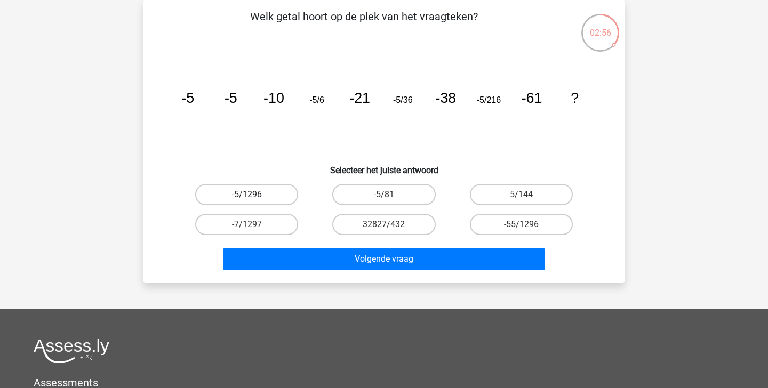
click at [273, 191] on label "-5/1296" at bounding box center [246, 194] width 103 height 21
click at [254, 195] on input "-5/1296" at bounding box center [250, 198] width 7 height 7
radio input "true"
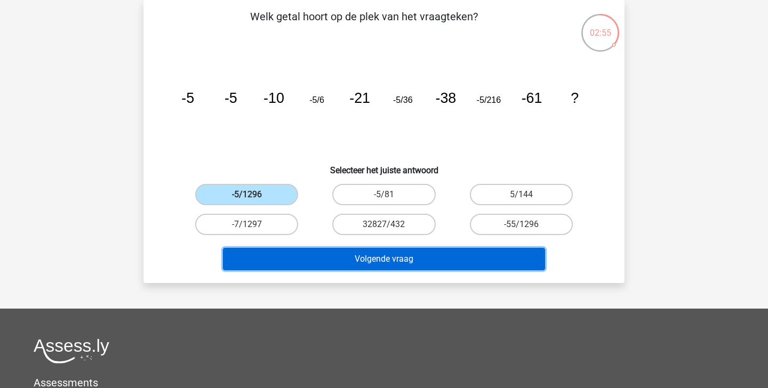
click at [320, 257] on button "Volgende vraag" at bounding box center [384, 259] width 323 height 22
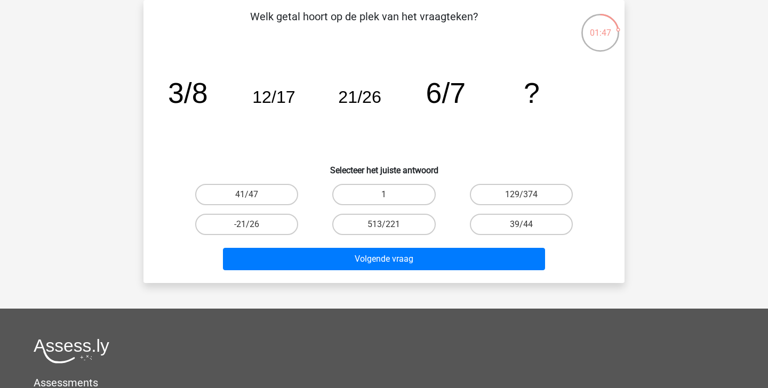
click at [543, 211] on div "39/44" at bounding box center [521, 225] width 137 height 30
click at [541, 224] on label "39/44" at bounding box center [521, 224] width 103 height 21
click at [528, 225] on input "39/44" at bounding box center [524, 228] width 7 height 7
radio input "true"
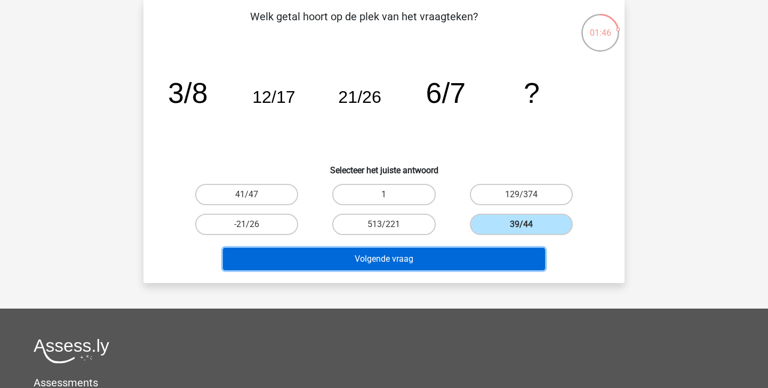
click at [511, 251] on button "Volgende vraag" at bounding box center [384, 259] width 323 height 22
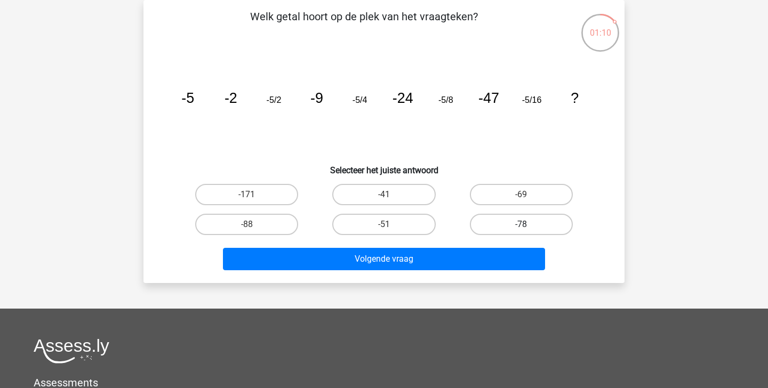
click at [534, 223] on label "-78" at bounding box center [521, 224] width 103 height 21
click at [528, 225] on input "-78" at bounding box center [524, 228] width 7 height 7
radio input "true"
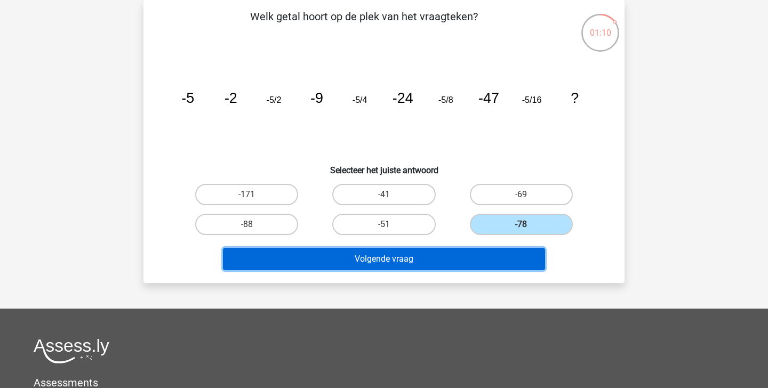
click at [469, 254] on button "Volgende vraag" at bounding box center [384, 259] width 323 height 22
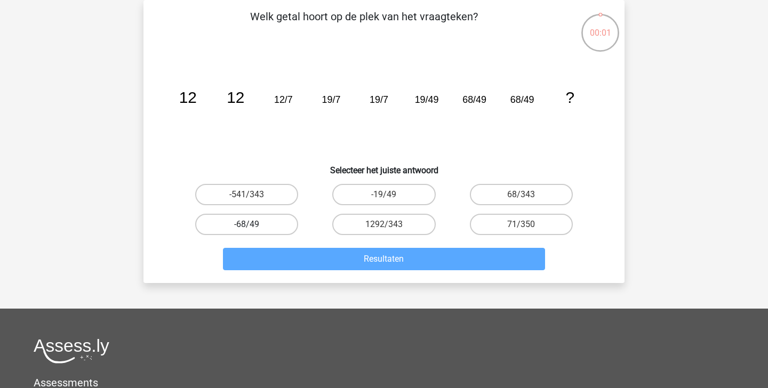
click at [273, 221] on label "-68/49" at bounding box center [246, 224] width 103 height 21
click at [254, 225] on input "-68/49" at bounding box center [250, 228] width 7 height 7
radio input "true"
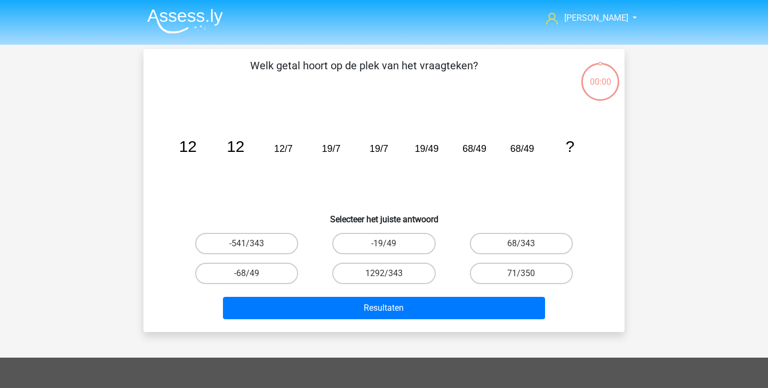
scroll to position [49, 0]
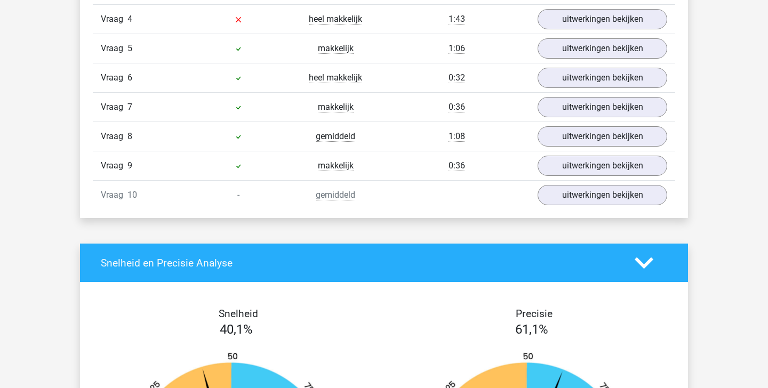
scroll to position [782, 0]
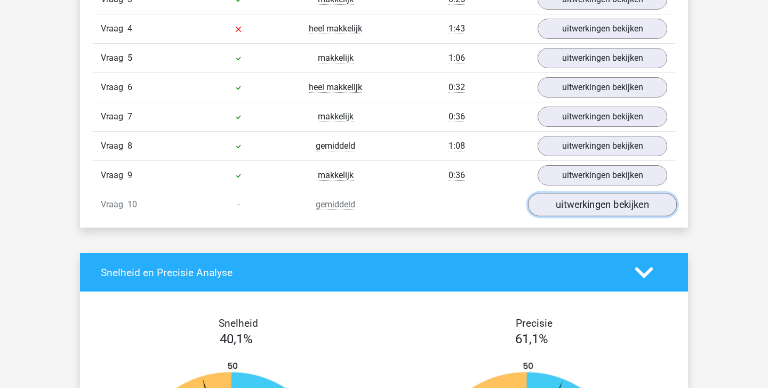
click at [591, 203] on link "uitwerkingen bekijken" at bounding box center [602, 204] width 149 height 23
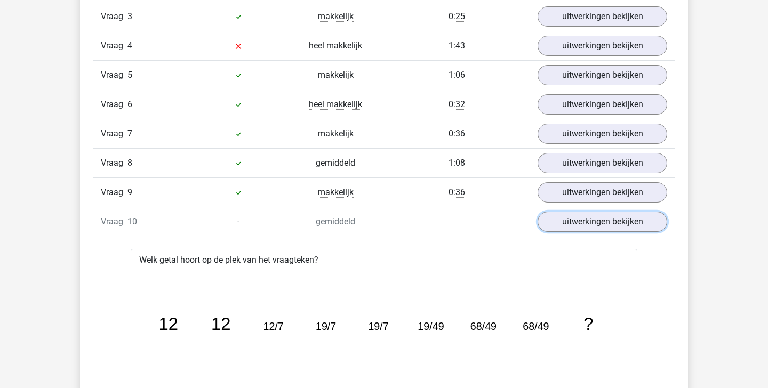
scroll to position [759, 0]
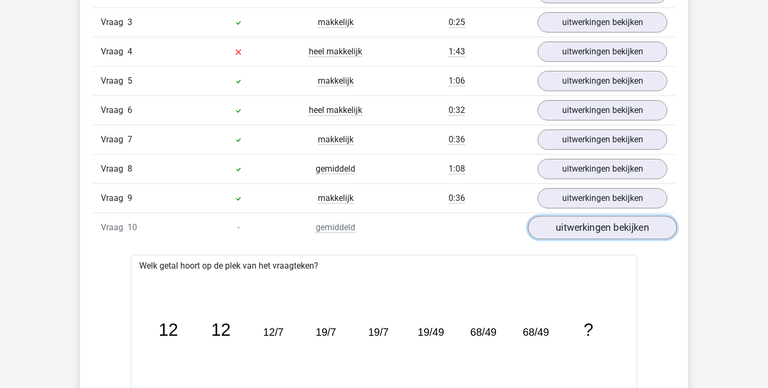
click at [583, 226] on link "uitwerkingen bekijken" at bounding box center [602, 227] width 149 height 23
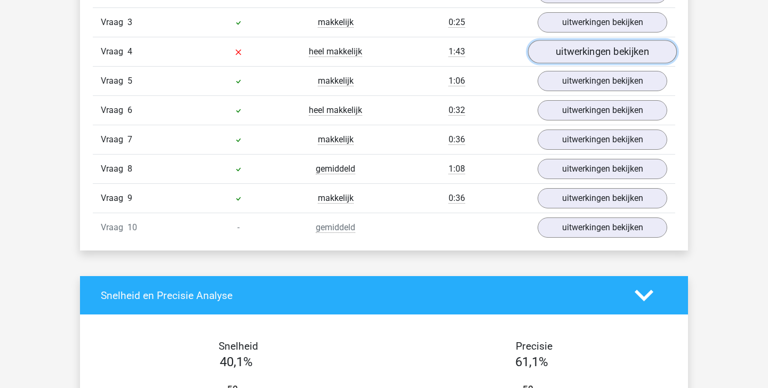
click at [561, 55] on link "uitwerkingen bekijken" at bounding box center [602, 51] width 149 height 23
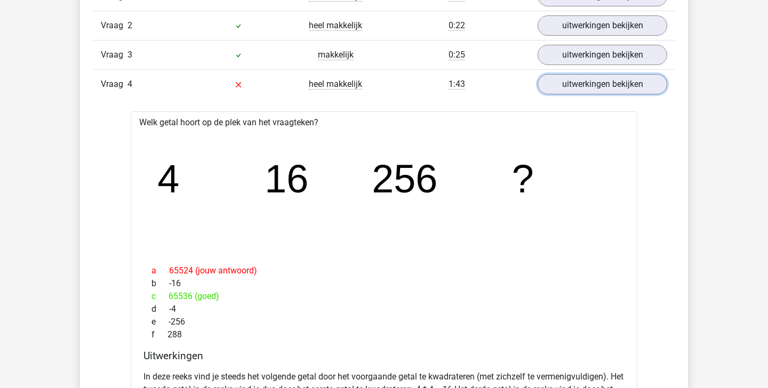
scroll to position [722, 0]
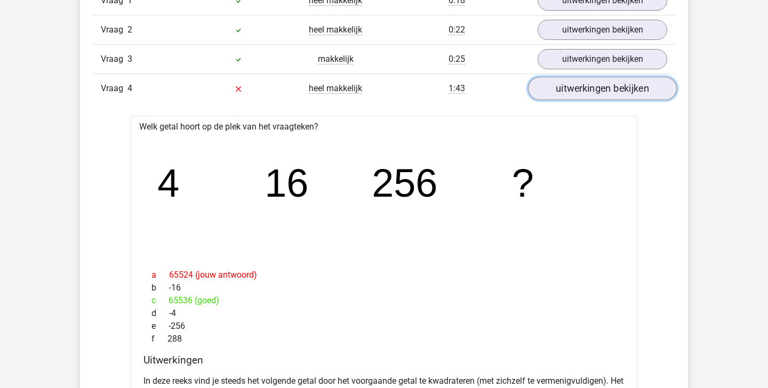
click at [629, 90] on link "uitwerkingen bekijken" at bounding box center [602, 88] width 149 height 23
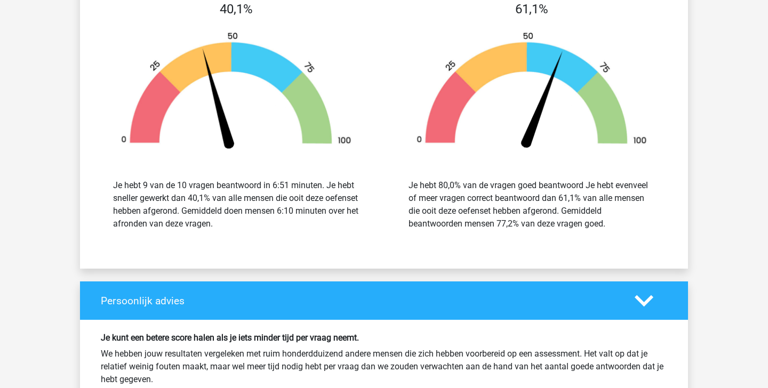
scroll to position [1271, 0]
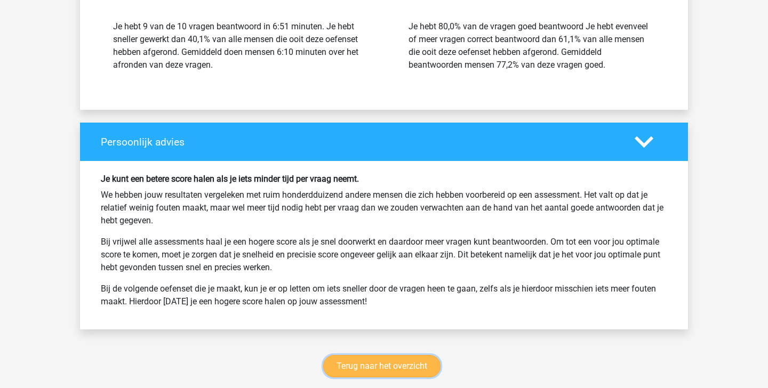
click at [408, 365] on link "Terug naar het overzicht" at bounding box center [381, 366] width 117 height 22
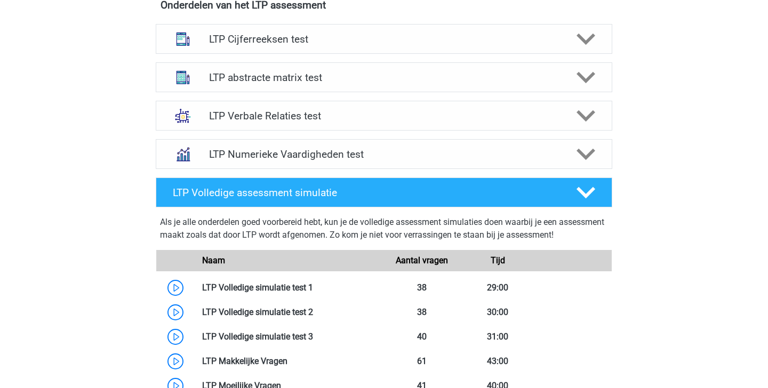
scroll to position [435, 0]
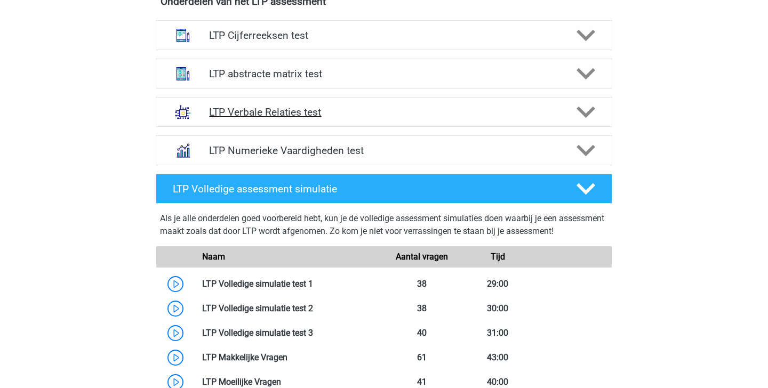
click at [582, 113] on polygon at bounding box center [586, 113] width 19 height 12
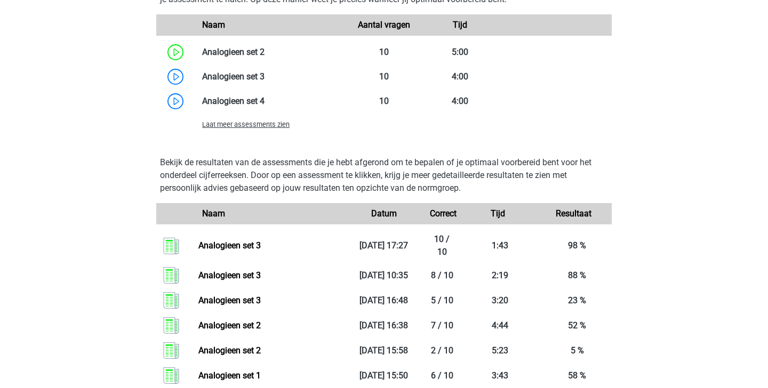
scroll to position [1045, 0]
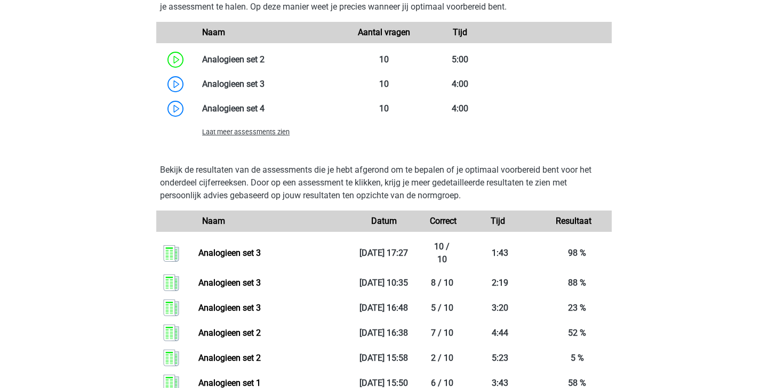
click at [257, 133] on span "Laat meer assessments zien" at bounding box center [246, 132] width 88 height 8
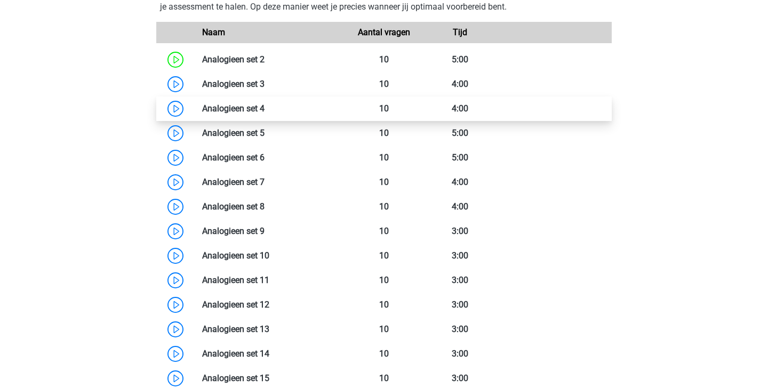
click at [265, 109] on link at bounding box center [265, 109] width 0 height 10
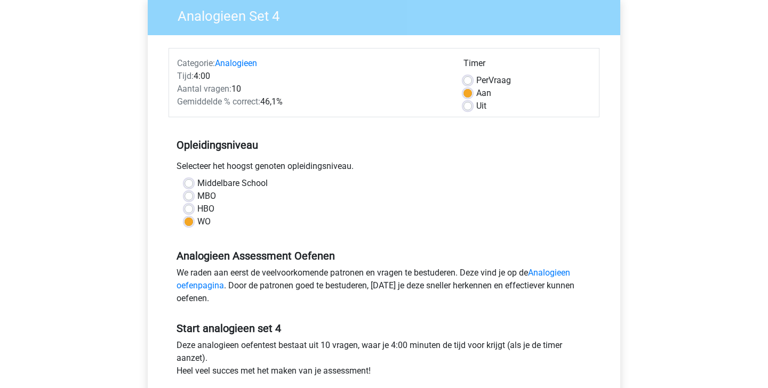
scroll to position [216, 0]
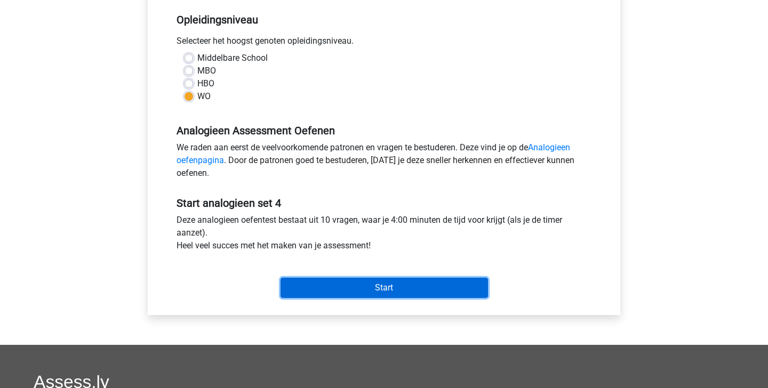
click at [324, 282] on input "Start" at bounding box center [385, 288] width 208 height 20
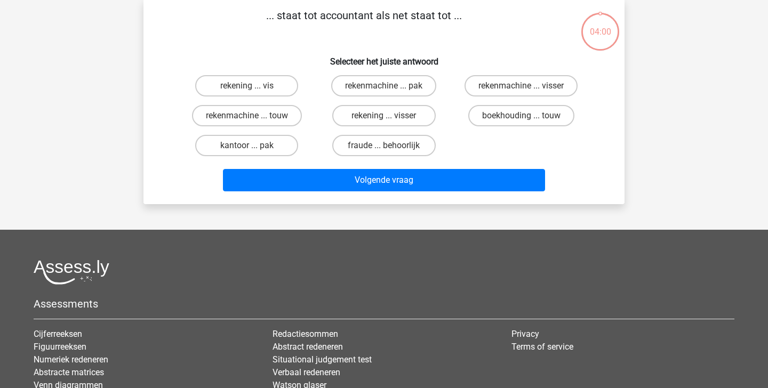
scroll to position [13, 0]
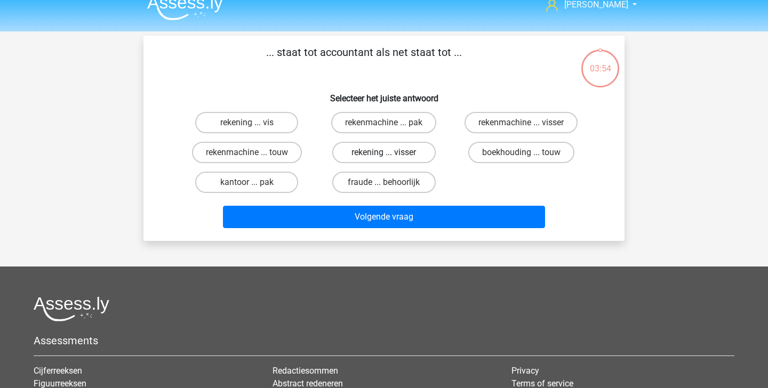
click at [419, 155] on label "rekening ... visser" at bounding box center [383, 152] width 103 height 21
click at [391, 155] on input "rekening ... visser" at bounding box center [387, 156] width 7 height 7
radio input "true"
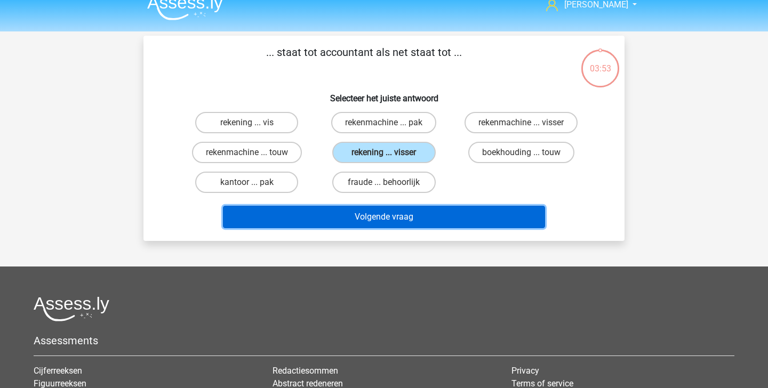
click at [432, 212] on button "Volgende vraag" at bounding box center [384, 217] width 323 height 22
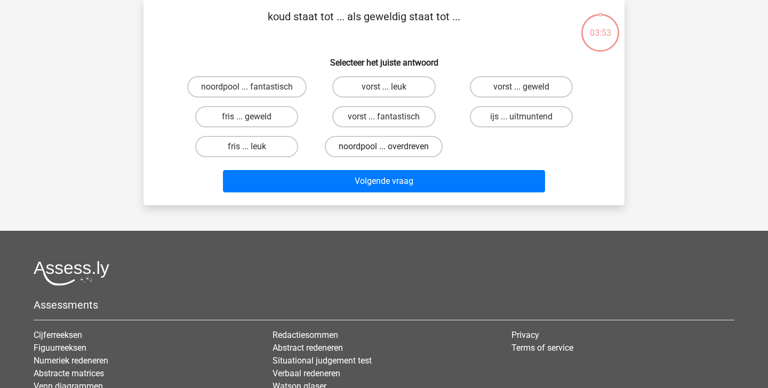
scroll to position [0, 0]
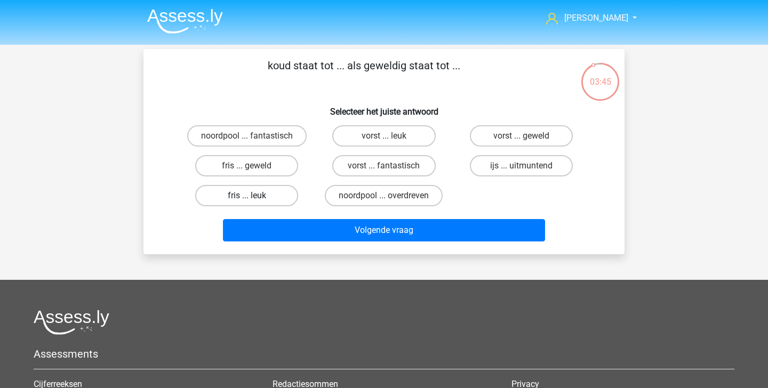
click at [267, 202] on label "fris ... leuk" at bounding box center [246, 195] width 103 height 21
click at [254, 202] on input "fris ... leuk" at bounding box center [250, 199] width 7 height 7
radio input "true"
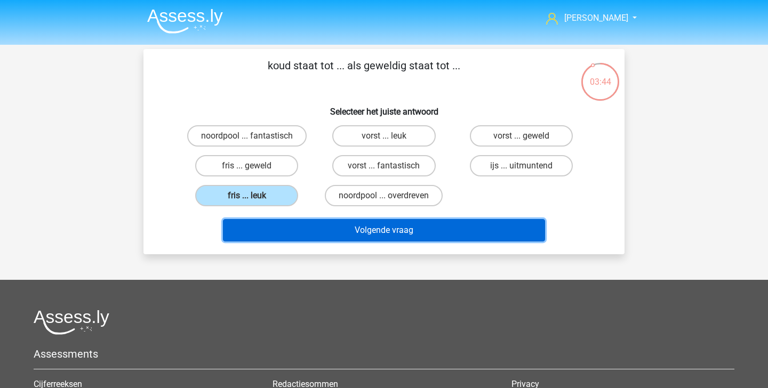
click at [303, 235] on button "Volgende vraag" at bounding box center [384, 230] width 323 height 22
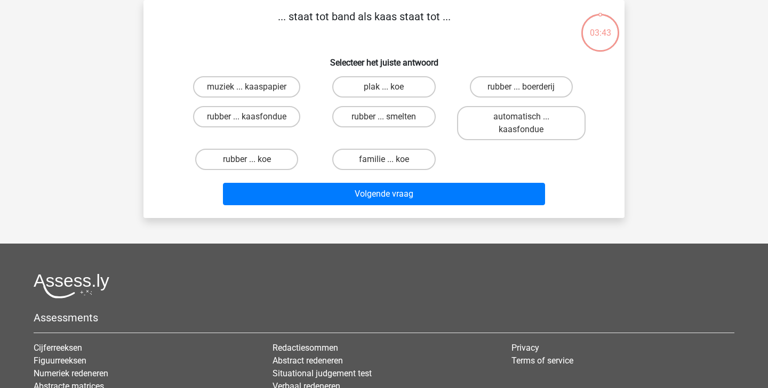
scroll to position [21, 0]
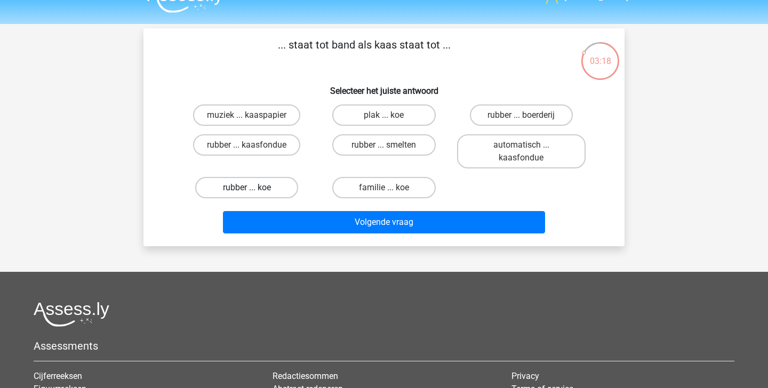
click at [264, 185] on label "rubber ... koe" at bounding box center [246, 187] width 103 height 21
click at [254, 188] on input "rubber ... koe" at bounding box center [250, 191] width 7 height 7
radio input "true"
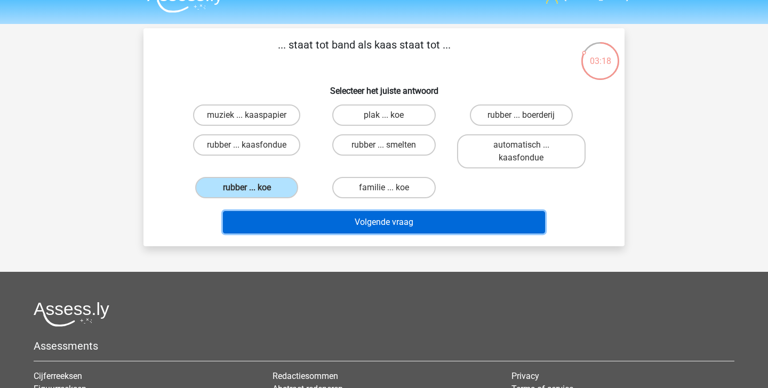
click at [280, 226] on button "Volgende vraag" at bounding box center [384, 222] width 323 height 22
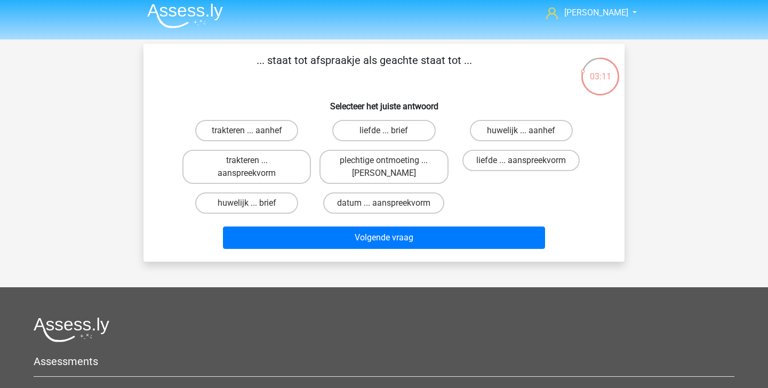
scroll to position [6, 0]
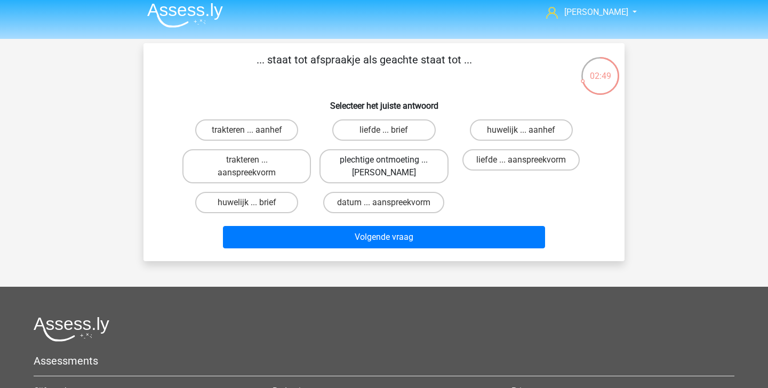
click at [378, 161] on label "plechtige ontmoeting ... hoi" at bounding box center [384, 166] width 129 height 34
click at [384, 161] on input "plechtige ontmoeting ... hoi" at bounding box center [387, 163] width 7 height 7
radio input "true"
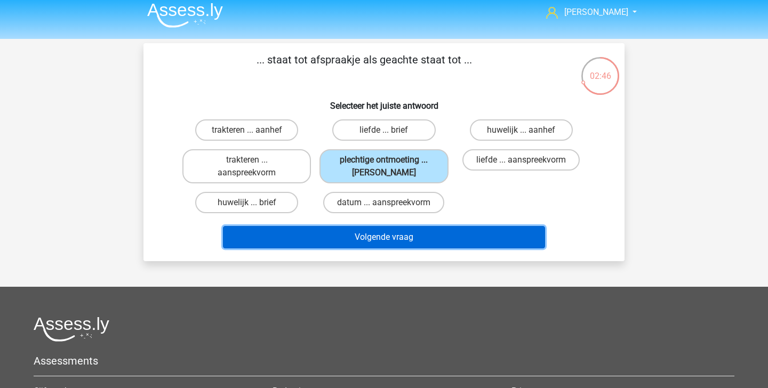
click at [386, 239] on button "Volgende vraag" at bounding box center [384, 237] width 323 height 22
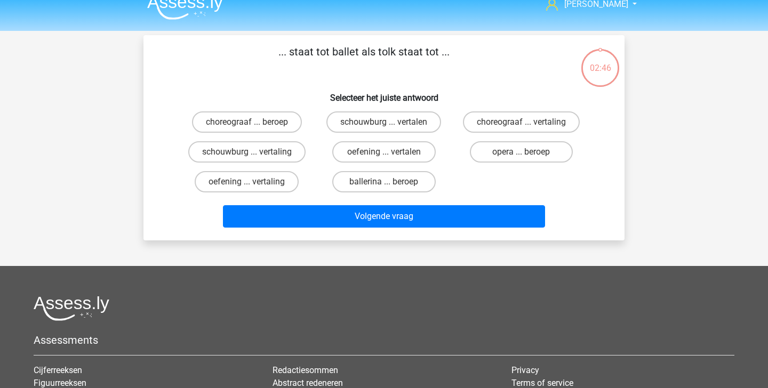
scroll to position [0, 0]
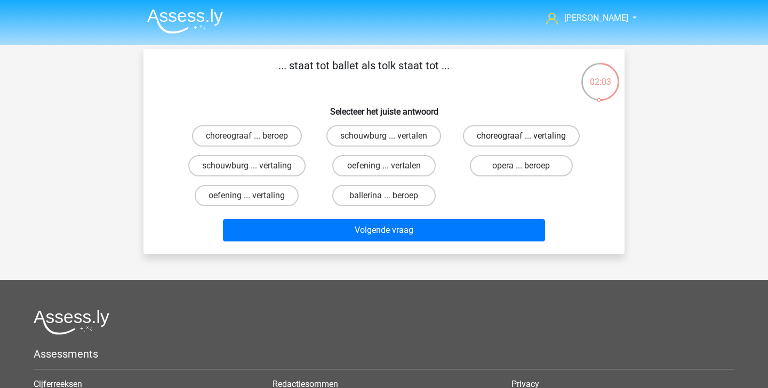
click at [494, 136] on label "choreograaf ... vertaling" at bounding box center [521, 135] width 117 height 21
click at [521, 136] on input "choreograaf ... vertaling" at bounding box center [524, 139] width 7 height 7
radio input "true"
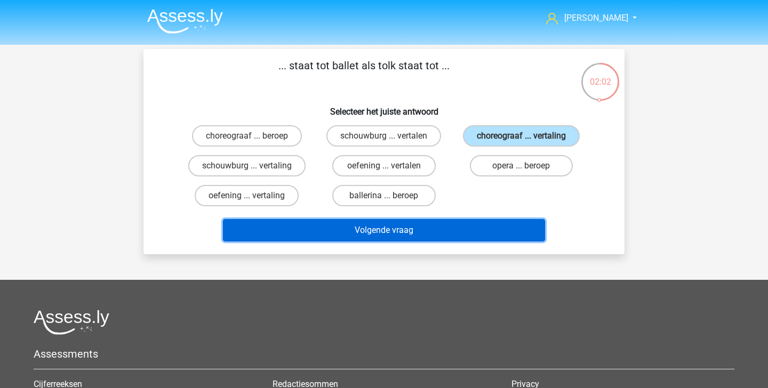
click at [469, 233] on button "Volgende vraag" at bounding box center [384, 230] width 323 height 22
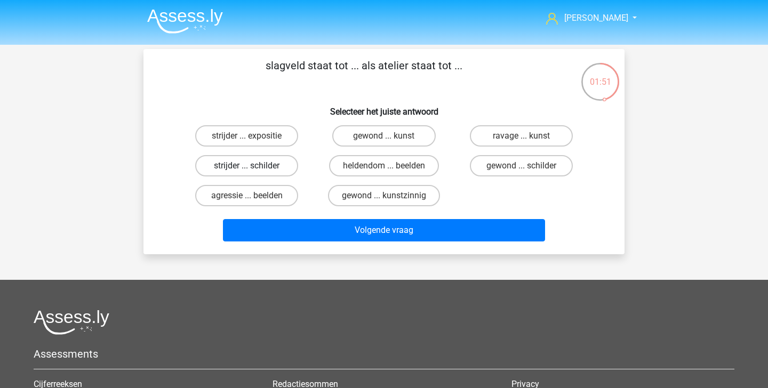
click at [287, 161] on label "strijder ... schilder" at bounding box center [246, 165] width 103 height 21
click at [254, 166] on input "strijder ... schilder" at bounding box center [250, 169] width 7 height 7
radio input "true"
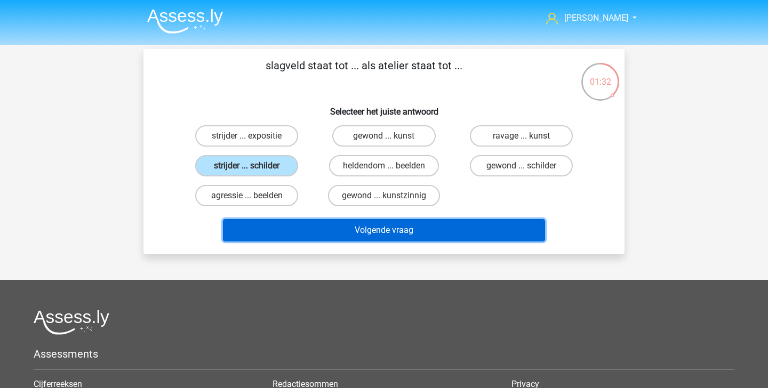
click at [309, 238] on button "Volgende vraag" at bounding box center [384, 230] width 323 height 22
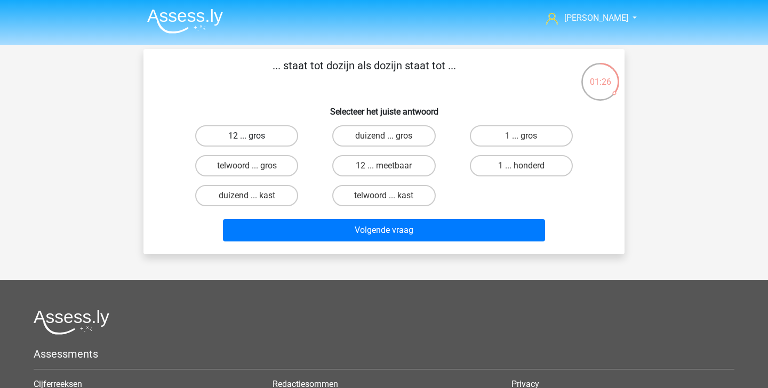
click at [273, 137] on label "12 ... gros" at bounding box center [246, 135] width 103 height 21
click at [254, 137] on input "12 ... gros" at bounding box center [250, 139] width 7 height 7
radio input "true"
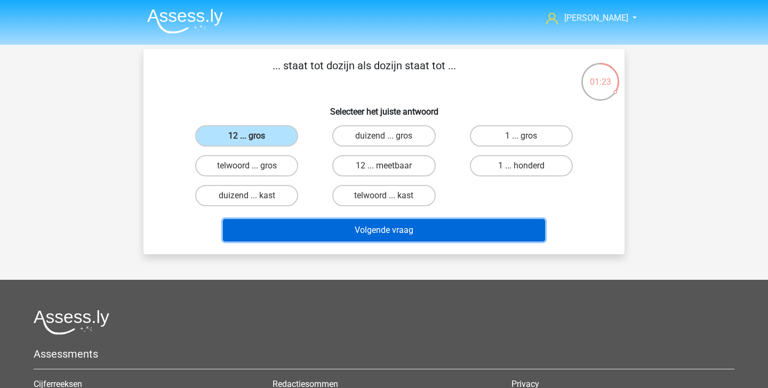
click at [381, 228] on button "Volgende vraag" at bounding box center [384, 230] width 323 height 22
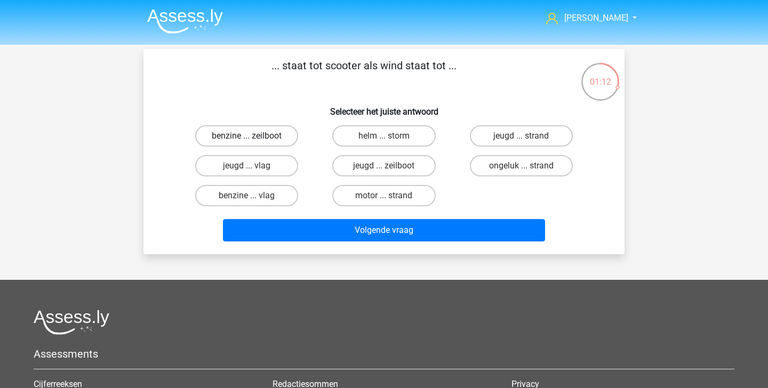
click at [273, 137] on label "benzine ... zeilboot" at bounding box center [246, 135] width 103 height 21
click at [254, 137] on input "benzine ... zeilboot" at bounding box center [250, 139] width 7 height 7
radio input "true"
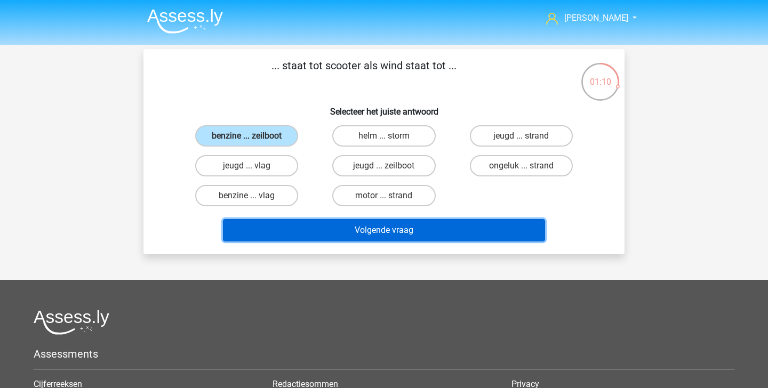
click at [303, 226] on button "Volgende vraag" at bounding box center [384, 230] width 323 height 22
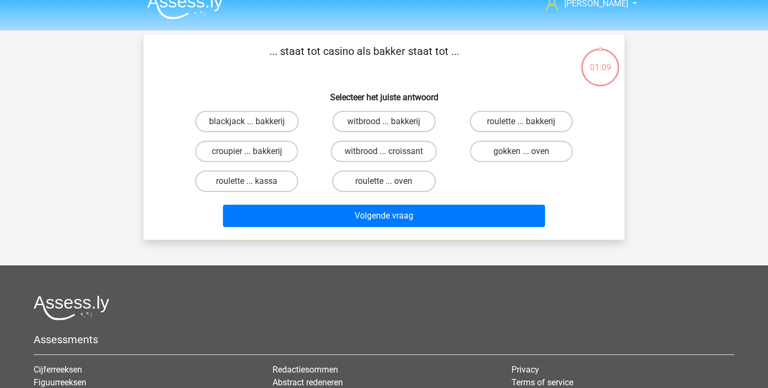
scroll to position [4, 0]
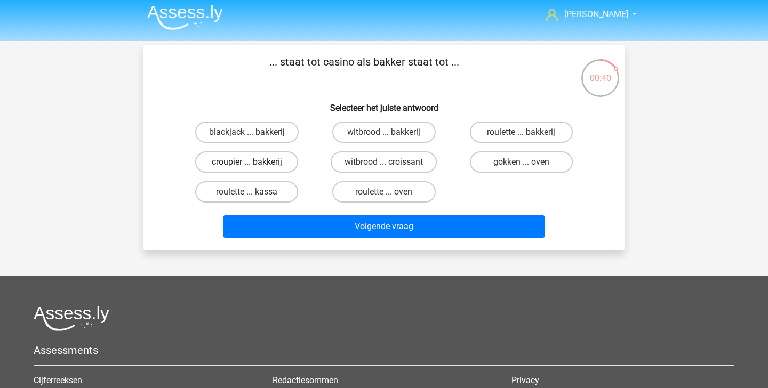
click at [263, 166] on label "croupier ... bakkerij" at bounding box center [246, 162] width 103 height 21
click at [254, 166] on input "croupier ... bakkerij" at bounding box center [250, 165] width 7 height 7
radio input "true"
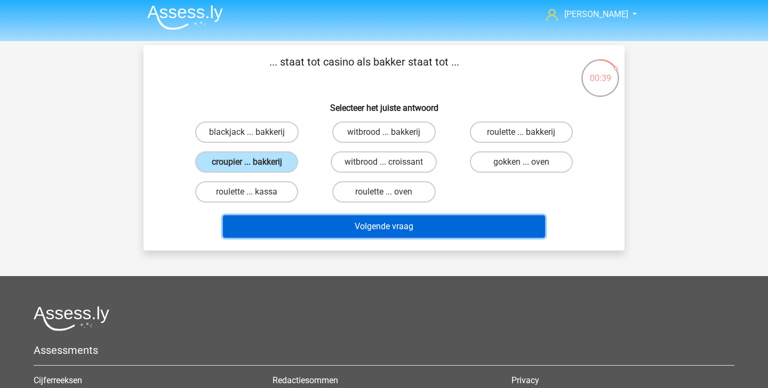
click at [330, 229] on button "Volgende vraag" at bounding box center [384, 227] width 323 height 22
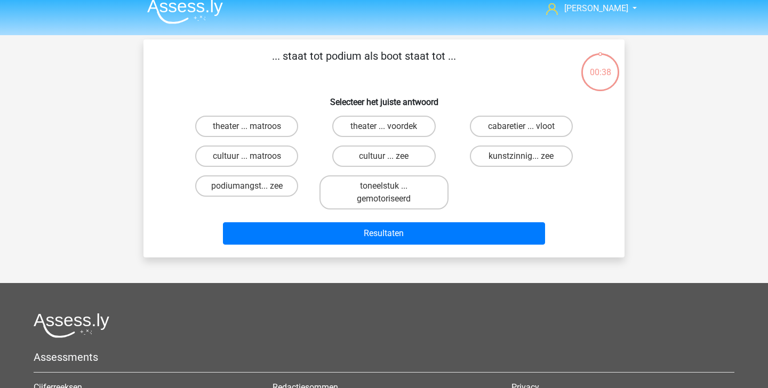
scroll to position [0, 0]
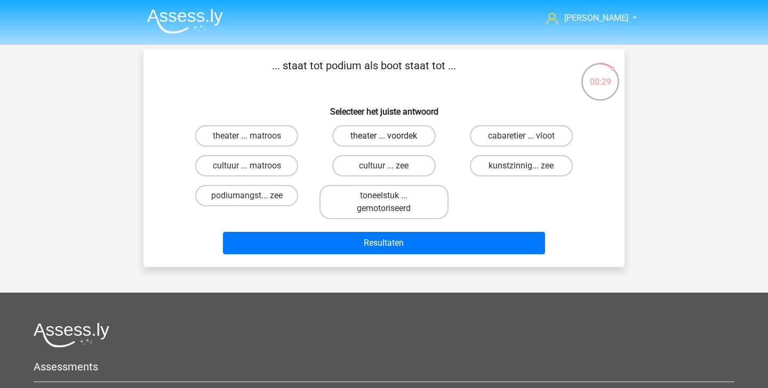
click at [372, 136] on label "theater ... voordek" at bounding box center [383, 135] width 103 height 21
click at [384, 136] on input "theater ... voordek" at bounding box center [387, 139] width 7 height 7
radio input "true"
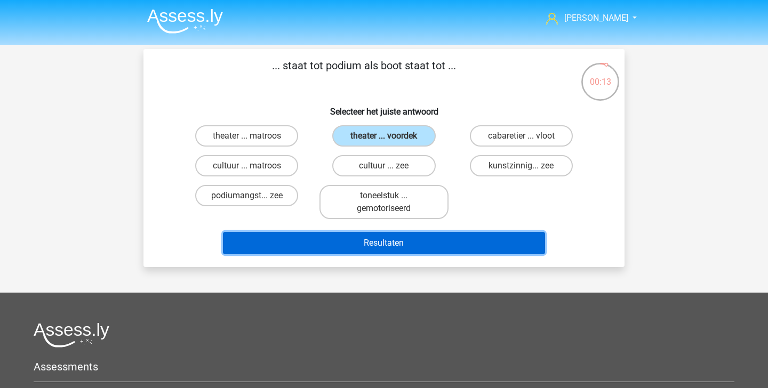
click at [344, 239] on button "Resultaten" at bounding box center [384, 243] width 323 height 22
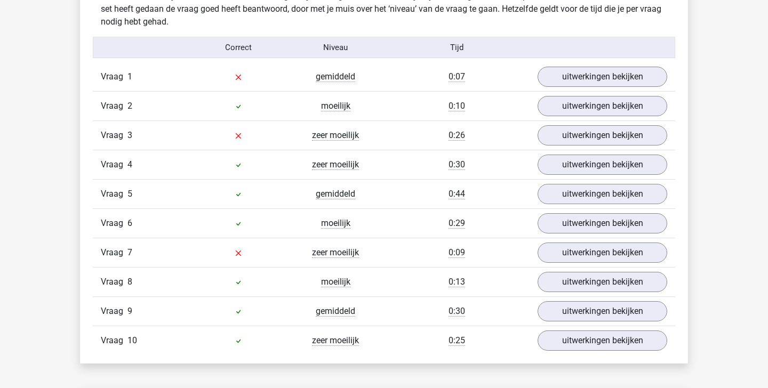
scroll to position [659, 0]
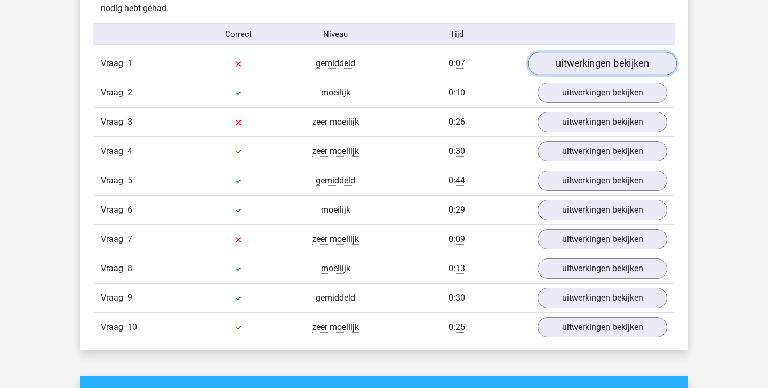
click at [597, 55] on link "uitwerkingen bekijken" at bounding box center [602, 63] width 149 height 23
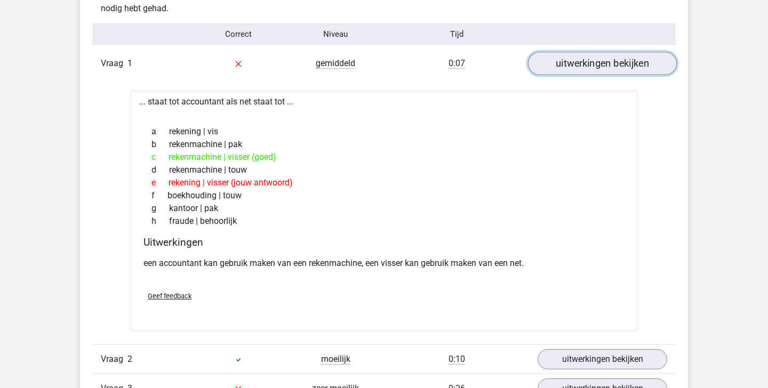
click at [597, 53] on link "uitwerkingen bekijken" at bounding box center [602, 63] width 149 height 23
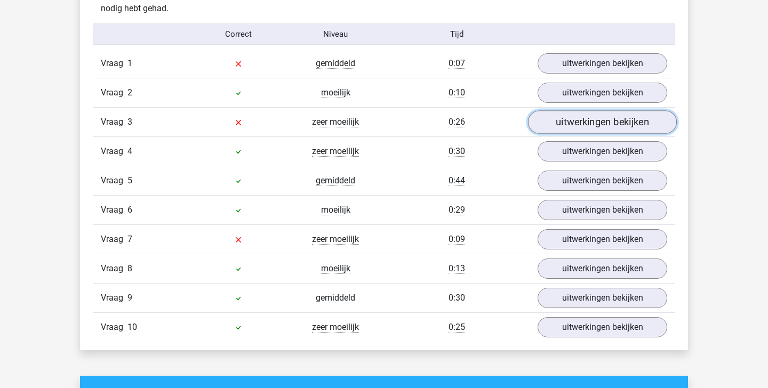
click at [585, 116] on link "uitwerkingen bekijken" at bounding box center [602, 121] width 149 height 23
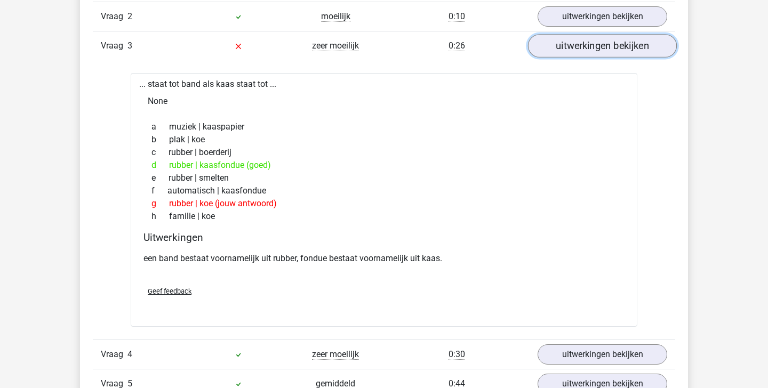
scroll to position [736, 0]
click at [613, 45] on link "uitwerkingen bekijken" at bounding box center [602, 44] width 149 height 23
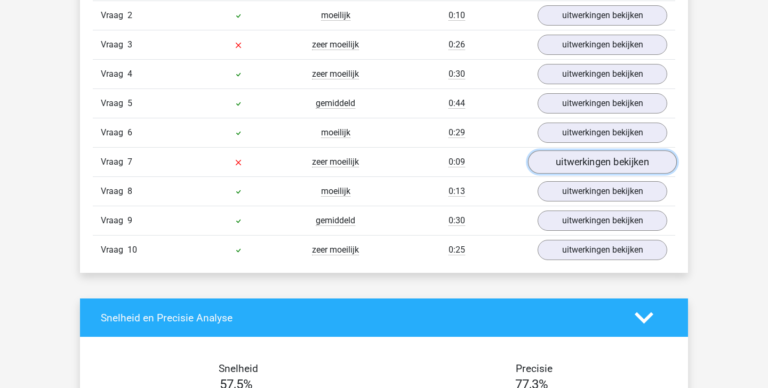
click at [584, 166] on link "uitwerkingen bekijken" at bounding box center [602, 161] width 149 height 23
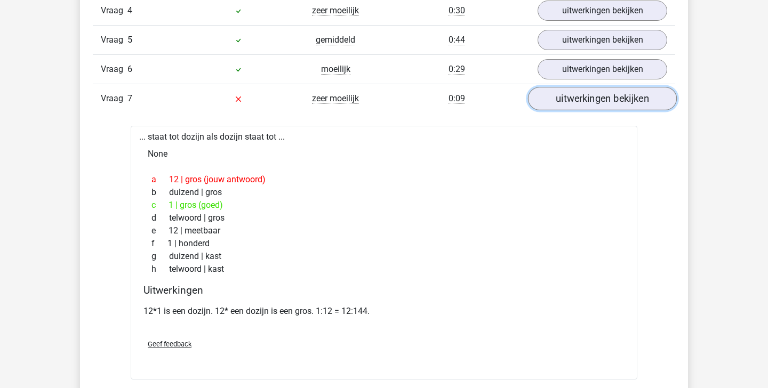
scroll to position [805, 0]
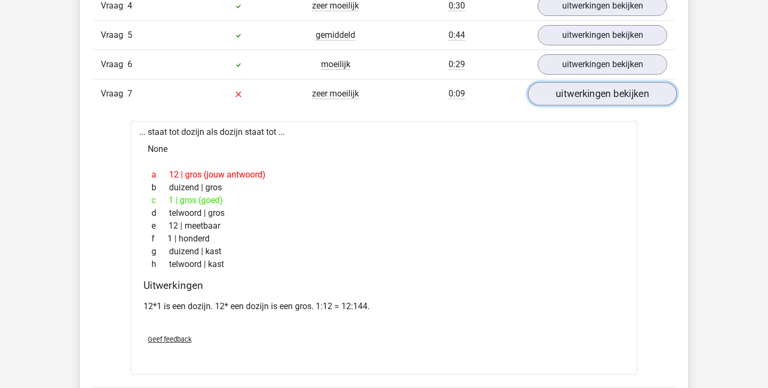
click at [616, 92] on link "uitwerkingen bekijken" at bounding box center [602, 93] width 149 height 23
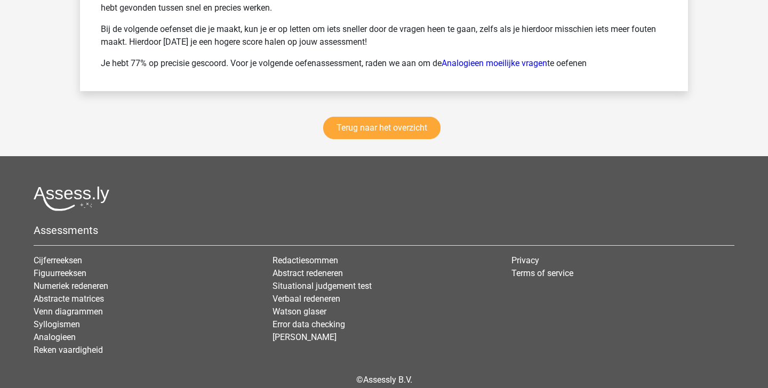
scroll to position [1580, 0]
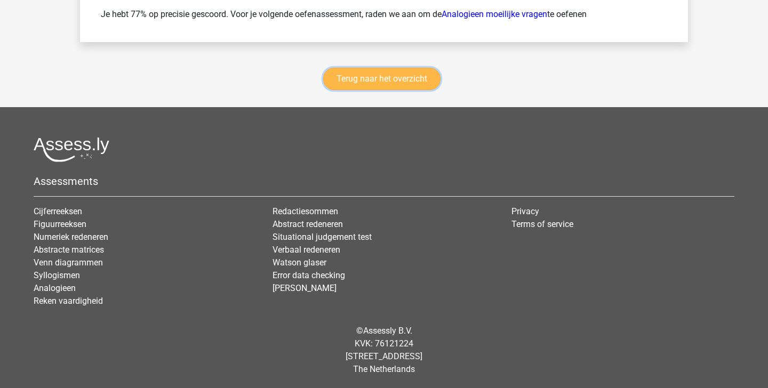
click at [409, 74] on link "Terug naar het overzicht" at bounding box center [381, 79] width 117 height 22
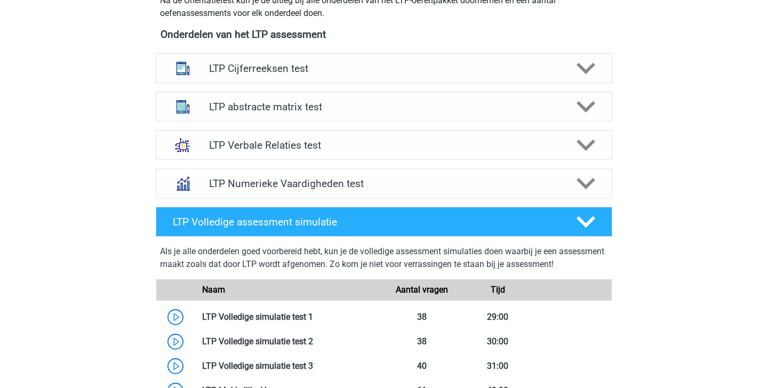
scroll to position [403, 0]
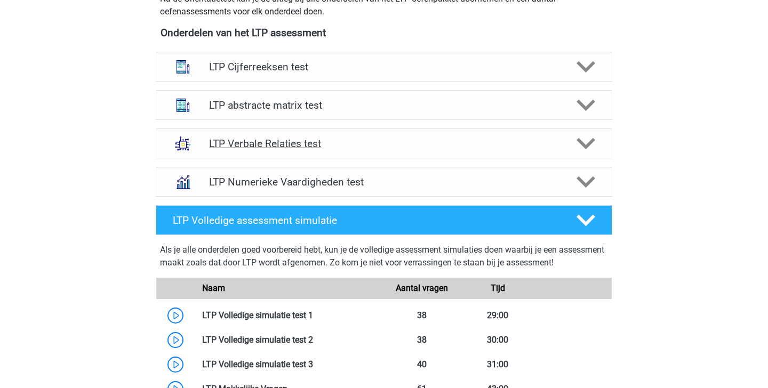
click at [593, 144] on icon at bounding box center [586, 143] width 19 height 19
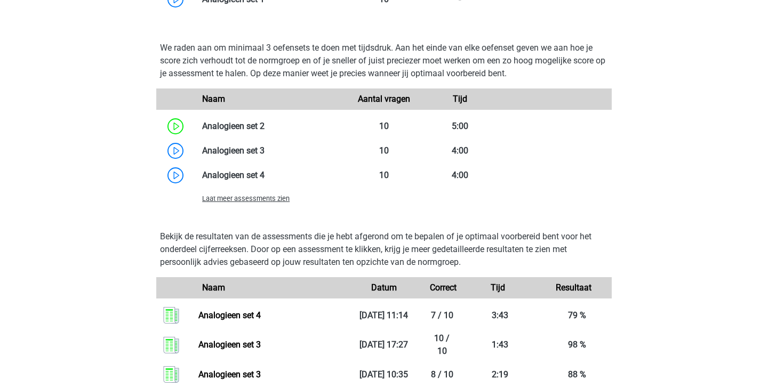
scroll to position [979, 0]
click at [244, 201] on span "Laat meer assessments zien" at bounding box center [246, 198] width 88 height 8
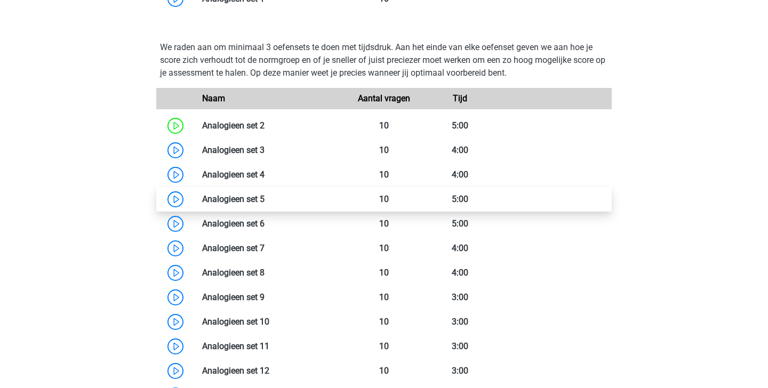
click at [265, 200] on link at bounding box center [265, 199] width 0 height 10
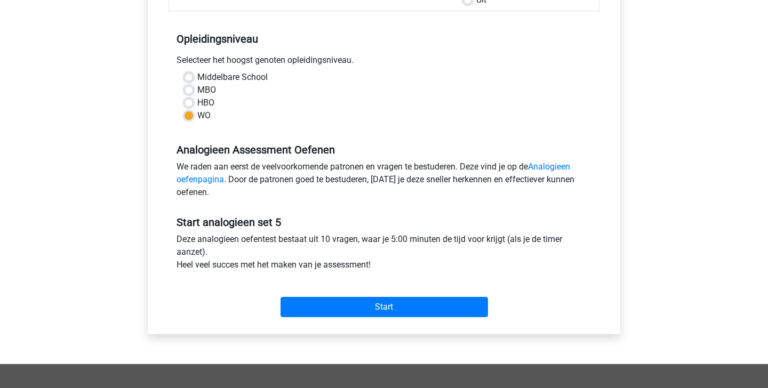
scroll to position [212, 0]
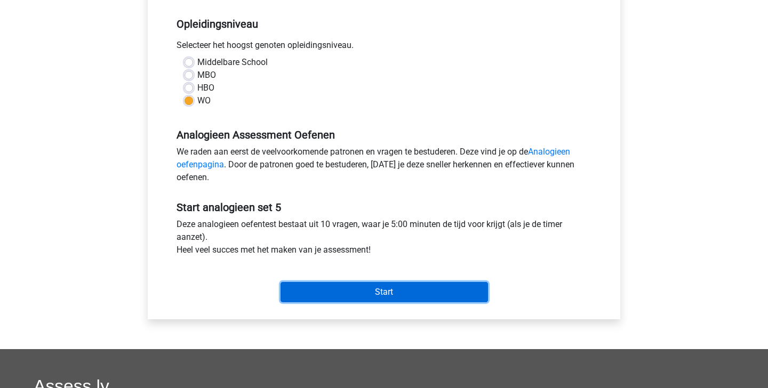
click at [340, 290] on input "Start" at bounding box center [385, 292] width 208 height 20
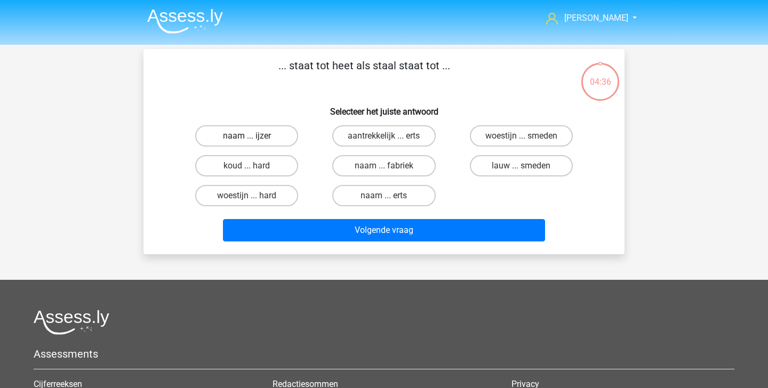
click at [283, 137] on label "naam ... ijzer" at bounding box center [246, 135] width 103 height 21
click at [254, 137] on input "naam ... ijzer" at bounding box center [250, 139] width 7 height 7
radio input "true"
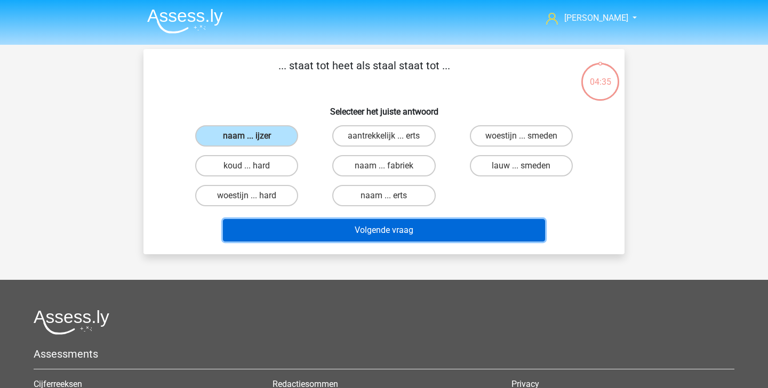
click at [310, 231] on button "Volgende vraag" at bounding box center [384, 230] width 323 height 22
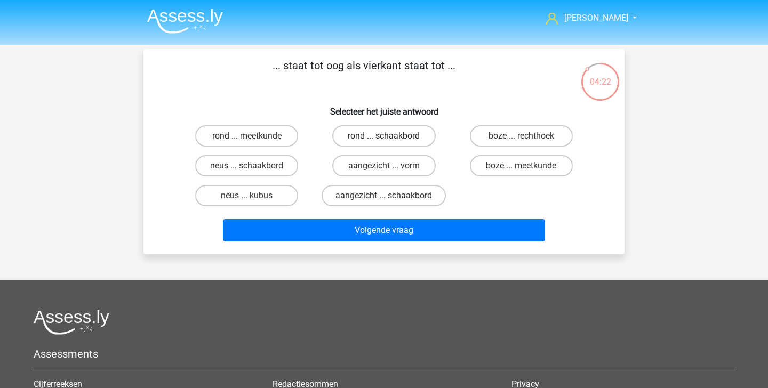
click at [358, 134] on label "rond ... schaakbord" at bounding box center [383, 135] width 103 height 21
click at [384, 136] on input "rond ... schaakbord" at bounding box center [387, 139] width 7 height 7
radio input "true"
click at [359, 163] on label "aangezicht ... vorm" at bounding box center [383, 165] width 103 height 21
click at [384, 166] on input "aangezicht ... vorm" at bounding box center [387, 169] width 7 height 7
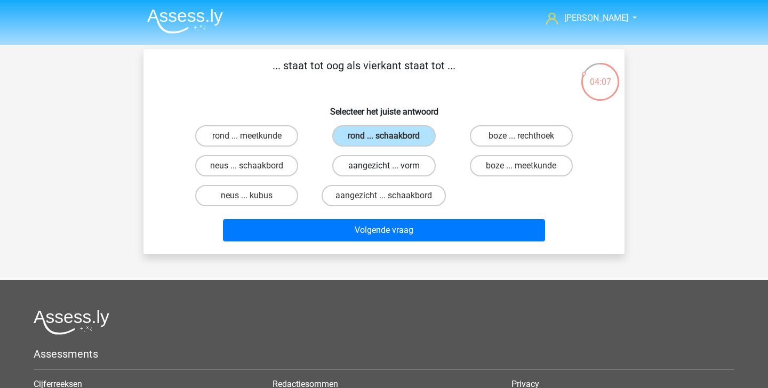
radio input "true"
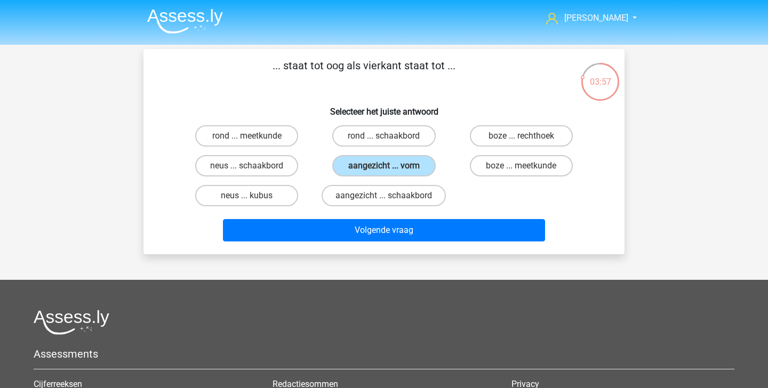
click at [385, 138] on input "rond ... schaakbord" at bounding box center [387, 139] width 7 height 7
radio input "true"
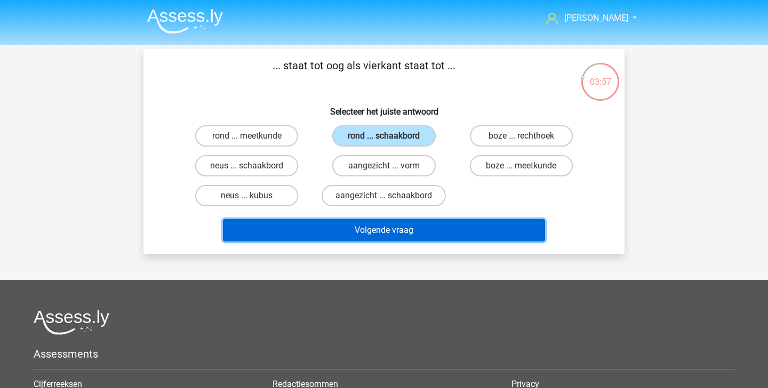
click at [370, 227] on button "Volgende vraag" at bounding box center [384, 230] width 323 height 22
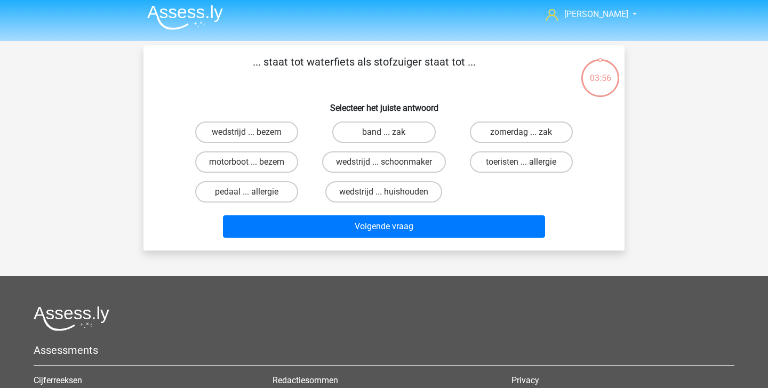
scroll to position [2, 0]
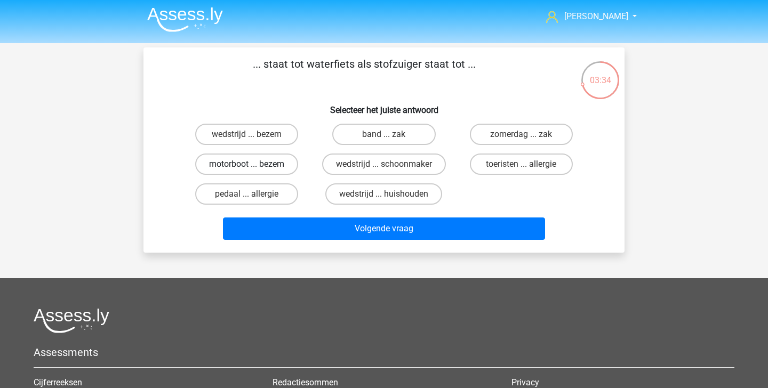
click at [269, 166] on label "motorboot ... bezem" at bounding box center [246, 164] width 103 height 21
click at [254, 166] on input "motorboot ... bezem" at bounding box center [250, 167] width 7 height 7
radio input "true"
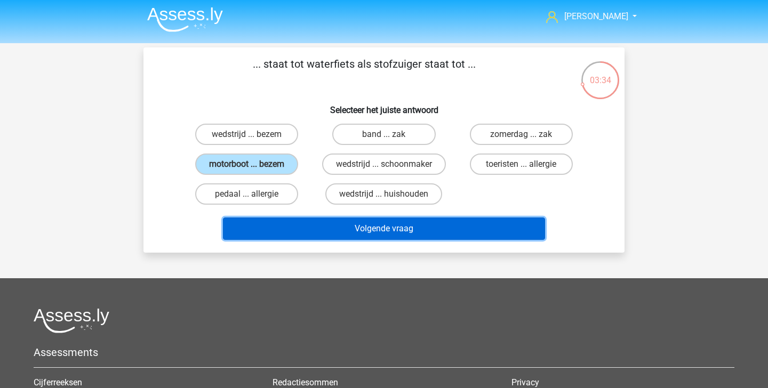
click at [302, 239] on button "Volgende vraag" at bounding box center [384, 229] width 323 height 22
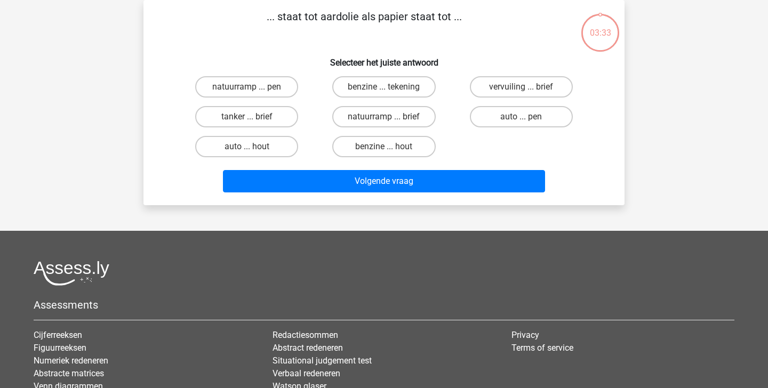
scroll to position [0, 0]
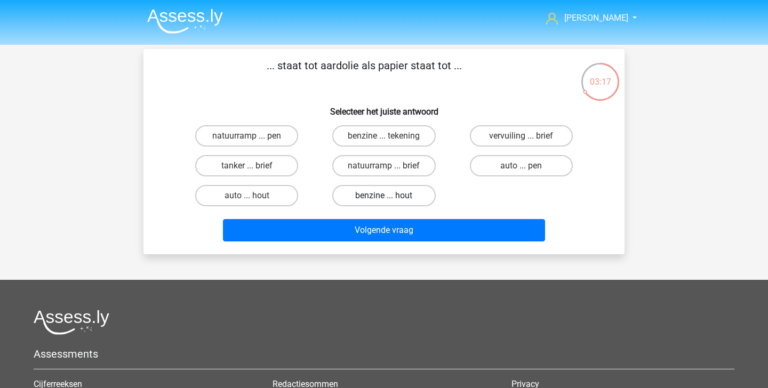
click at [404, 194] on label "benzine ... hout" at bounding box center [383, 195] width 103 height 21
click at [391, 196] on input "benzine ... hout" at bounding box center [387, 199] width 7 height 7
radio input "true"
click at [517, 156] on label "auto ... pen" at bounding box center [521, 165] width 103 height 21
click at [521, 166] on input "auto ... pen" at bounding box center [524, 169] width 7 height 7
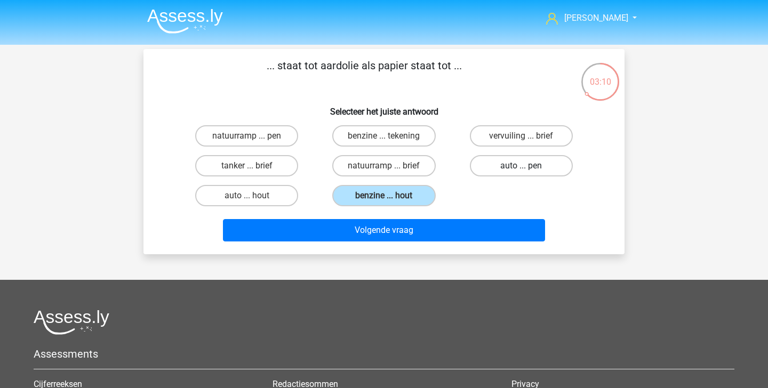
radio input "true"
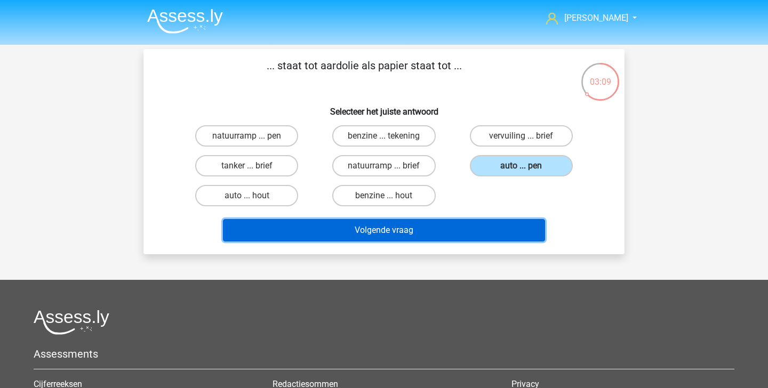
click at [473, 235] on button "Volgende vraag" at bounding box center [384, 230] width 323 height 22
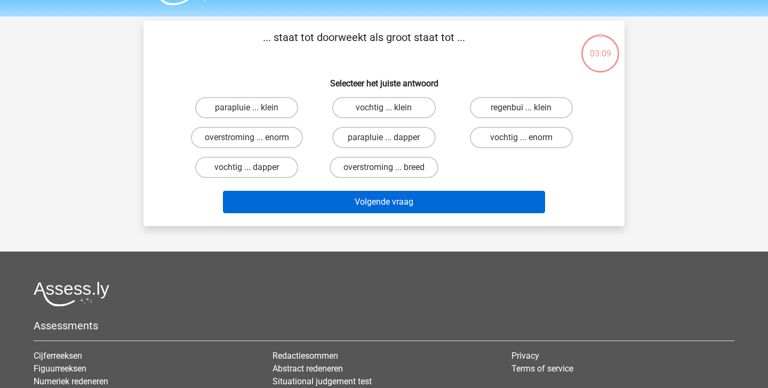
scroll to position [14, 0]
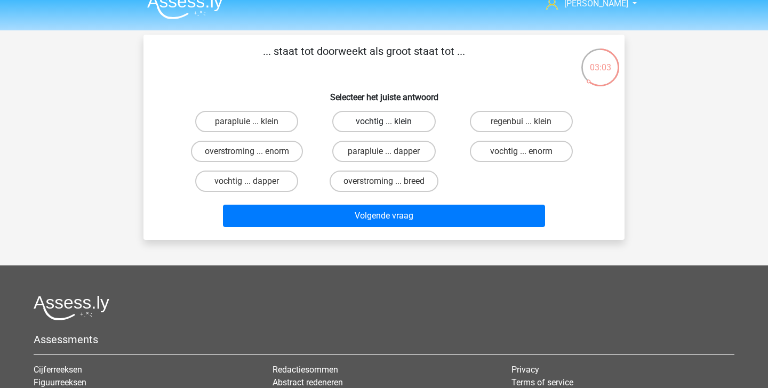
click at [400, 117] on label "vochtig ... klein" at bounding box center [383, 121] width 103 height 21
click at [391, 122] on input "vochtig ... klein" at bounding box center [387, 125] width 7 height 7
radio input "true"
click at [483, 146] on label "vochtig ... enorm" at bounding box center [521, 151] width 103 height 21
click at [521, 152] on input "vochtig ... enorm" at bounding box center [524, 155] width 7 height 7
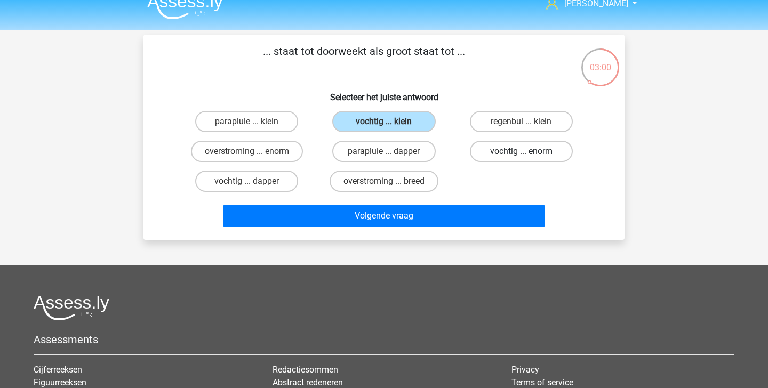
radio input "true"
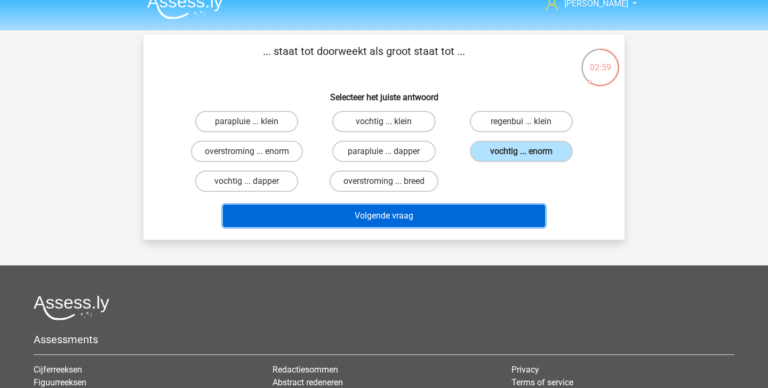
click at [470, 213] on button "Volgende vraag" at bounding box center [384, 216] width 323 height 22
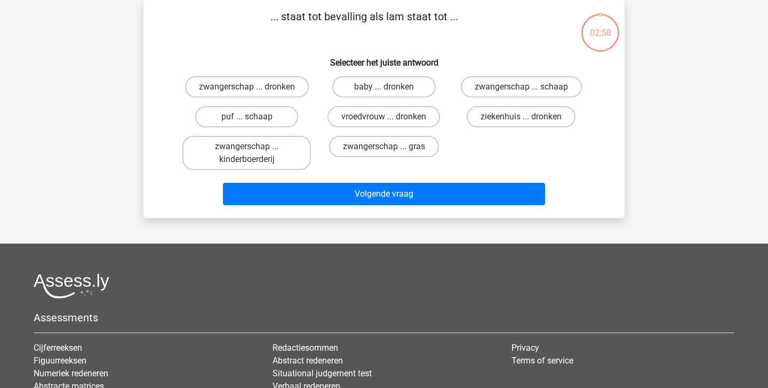
scroll to position [23, 0]
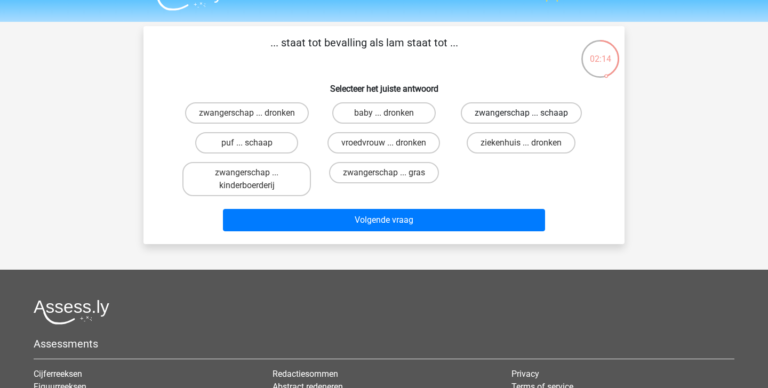
click at [502, 120] on label "zwangerschap ... schaap" at bounding box center [521, 112] width 121 height 21
click at [521, 120] on input "zwangerschap ... schaap" at bounding box center [524, 116] width 7 height 7
radio input "true"
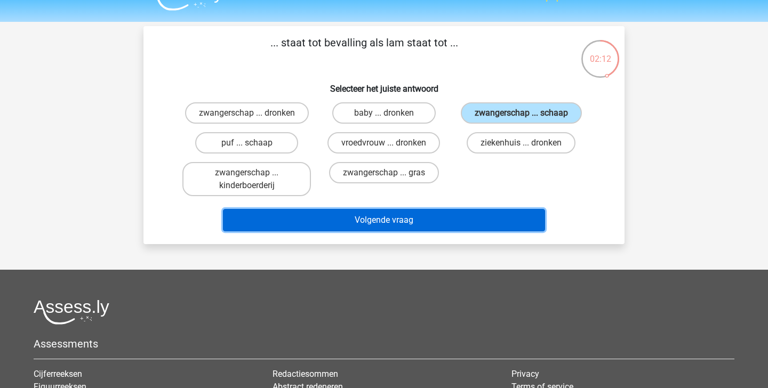
click at [477, 225] on button "Volgende vraag" at bounding box center [384, 220] width 323 height 22
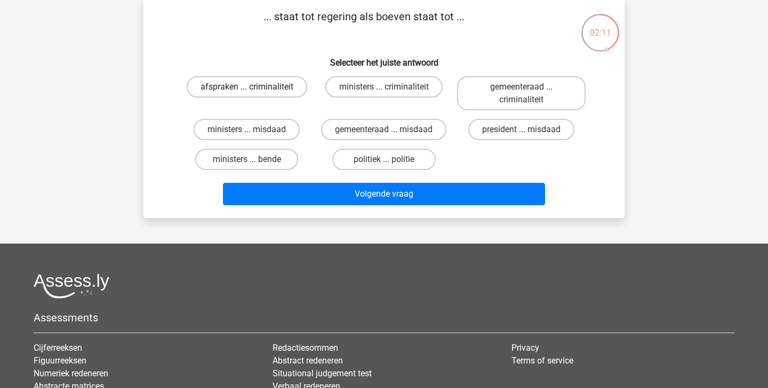
scroll to position [24, 0]
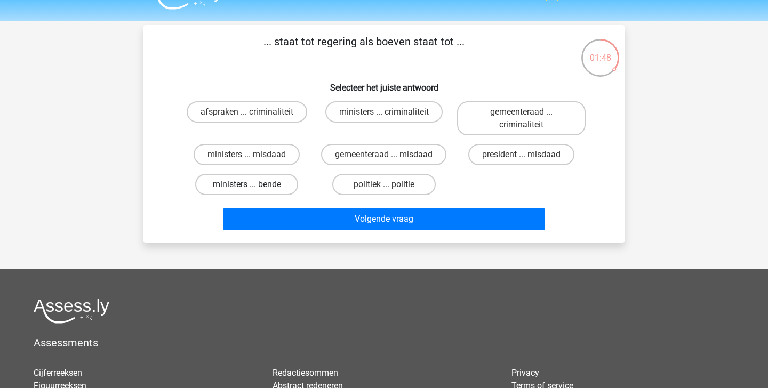
click at [275, 185] on label "ministers ... bende" at bounding box center [246, 184] width 103 height 21
click at [254, 185] on input "ministers ... bende" at bounding box center [250, 188] width 7 height 7
radio input "true"
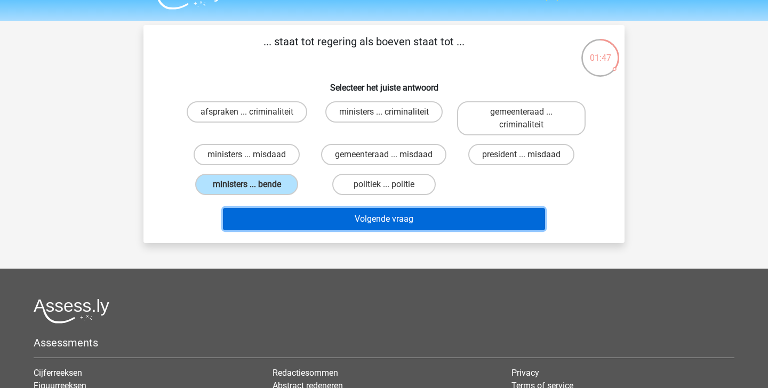
click at [331, 217] on button "Volgende vraag" at bounding box center [384, 219] width 323 height 22
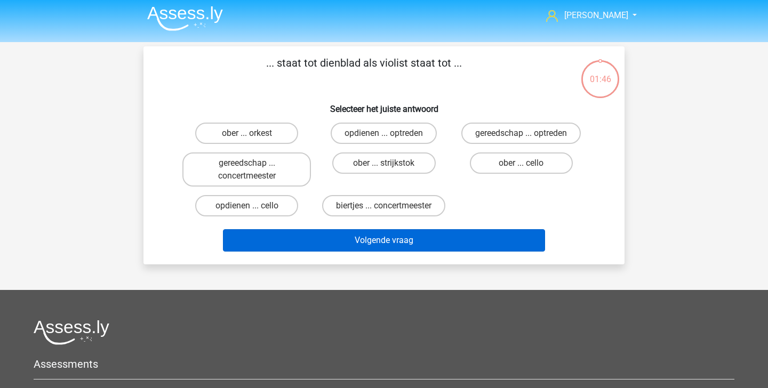
scroll to position [2, 0]
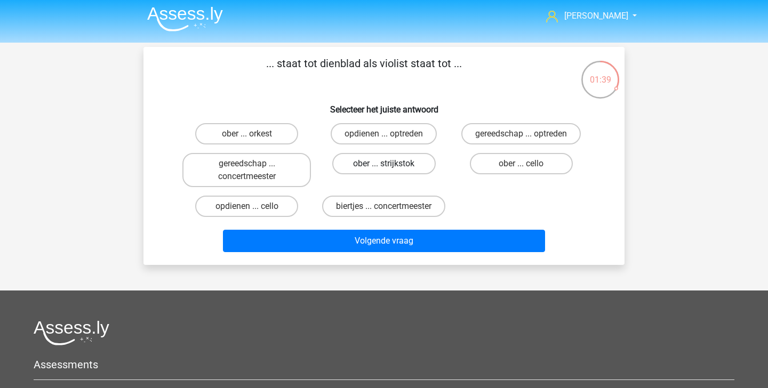
click at [397, 170] on label "ober ... strijkstok" at bounding box center [383, 163] width 103 height 21
click at [391, 170] on input "ober ... strijkstok" at bounding box center [387, 167] width 7 height 7
radio input "true"
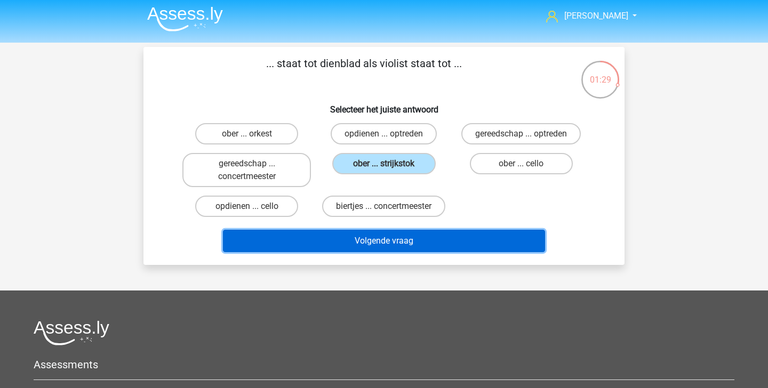
click at [300, 232] on button "Volgende vraag" at bounding box center [384, 241] width 323 height 22
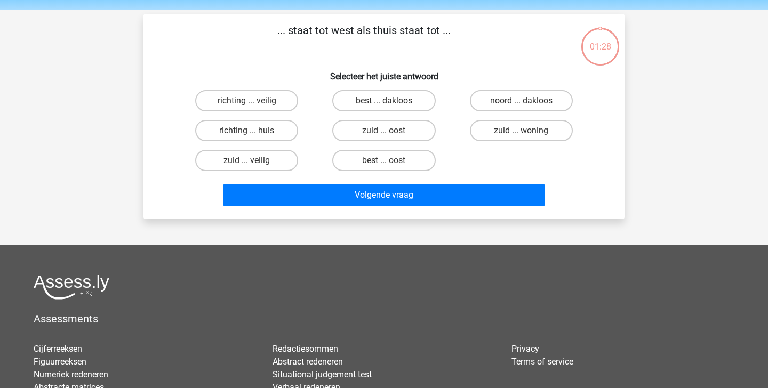
scroll to position [31, 0]
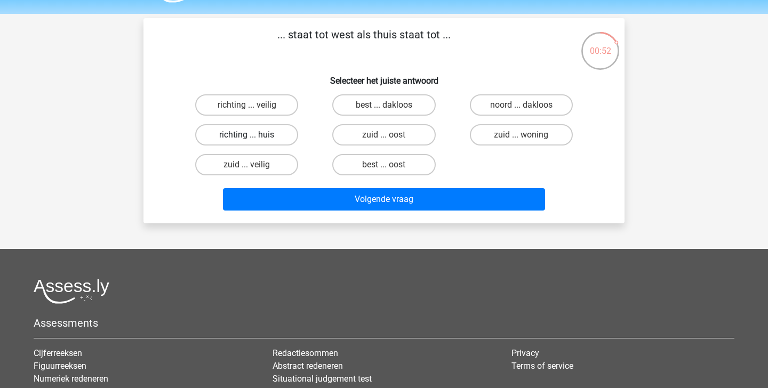
click at [280, 133] on label "richting ... huis" at bounding box center [246, 134] width 103 height 21
click at [254, 135] on input "richting ... huis" at bounding box center [250, 138] width 7 height 7
radio input "true"
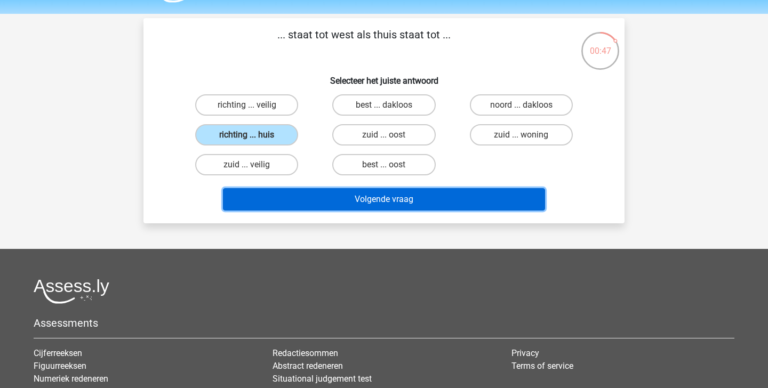
click at [389, 195] on button "Volgende vraag" at bounding box center [384, 199] width 323 height 22
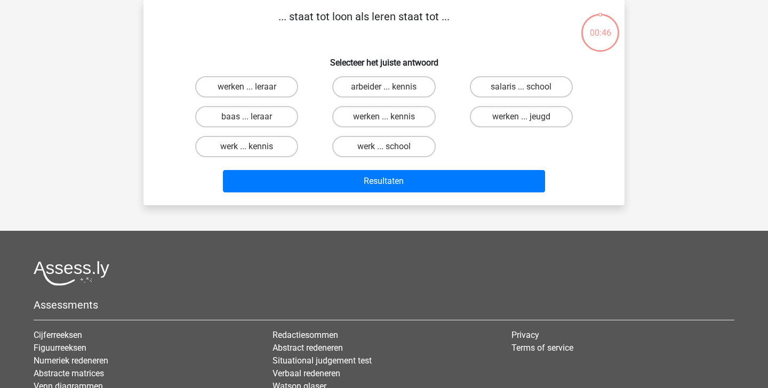
scroll to position [16, 0]
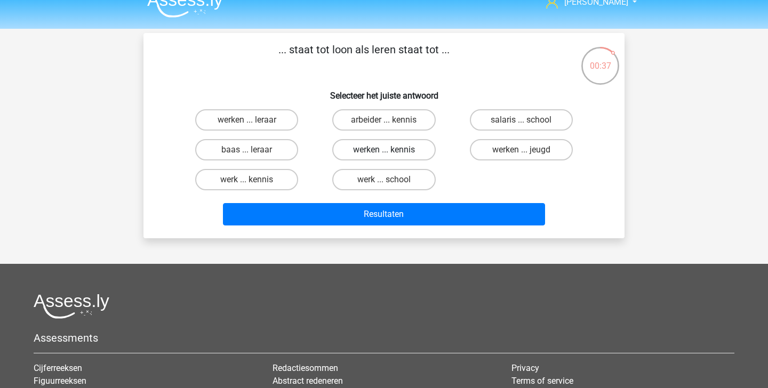
click at [419, 147] on label "werken ... kennis" at bounding box center [383, 149] width 103 height 21
click at [391, 150] on input "werken ... kennis" at bounding box center [387, 153] width 7 height 7
radio input "true"
click at [507, 120] on label "salaris ... school" at bounding box center [521, 119] width 103 height 21
click at [521, 120] on input "salaris ... school" at bounding box center [524, 123] width 7 height 7
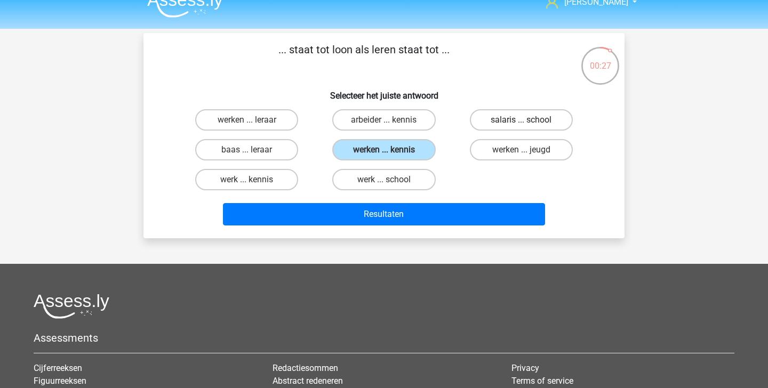
radio input "true"
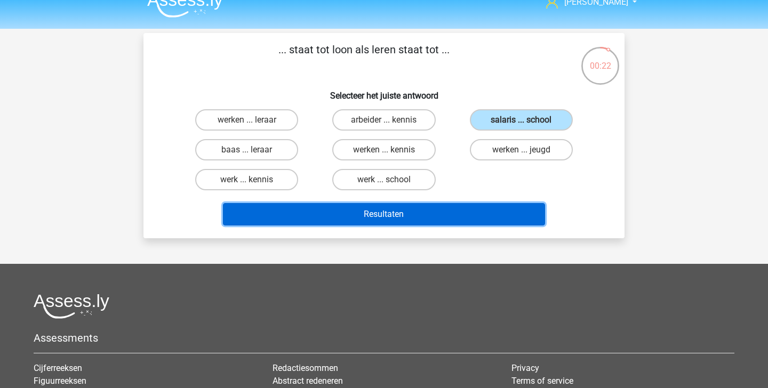
click at [490, 218] on button "Resultaten" at bounding box center [384, 214] width 323 height 22
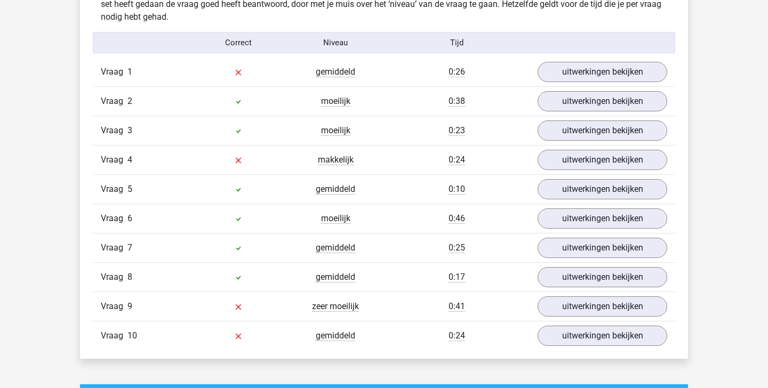
scroll to position [650, 0]
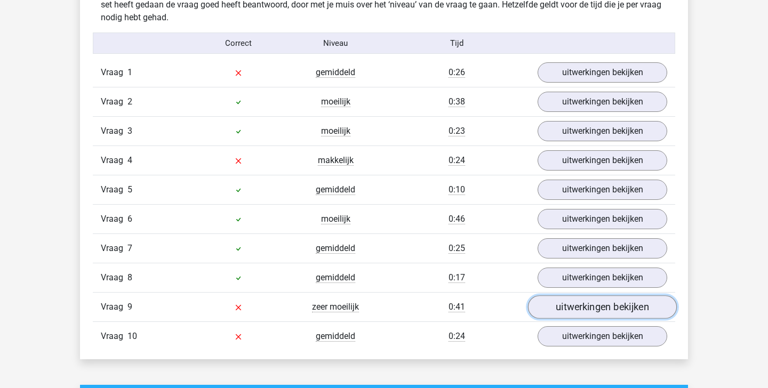
click at [588, 310] on link "uitwerkingen bekijken" at bounding box center [602, 307] width 149 height 23
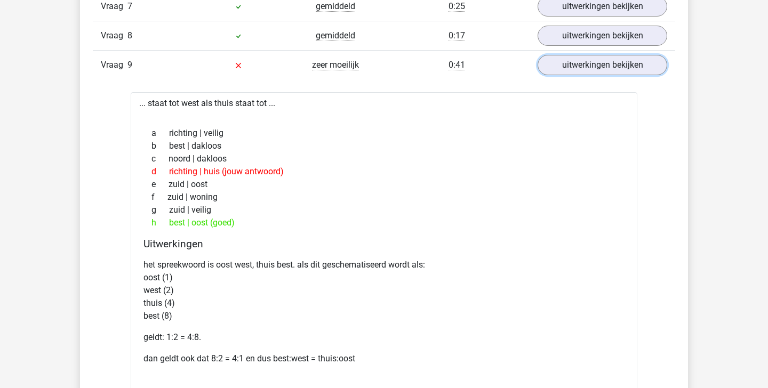
scroll to position [888, 0]
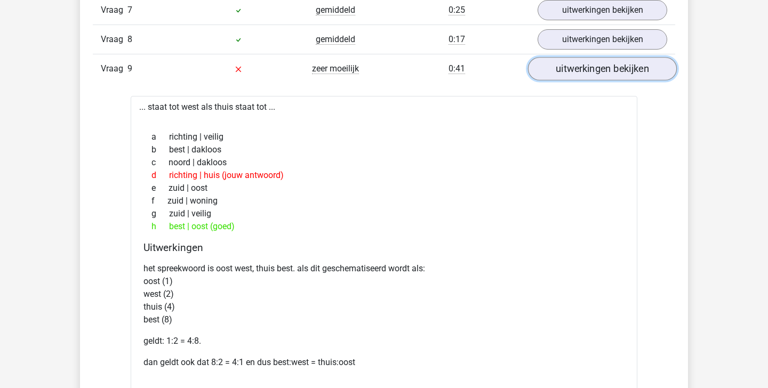
click at [612, 73] on link "uitwerkingen bekijken" at bounding box center [602, 68] width 149 height 23
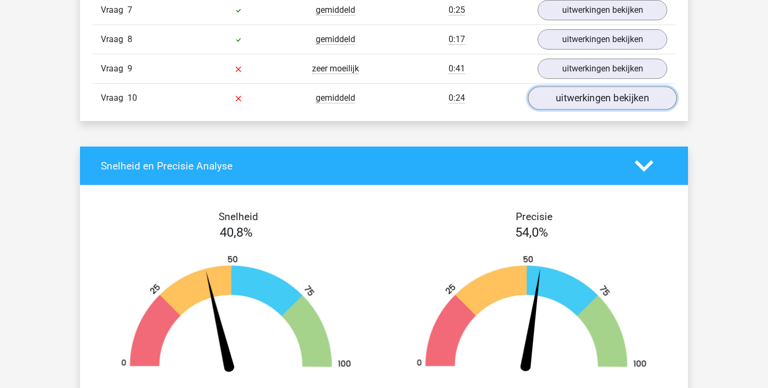
click at [595, 99] on link "uitwerkingen bekijken" at bounding box center [602, 97] width 149 height 23
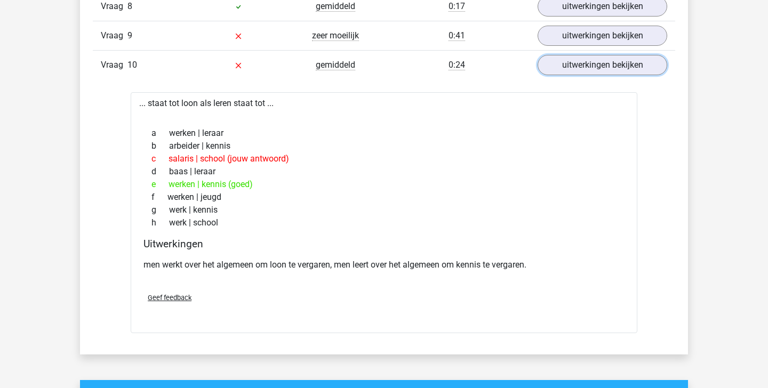
scroll to position [912, 0]
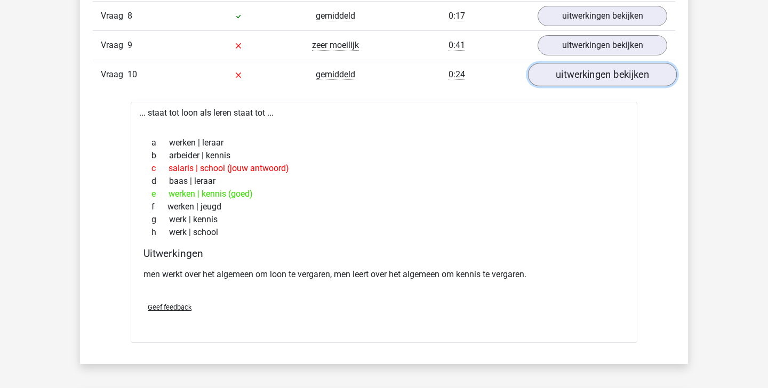
click at [608, 74] on link "uitwerkingen bekijken" at bounding box center [602, 74] width 149 height 23
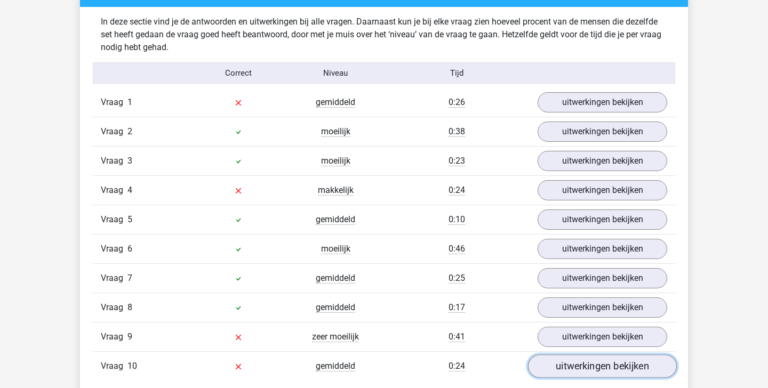
scroll to position [616, 0]
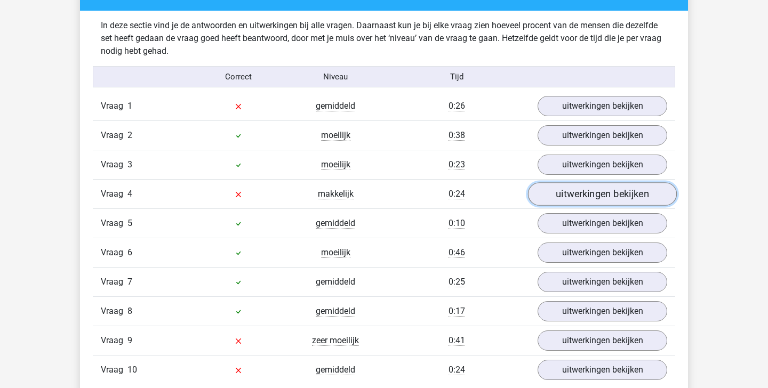
click at [613, 191] on link "uitwerkingen bekijken" at bounding box center [602, 193] width 149 height 23
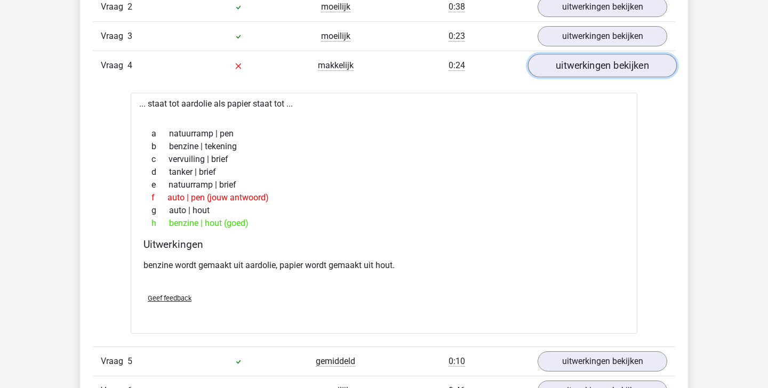
scroll to position [741, 0]
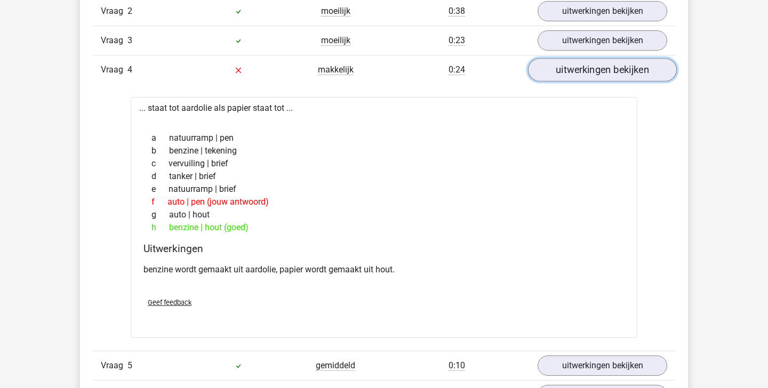
click at [620, 65] on link "uitwerkingen bekijken" at bounding box center [602, 69] width 149 height 23
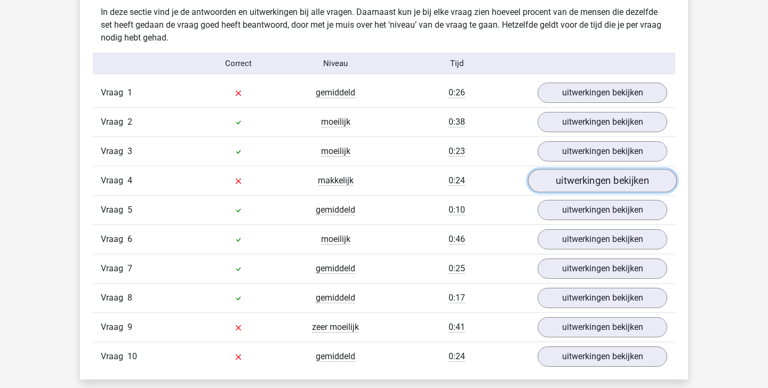
scroll to position [623, 0]
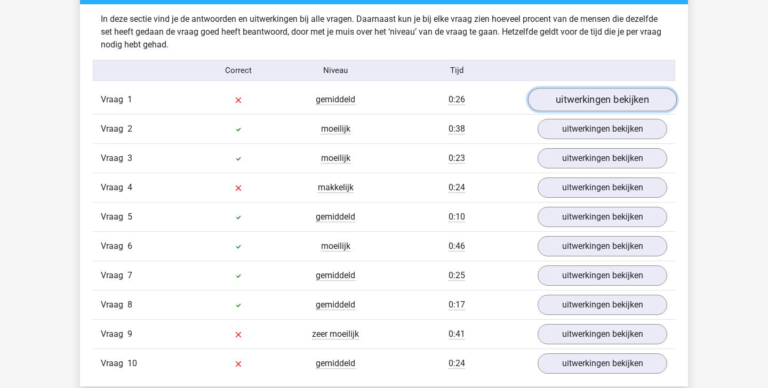
click at [594, 93] on link "uitwerkingen bekijken" at bounding box center [602, 99] width 149 height 23
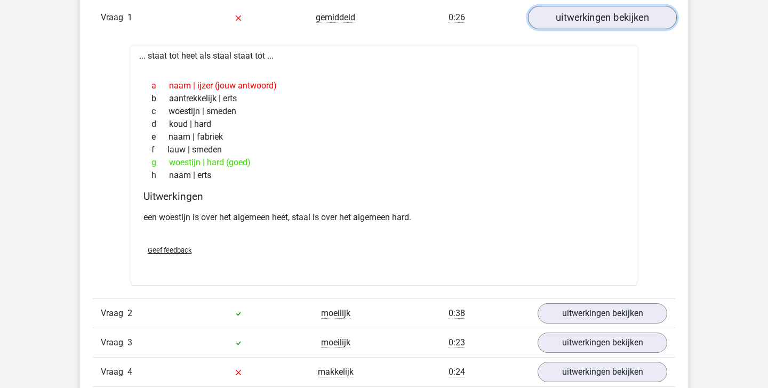
scroll to position [705, 0]
click at [586, 25] on link "uitwerkingen bekijken" at bounding box center [602, 16] width 149 height 23
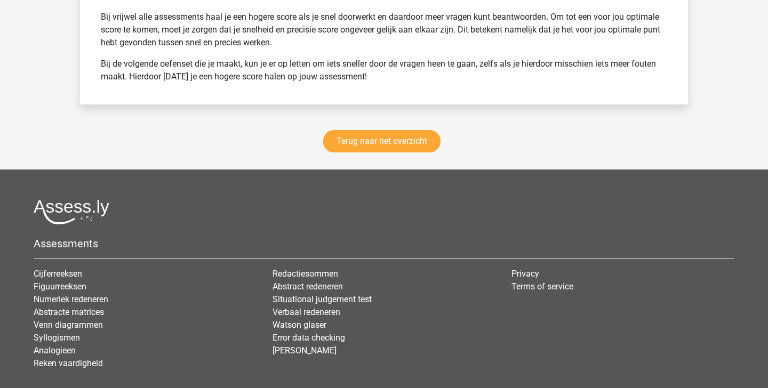
scroll to position [1559, 0]
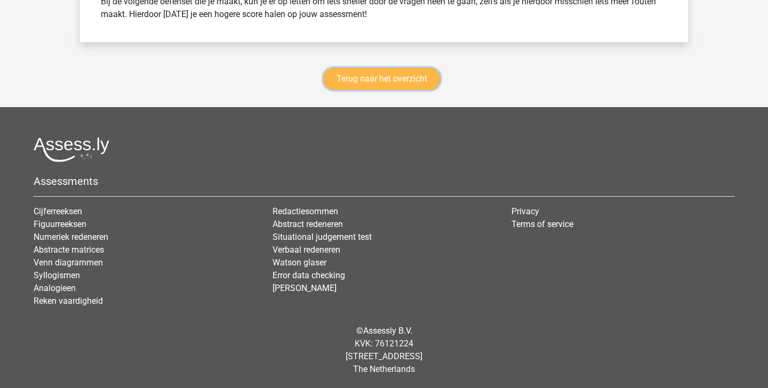
click at [427, 76] on link "Terug naar het overzicht" at bounding box center [381, 79] width 117 height 22
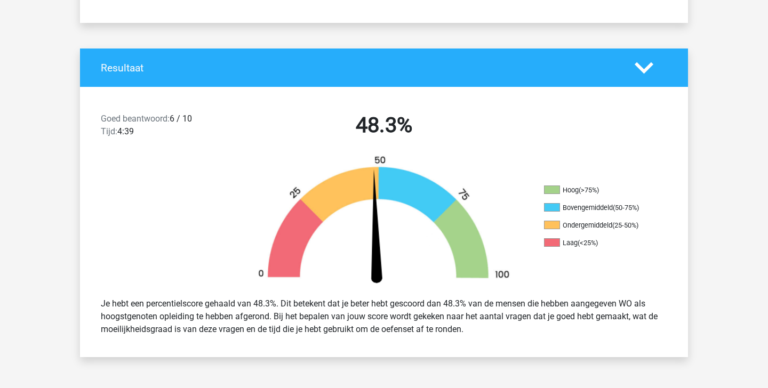
scroll to position [0, 0]
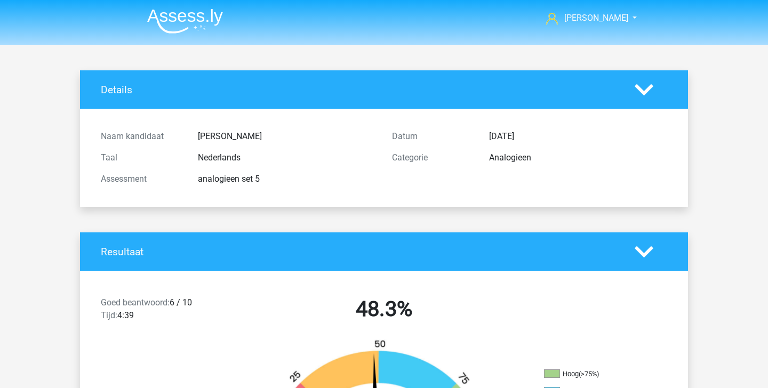
click at [176, 21] on img at bounding box center [185, 21] width 76 height 25
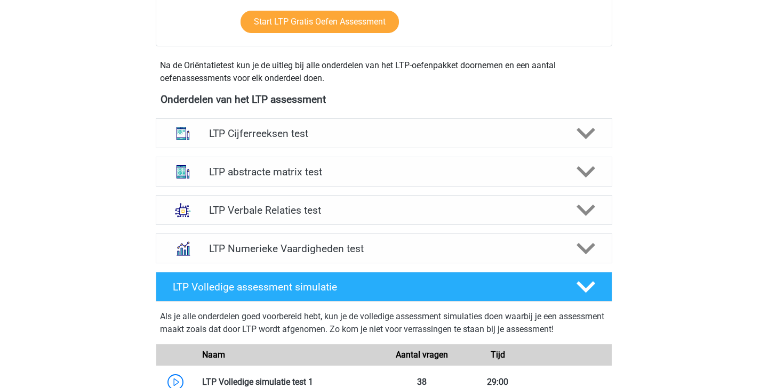
scroll to position [338, 0]
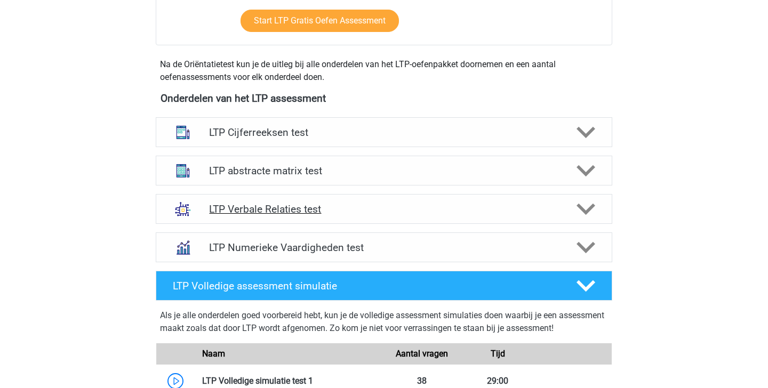
click at [592, 207] on polygon at bounding box center [586, 210] width 19 height 12
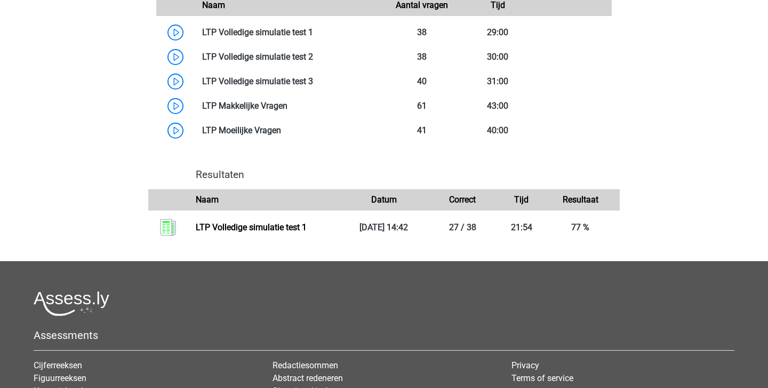
scroll to position [1630, 0]
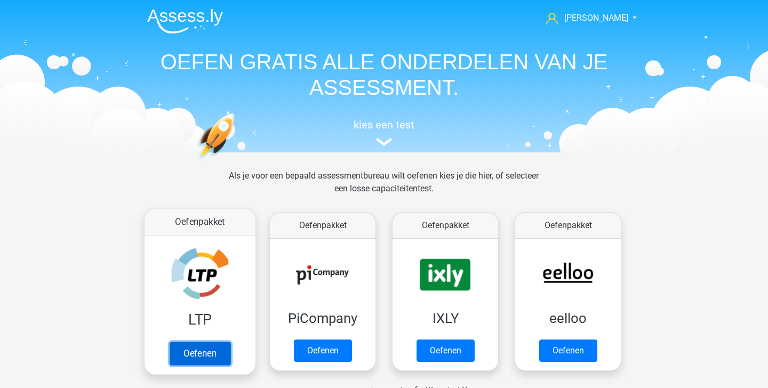
click at [198, 347] on link "Oefenen" at bounding box center [200, 353] width 61 height 23
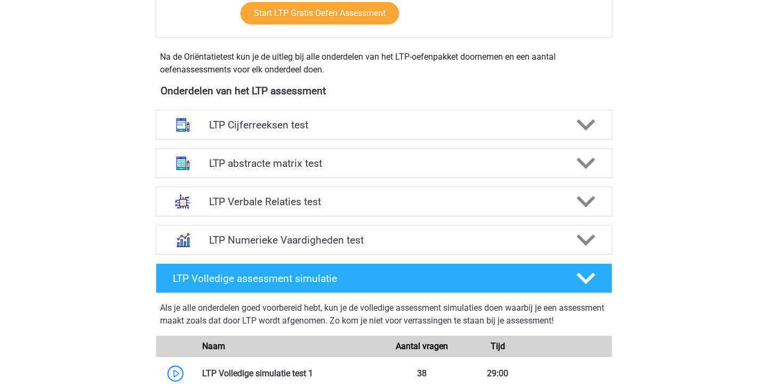
scroll to position [339, 0]
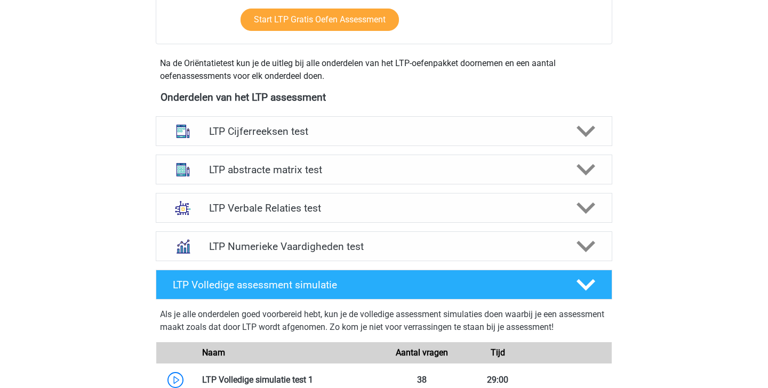
click at [531, 154] on div "LTP abstracte matrix test Er zijn verschillende soorten patronen te herkennen d…" at bounding box center [384, 169] width 498 height 38
click at [556, 165] on h4 "LTP abstracte matrix test" at bounding box center [384, 170] width 350 height 12
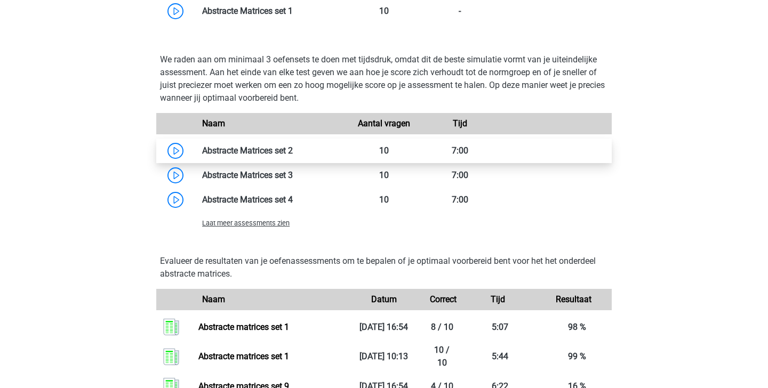
scroll to position [804, 0]
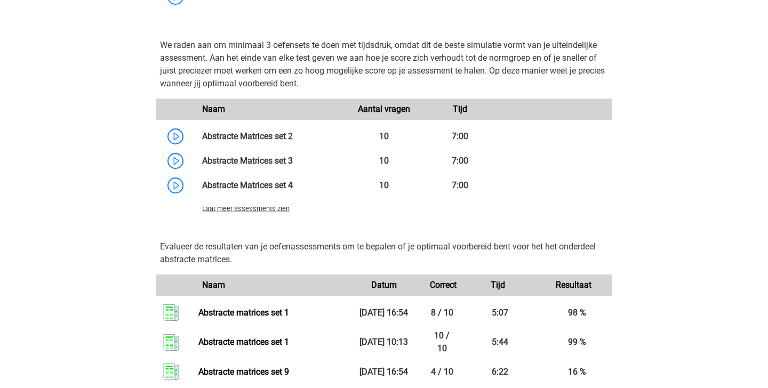
click at [280, 211] on span "Laat meer assessments zien" at bounding box center [246, 209] width 88 height 8
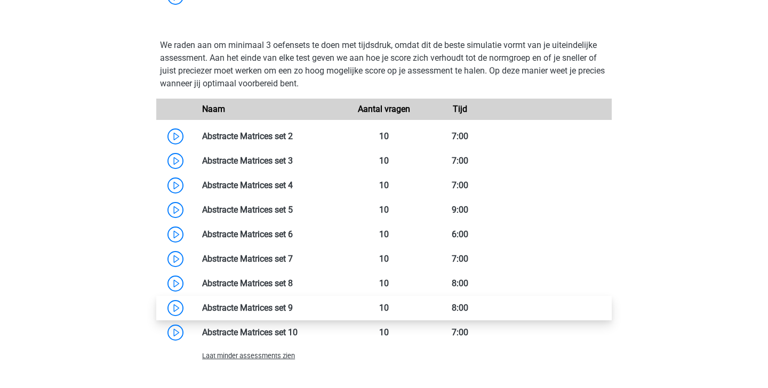
click at [293, 313] on link at bounding box center [293, 308] width 0 height 10
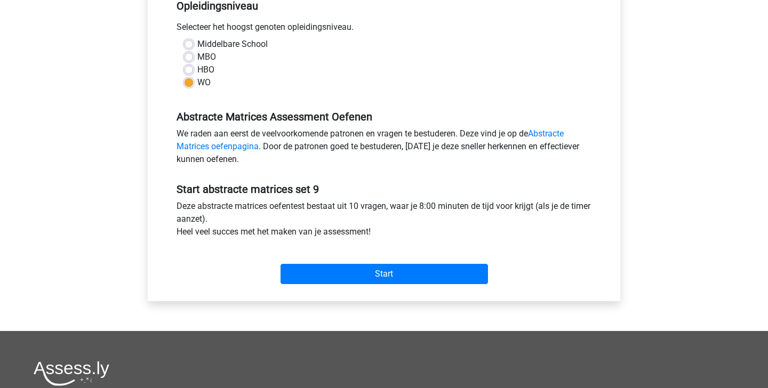
scroll to position [236, 0]
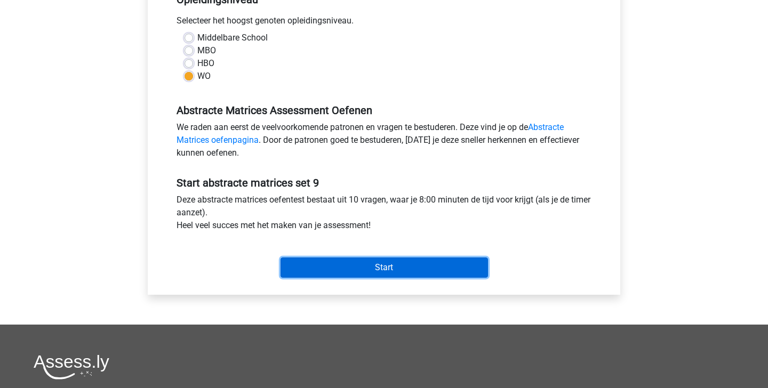
click at [358, 265] on input "Start" at bounding box center [385, 268] width 208 height 20
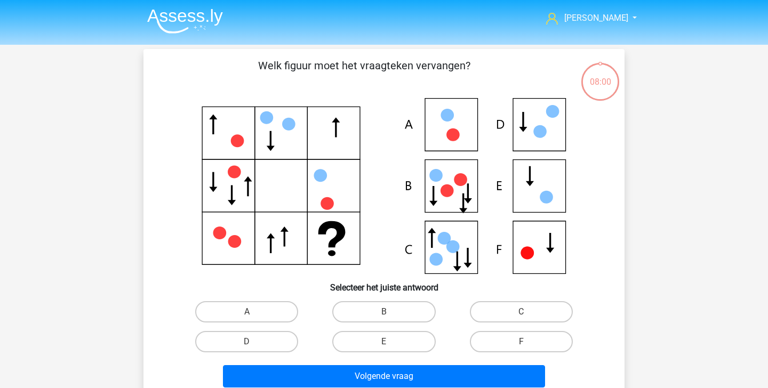
scroll to position [25, 0]
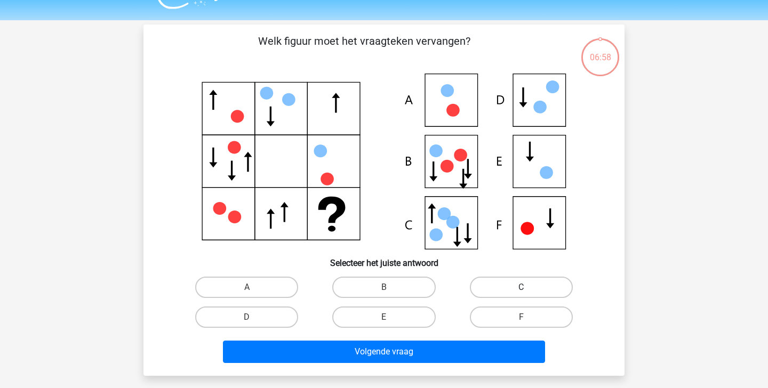
click at [493, 280] on label "C" at bounding box center [521, 287] width 103 height 21
click at [521, 288] on input "C" at bounding box center [524, 291] width 7 height 7
radio input "true"
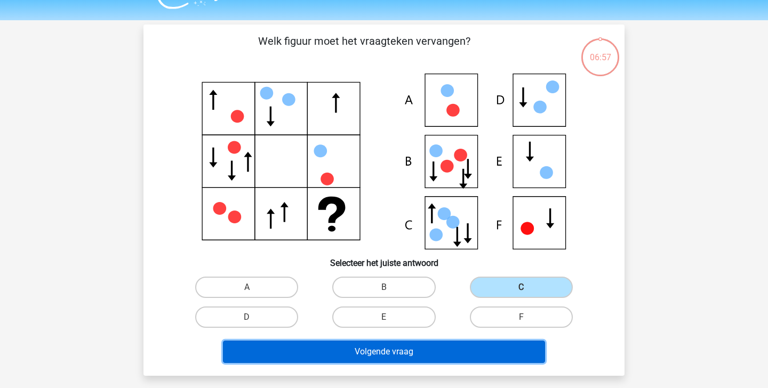
click at [469, 353] on button "Volgende vraag" at bounding box center [384, 352] width 323 height 22
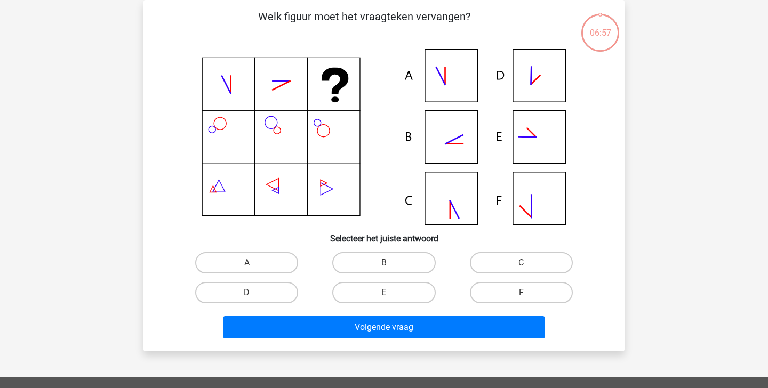
scroll to position [32, 0]
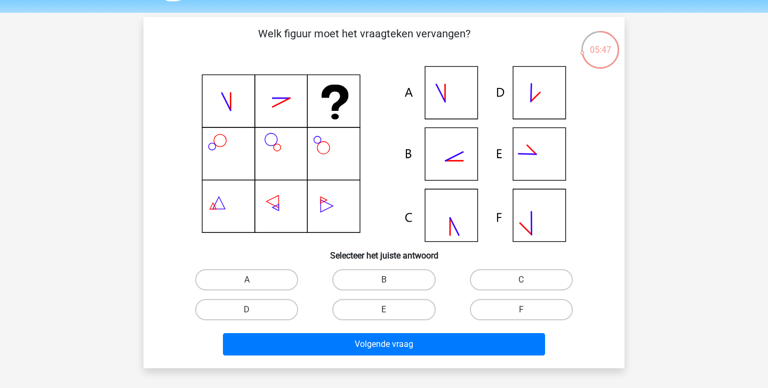
click at [386, 282] on input "B" at bounding box center [387, 283] width 7 height 7
radio input "true"
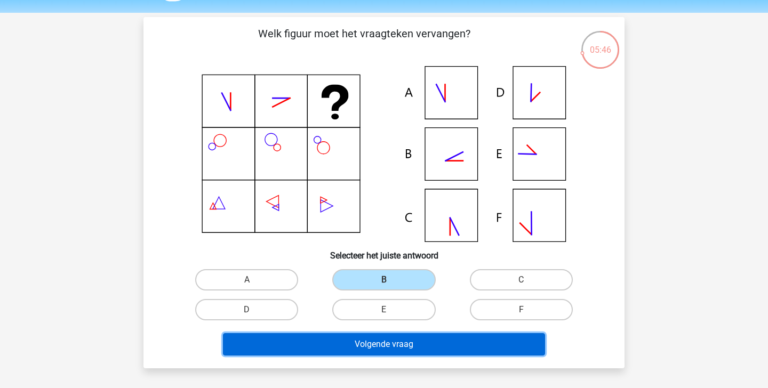
click at [393, 342] on button "Volgende vraag" at bounding box center [384, 345] width 323 height 22
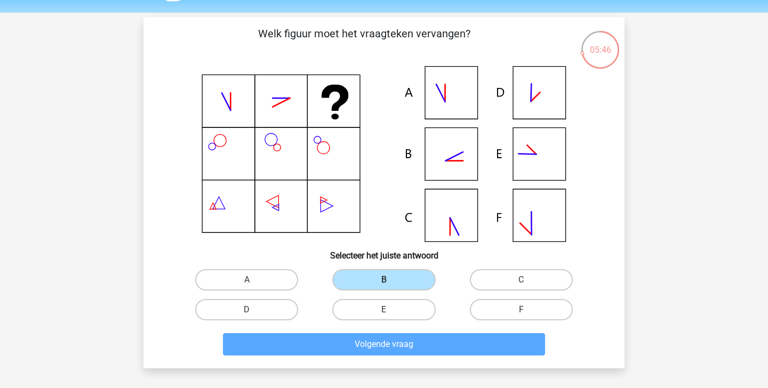
scroll to position [49, 0]
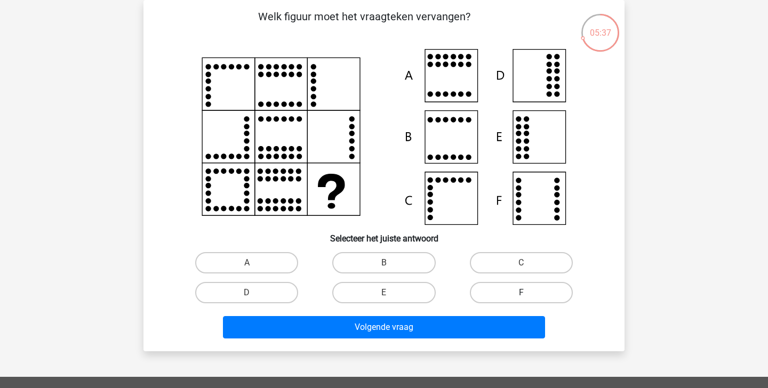
click at [497, 292] on label "F" at bounding box center [521, 292] width 103 height 21
click at [521, 293] on input "F" at bounding box center [524, 296] width 7 height 7
radio input "true"
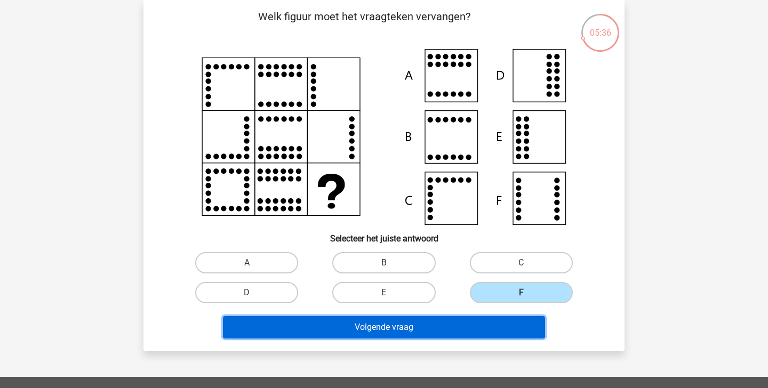
click at [475, 328] on button "Volgende vraag" at bounding box center [384, 327] width 323 height 22
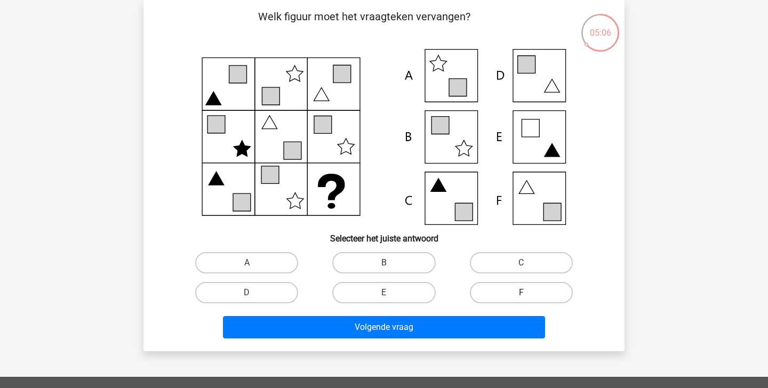
click at [501, 292] on label "F" at bounding box center [521, 292] width 103 height 21
click at [521, 293] on input "F" at bounding box center [524, 296] width 7 height 7
radio input "true"
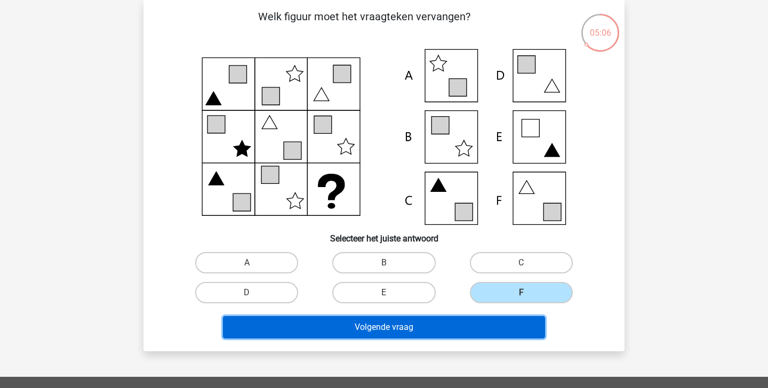
click at [470, 331] on button "Volgende vraag" at bounding box center [384, 327] width 323 height 22
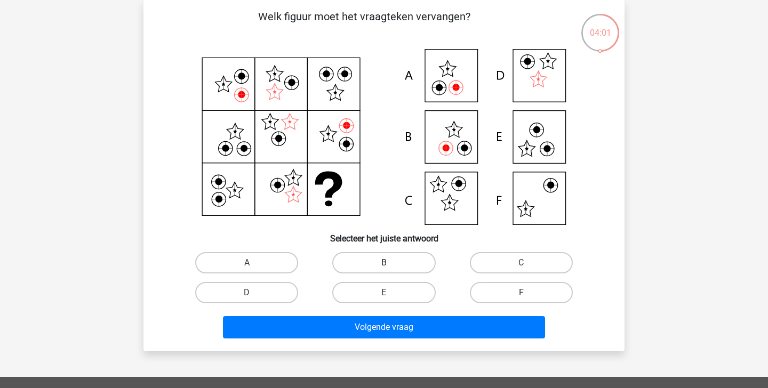
click at [358, 268] on label "B" at bounding box center [383, 262] width 103 height 21
click at [384, 268] on input "B" at bounding box center [387, 266] width 7 height 7
radio input "true"
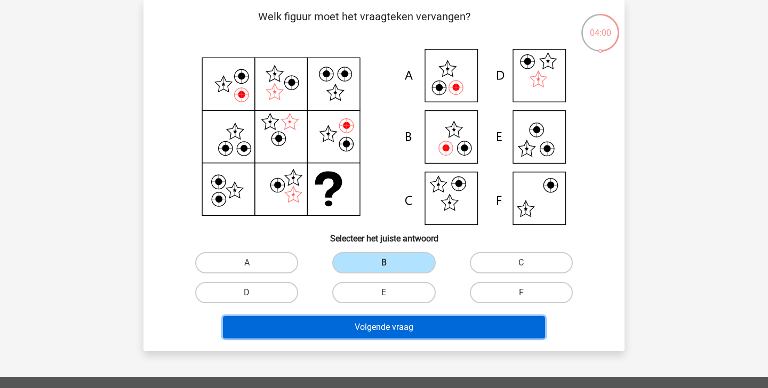
click at [359, 330] on button "Volgende vraag" at bounding box center [384, 327] width 323 height 22
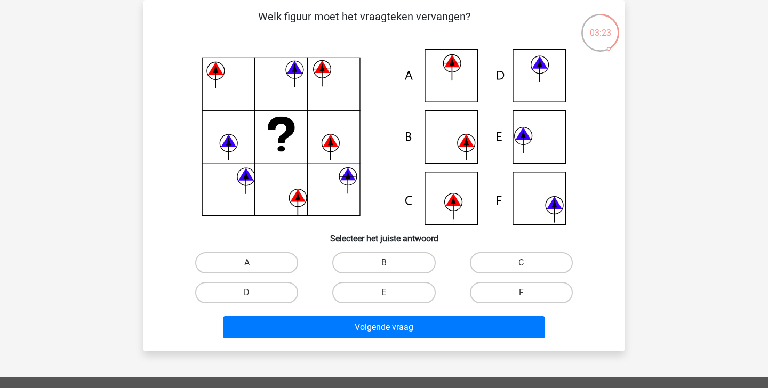
click at [260, 268] on label "A" at bounding box center [246, 262] width 103 height 21
click at [254, 268] on input "A" at bounding box center [250, 266] width 7 height 7
radio input "true"
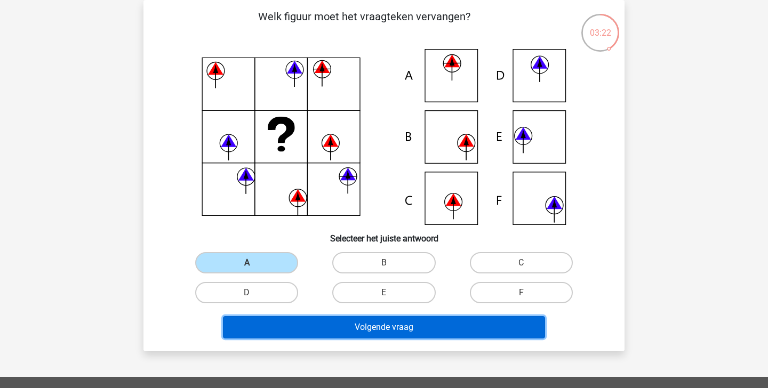
click at [300, 336] on button "Volgende vraag" at bounding box center [384, 327] width 323 height 22
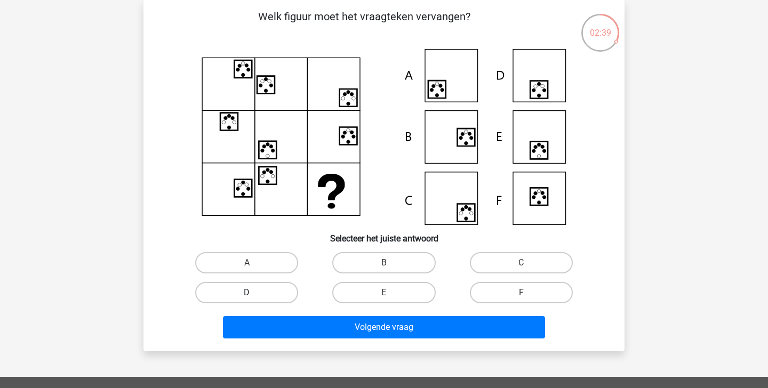
click at [236, 292] on label "D" at bounding box center [246, 292] width 103 height 21
click at [247, 293] on input "D" at bounding box center [250, 296] width 7 height 7
radio input "true"
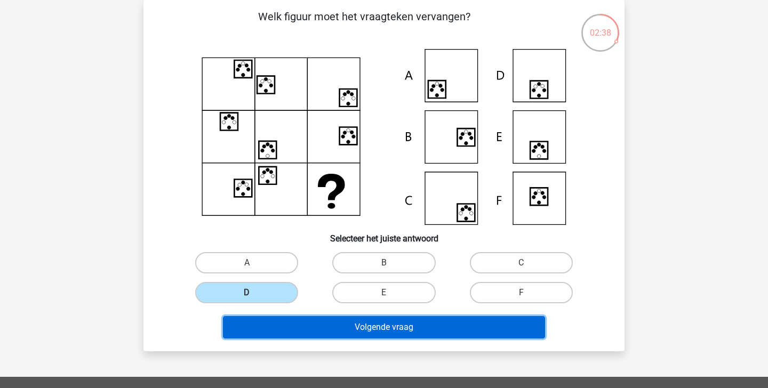
click at [292, 330] on button "Volgende vraag" at bounding box center [384, 327] width 323 height 22
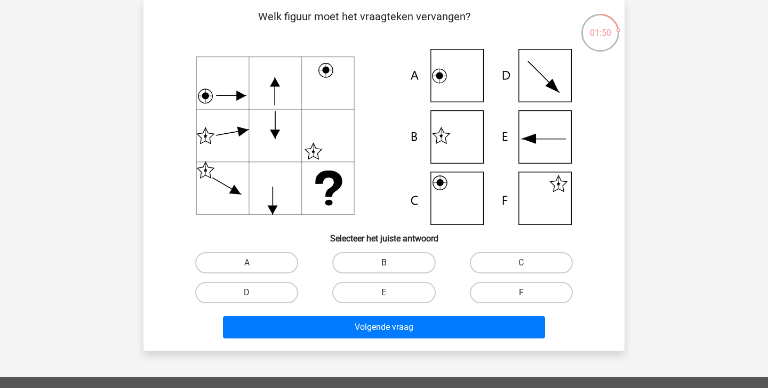
click at [391, 266] on label "B" at bounding box center [383, 262] width 103 height 21
click at [391, 266] on input "B" at bounding box center [387, 266] width 7 height 7
radio input "true"
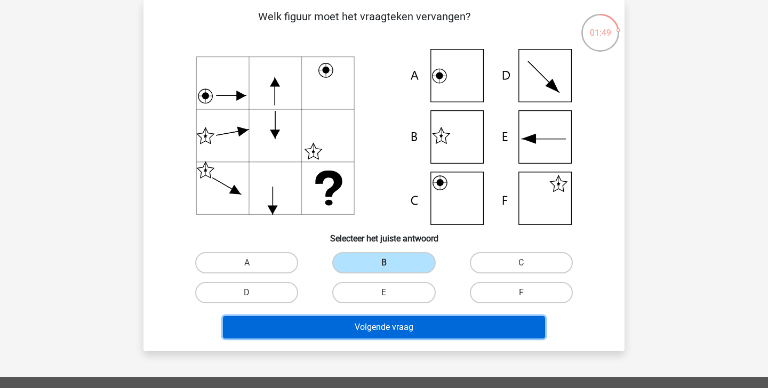
click at [381, 327] on button "Volgende vraag" at bounding box center [384, 327] width 323 height 22
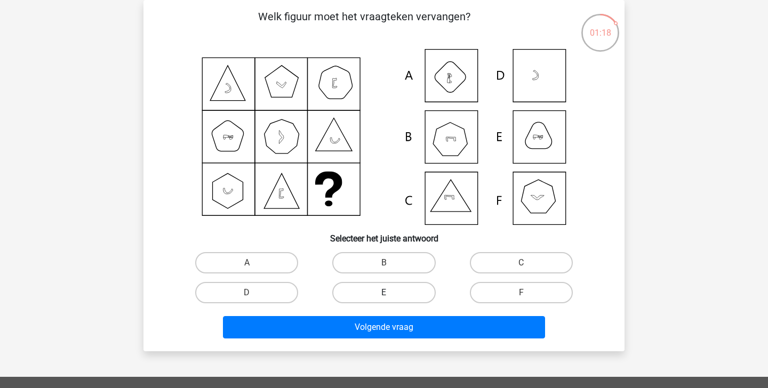
click at [399, 287] on label "E" at bounding box center [383, 292] width 103 height 21
click at [391, 293] on input "E" at bounding box center [387, 296] width 7 height 7
radio input "true"
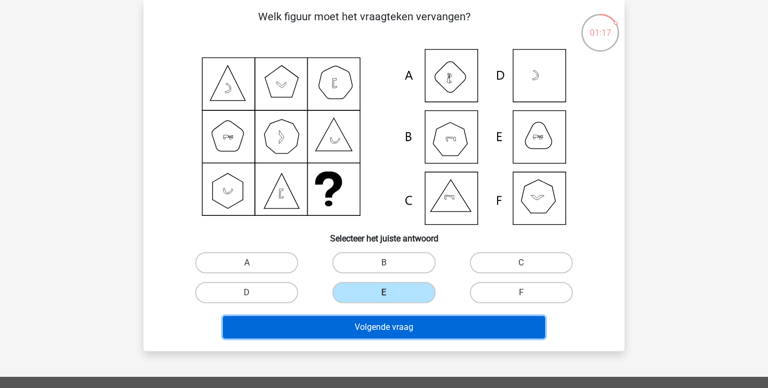
click at [386, 329] on button "Volgende vraag" at bounding box center [384, 327] width 323 height 22
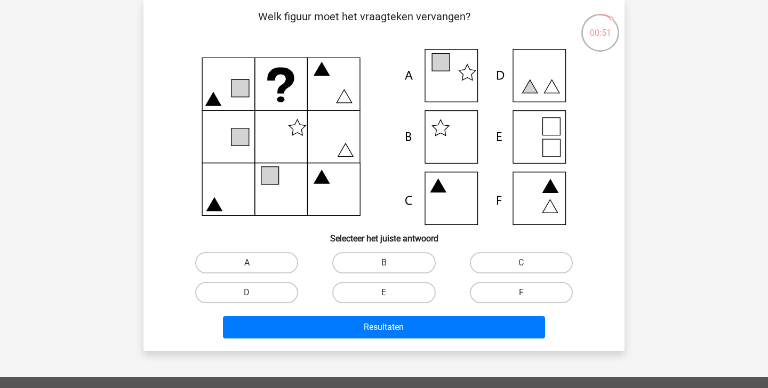
click at [256, 266] on label "A" at bounding box center [246, 262] width 103 height 21
click at [254, 266] on input "A" at bounding box center [250, 266] width 7 height 7
radio input "true"
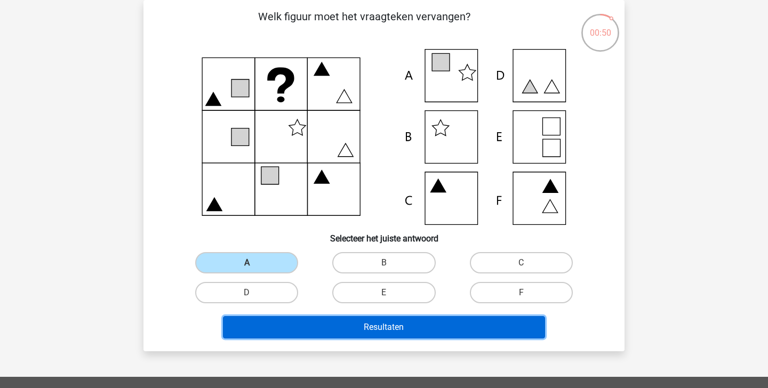
click at [299, 325] on button "Resultaten" at bounding box center [384, 327] width 323 height 22
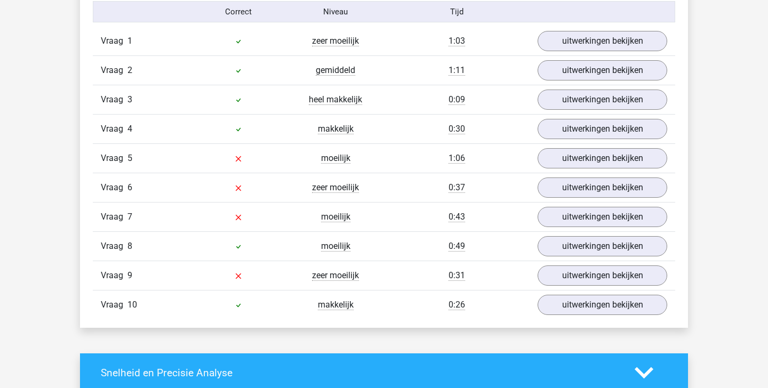
scroll to position [683, 0]
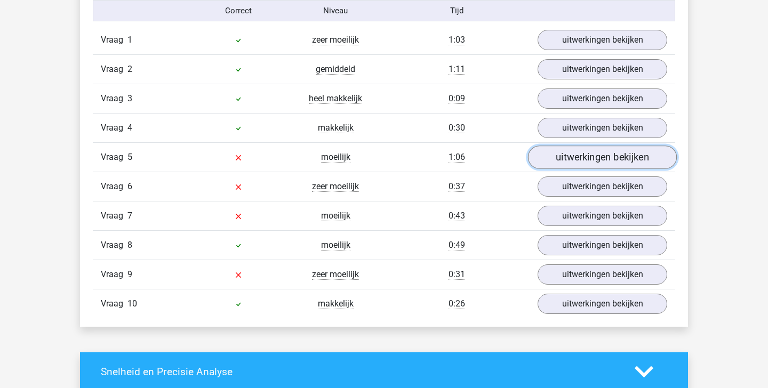
click at [566, 154] on link "uitwerkingen bekijken" at bounding box center [602, 157] width 149 height 23
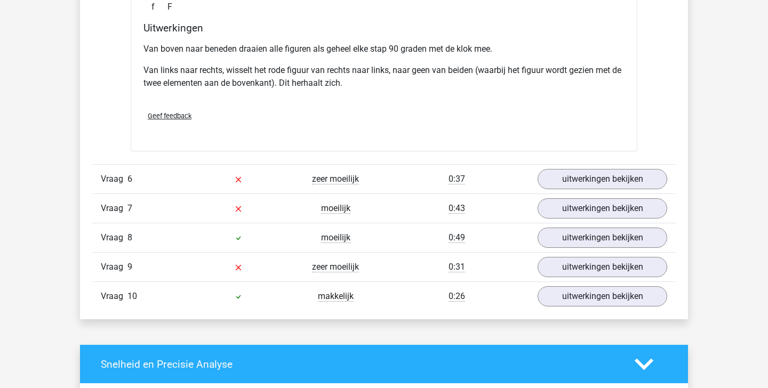
scroll to position [1168, 0]
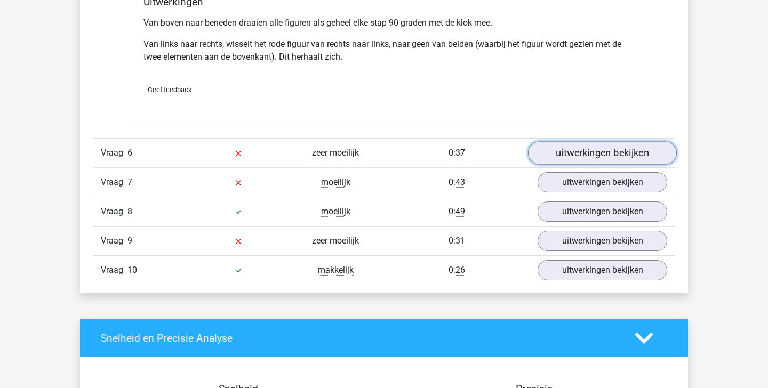
click at [559, 156] on link "uitwerkingen bekijken" at bounding box center [602, 153] width 149 height 23
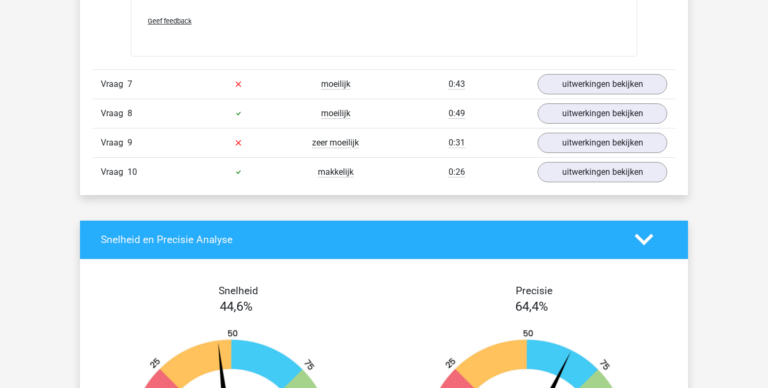
scroll to position [1681, 0]
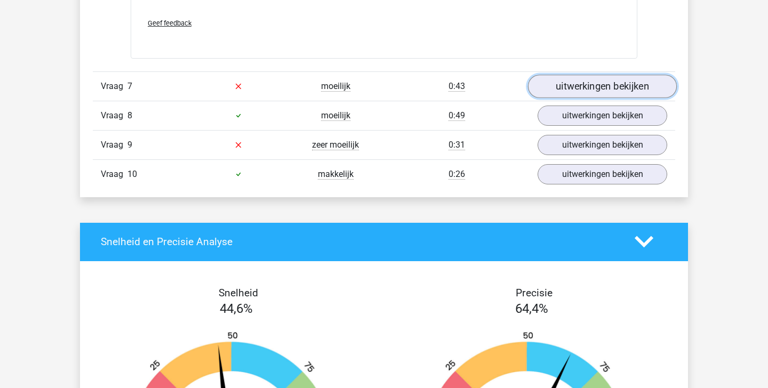
click at [549, 93] on link "uitwerkingen bekijken" at bounding box center [602, 86] width 149 height 23
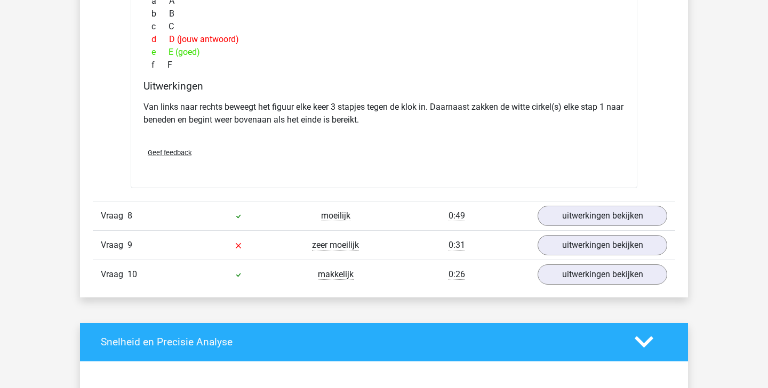
scroll to position [2021, 0]
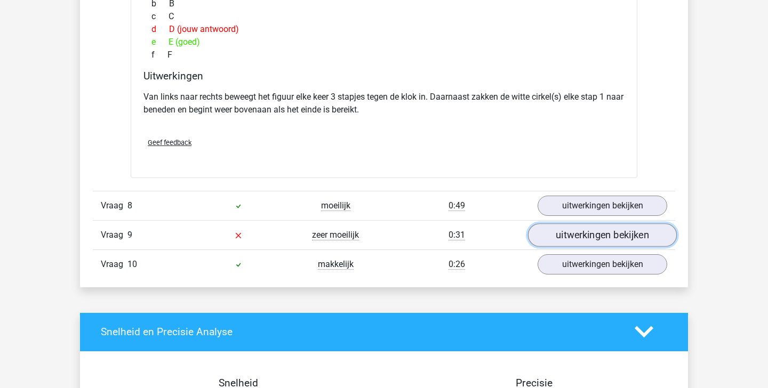
click at [566, 244] on link "uitwerkingen bekijken" at bounding box center [602, 235] width 149 height 23
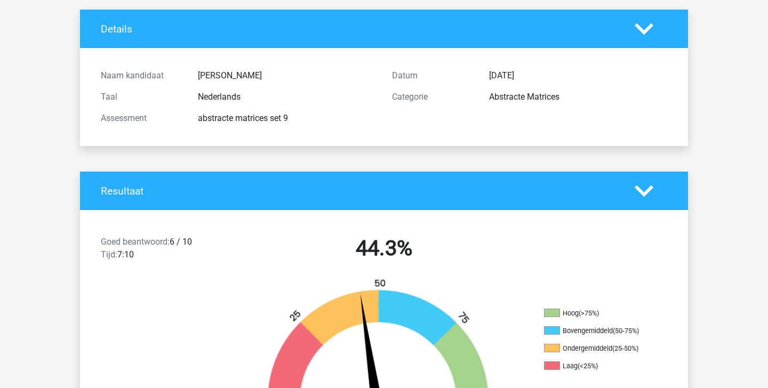
scroll to position [0, 0]
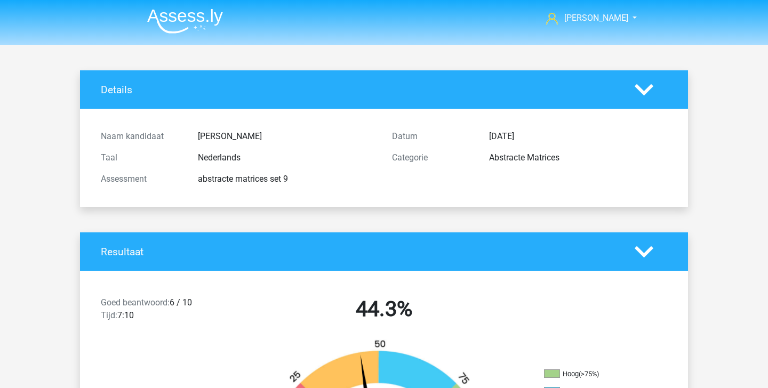
click at [207, 21] on img at bounding box center [185, 21] width 76 height 25
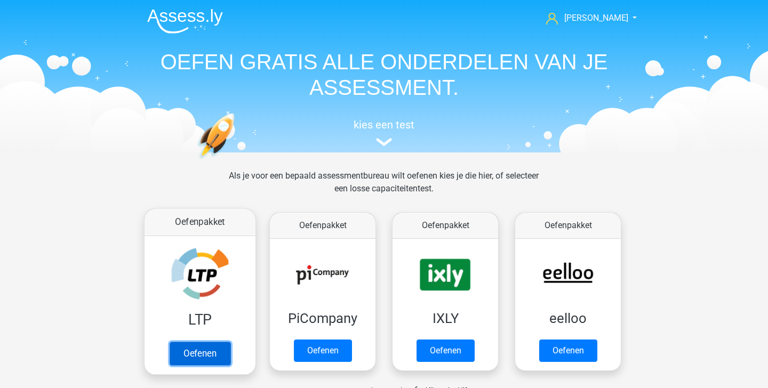
click at [211, 354] on link "Oefenen" at bounding box center [200, 353] width 61 height 23
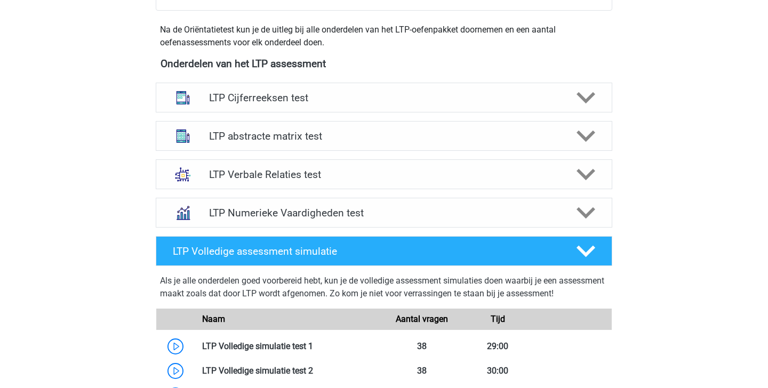
scroll to position [418, 0]
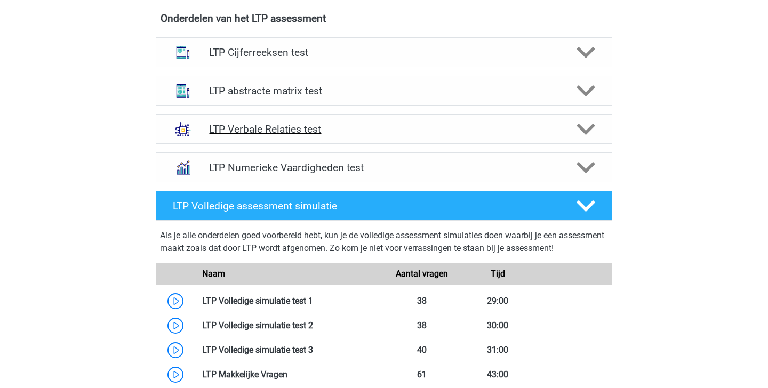
click at [590, 134] on icon at bounding box center [586, 129] width 19 height 19
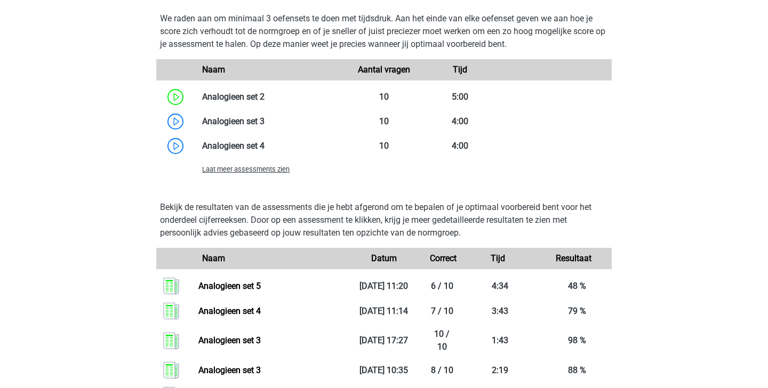
scroll to position [1004, 0]
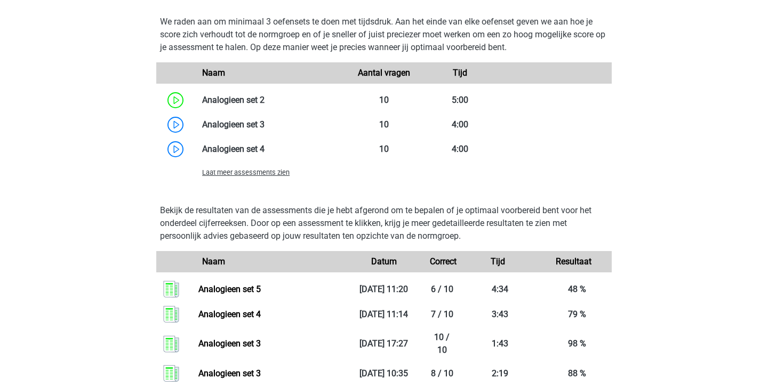
click at [261, 174] on span "Laat meer assessments zien" at bounding box center [246, 173] width 88 height 8
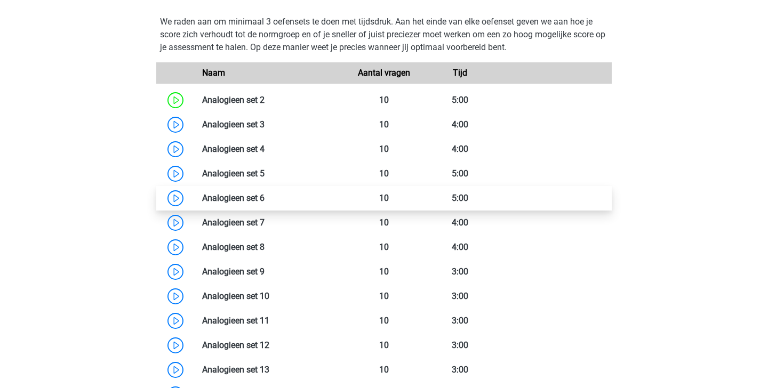
click at [265, 203] on link at bounding box center [265, 198] width 0 height 10
